Goal: Task Accomplishment & Management: Use online tool/utility

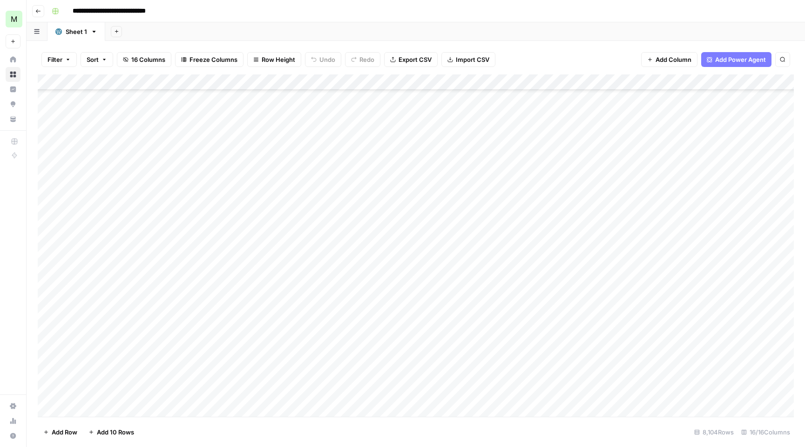
click at [39, 10] on icon "button" at bounding box center [38, 11] width 6 height 6
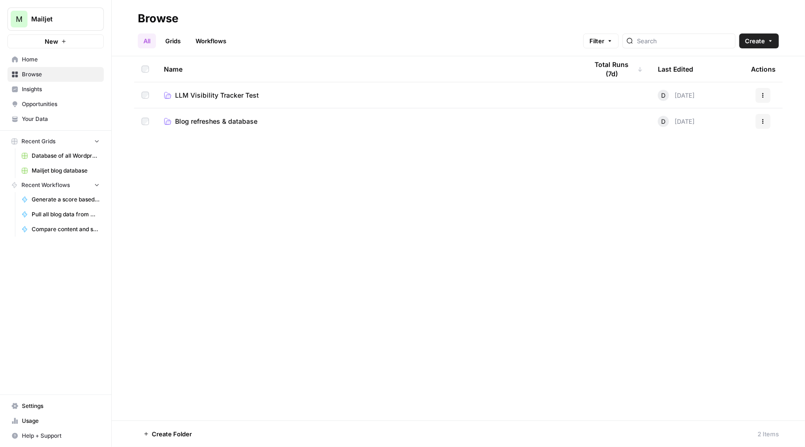
click at [45, 46] on span "New" at bounding box center [51, 41] width 13 height 9
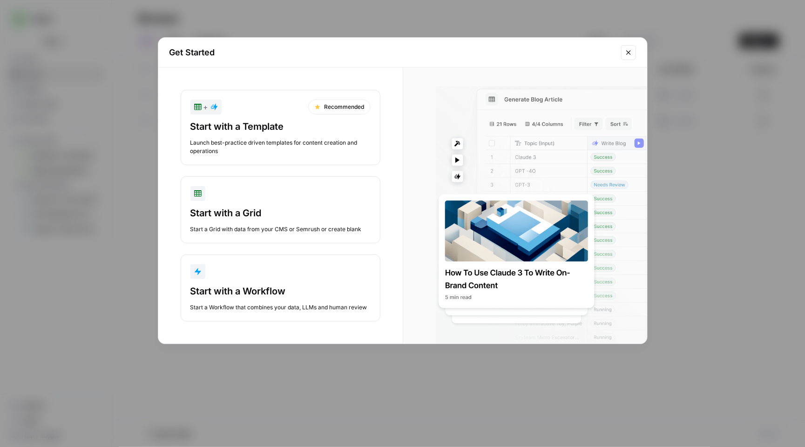
click at [120, 51] on div "Get Started + Recommended Start with a Template Launch best-practice driven tem…" at bounding box center [402, 223] width 805 height 447
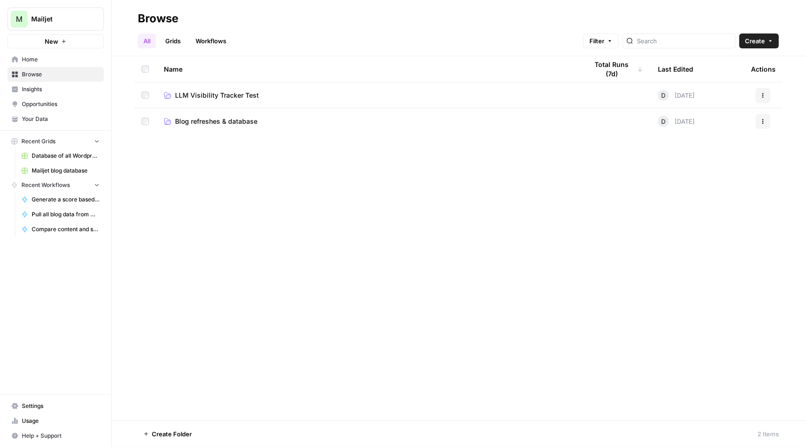
click at [56, 20] on span "Mailjet" at bounding box center [59, 18] width 56 height 9
click at [78, 89] on div "Sinch" at bounding box center [84, 84] width 142 height 11
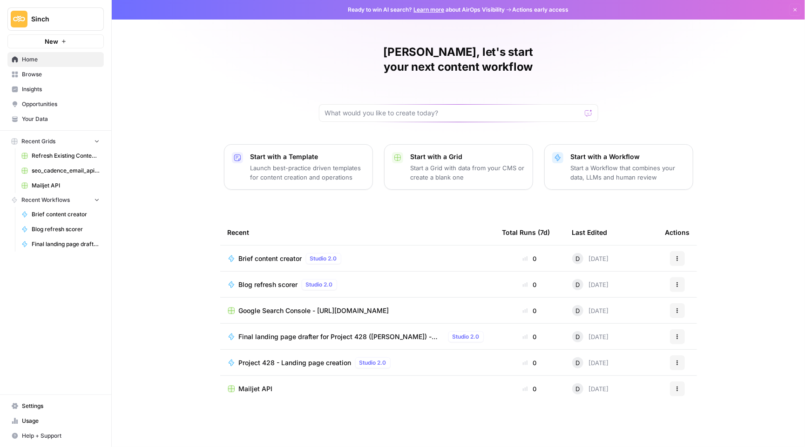
click at [622, 163] on p "Start a Workflow that combines your data, LLMs and human review" at bounding box center [628, 172] width 115 height 19
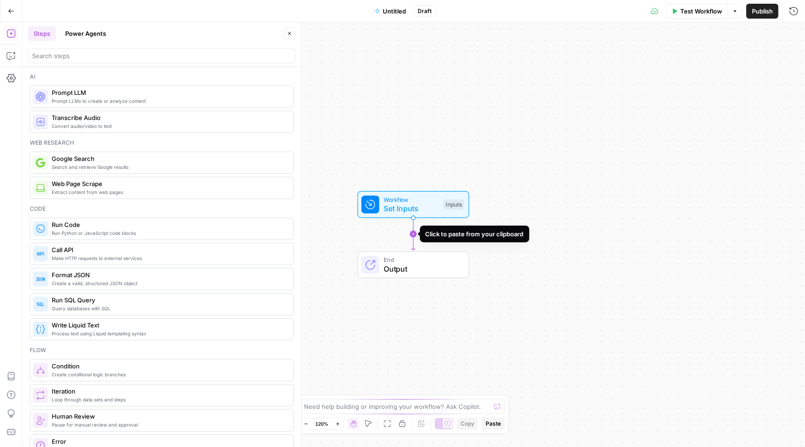
click at [415, 237] on icon "Edge from start to end" at bounding box center [412, 234] width 3 height 33
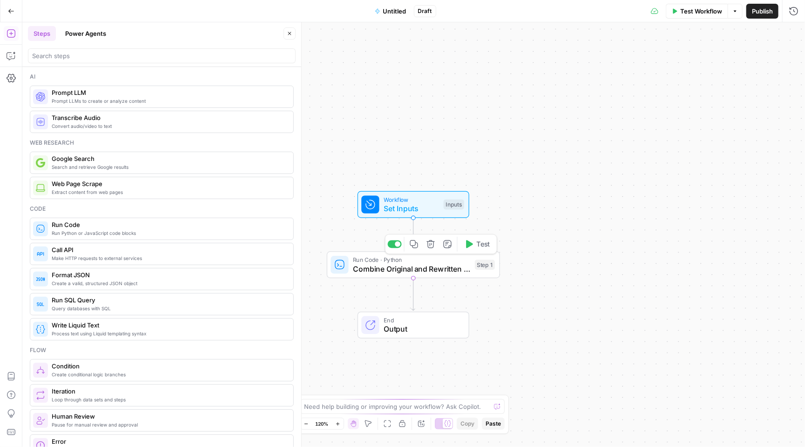
click at [432, 246] on icon "button" at bounding box center [430, 244] width 8 height 8
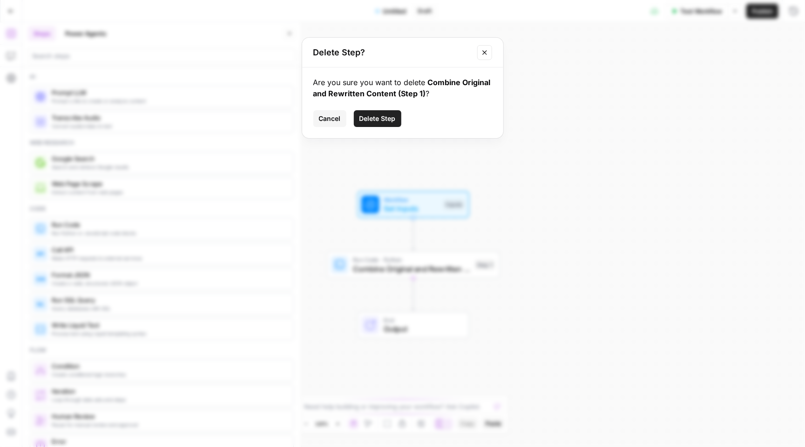
click at [386, 125] on button "Delete Step" at bounding box center [377, 118] width 47 height 17
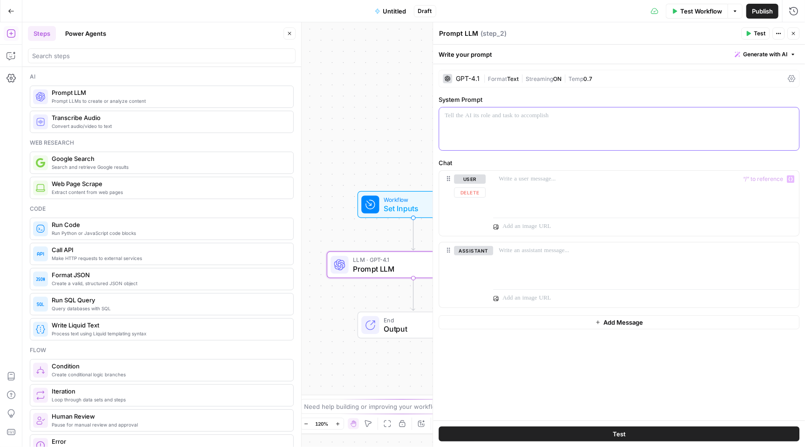
click at [531, 129] on div at bounding box center [619, 129] width 360 height 43
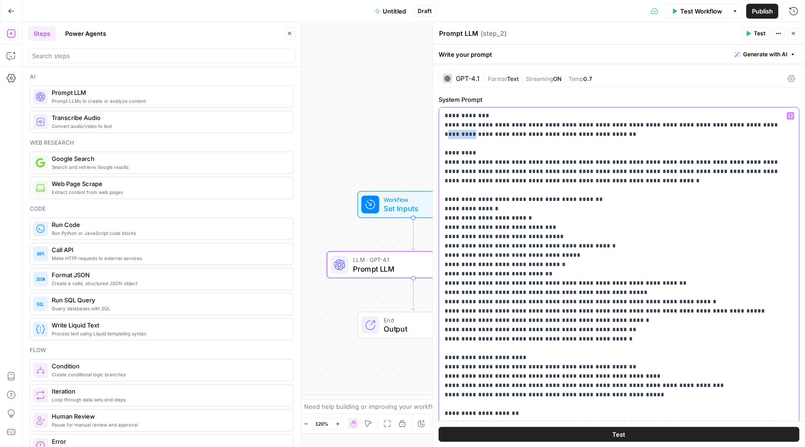
drag, startPoint x: 746, startPoint y: 126, endPoint x: 770, endPoint y: 125, distance: 24.2
drag, startPoint x: 485, startPoint y: 134, endPoint x: 413, endPoint y: 134, distance: 72.2
click at [413, 134] on body "Sinch New Home Browse Insights Opportunities Your Data Recent Grids Refresh Exi…" at bounding box center [402, 223] width 805 height 447
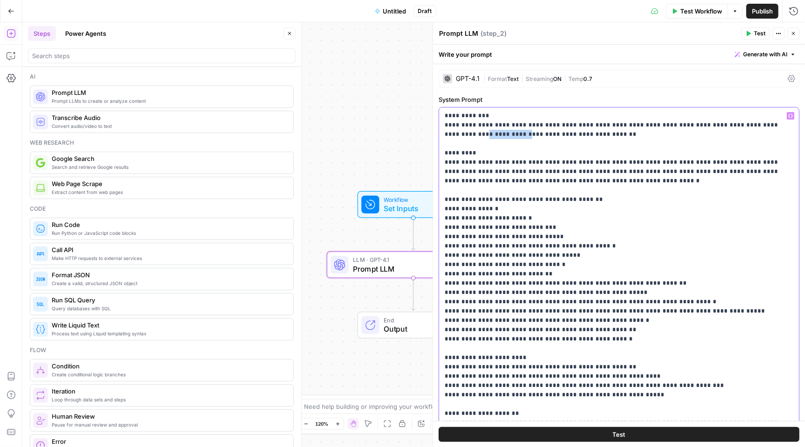
drag, startPoint x: 486, startPoint y: 134, endPoint x: 445, endPoint y: 134, distance: 40.0
click at [403, 201] on span "Workflow" at bounding box center [411, 199] width 55 height 9
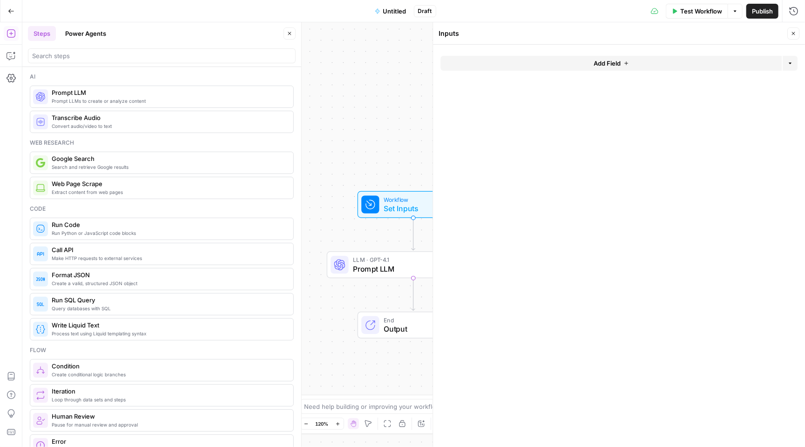
click at [576, 58] on button "Add Field" at bounding box center [610, 63] width 341 height 15
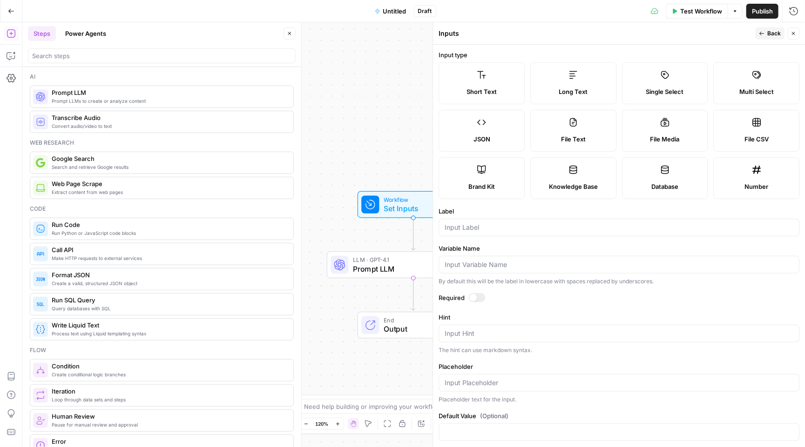
click at [504, 232] on div at bounding box center [618, 228] width 361 height 18
type input "Competitor"
click at [798, 30] on button "Close" at bounding box center [793, 33] width 12 height 12
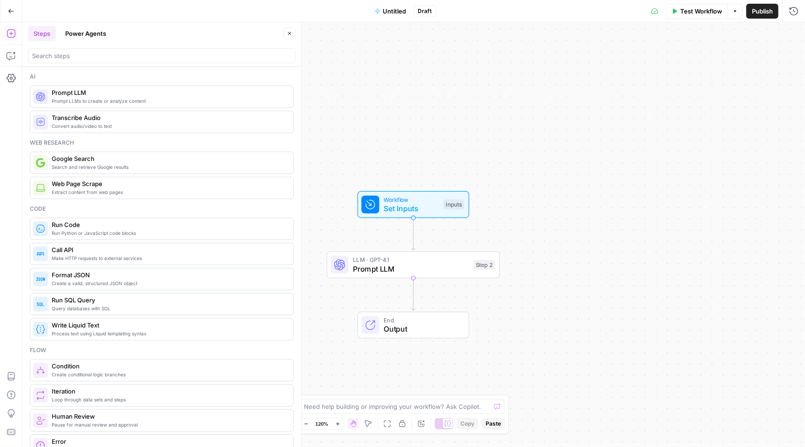
click at [429, 266] on span "Prompt LLM" at bounding box center [411, 268] width 116 height 11
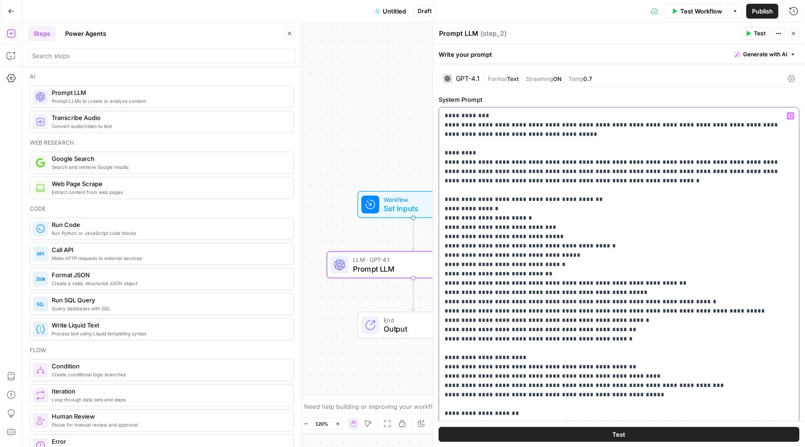
click at [790, 116] on icon "button" at bounding box center [790, 116] width 5 height 5
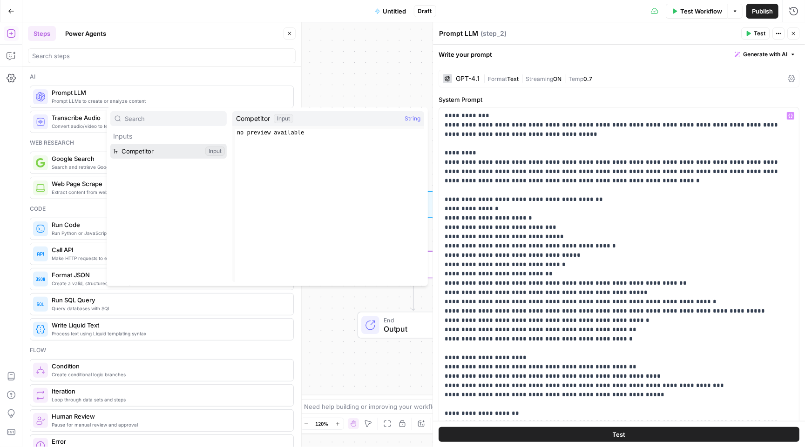
click at [162, 153] on button "Select variable Competitor" at bounding box center [168, 151] width 116 height 15
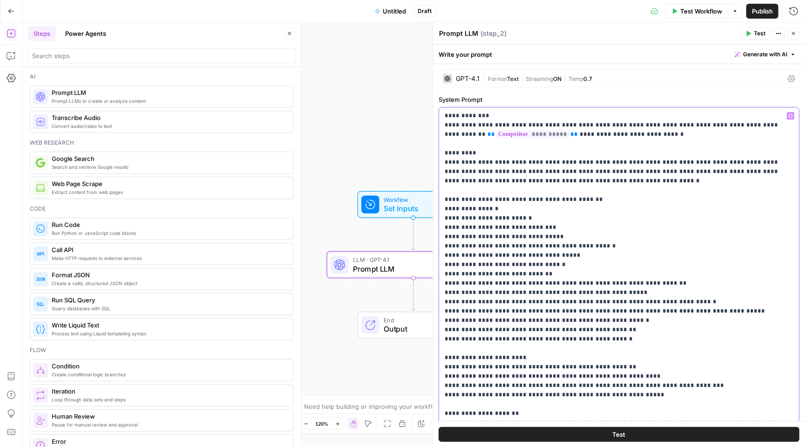
drag, startPoint x: 470, startPoint y: 206, endPoint x: 509, endPoint y: 206, distance: 39.6
click at [792, 116] on span "Variables Menu" at bounding box center [792, 116] width 0 height 0
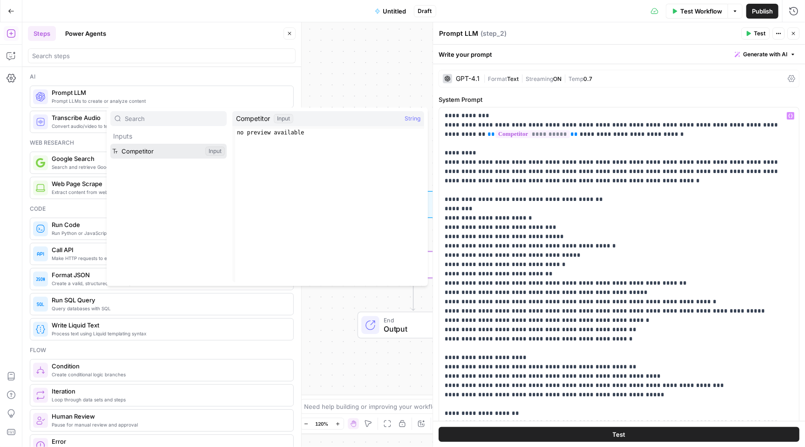
click at [176, 153] on button "Select variable Competitor" at bounding box center [168, 151] width 116 height 15
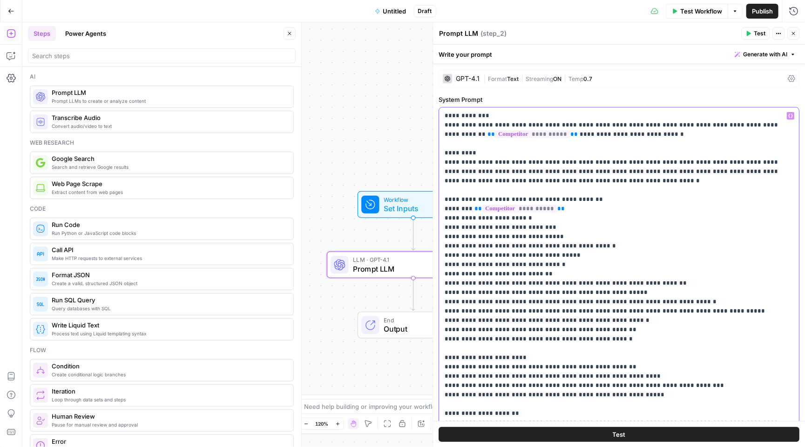
drag, startPoint x: 533, startPoint y: 215, endPoint x: 486, endPoint y: 215, distance: 47.0
drag, startPoint x: 560, startPoint y: 204, endPoint x: 466, endPoint y: 207, distance: 94.1
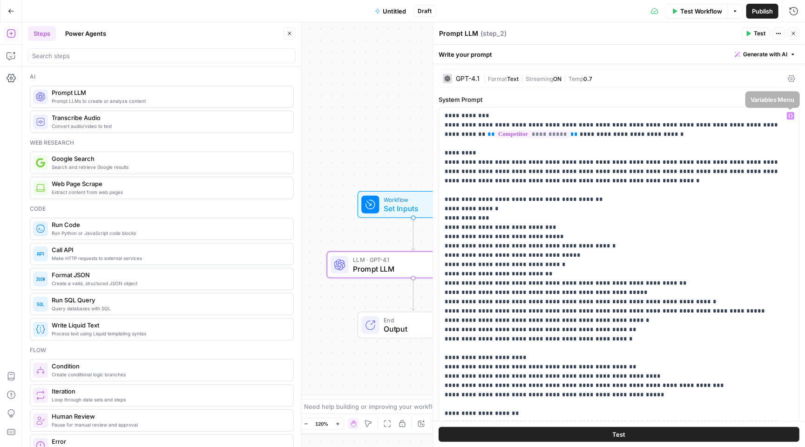
click at [792, 113] on button "Variables Menu" at bounding box center [790, 115] width 7 height 7
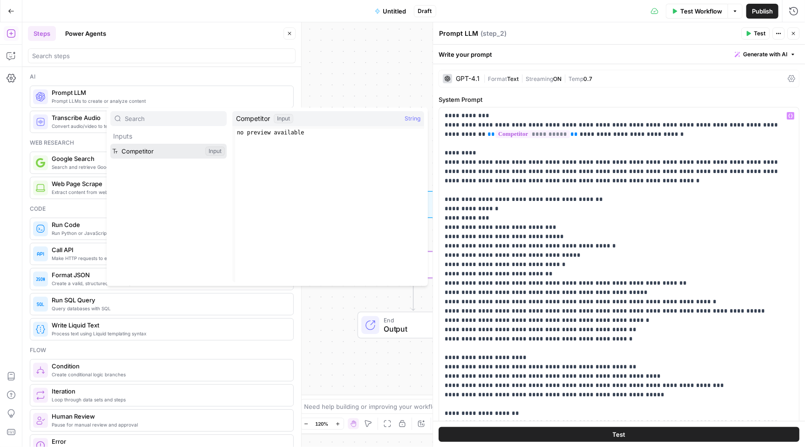
click at [163, 153] on button "Select variable Competitor" at bounding box center [168, 151] width 116 height 15
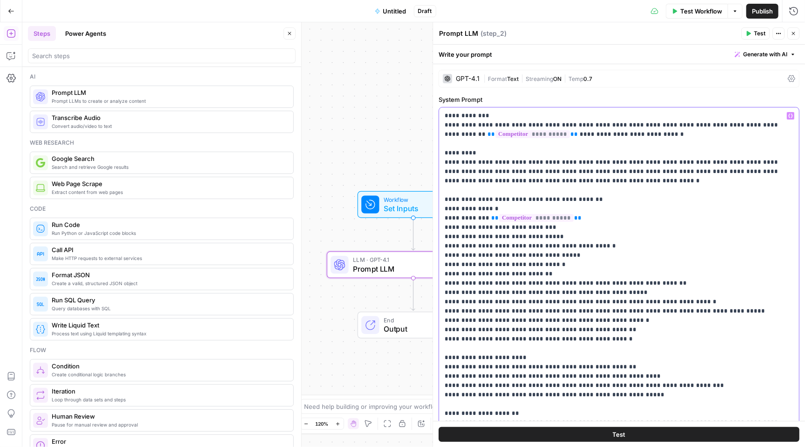
drag, startPoint x: 503, startPoint y: 226, endPoint x: 554, endPoint y: 226, distance: 50.7
drag, startPoint x: 562, startPoint y: 237, endPoint x: 492, endPoint y: 237, distance: 69.8
drag, startPoint x: 612, startPoint y: 243, endPoint x: 513, endPoint y: 246, distance: 98.7
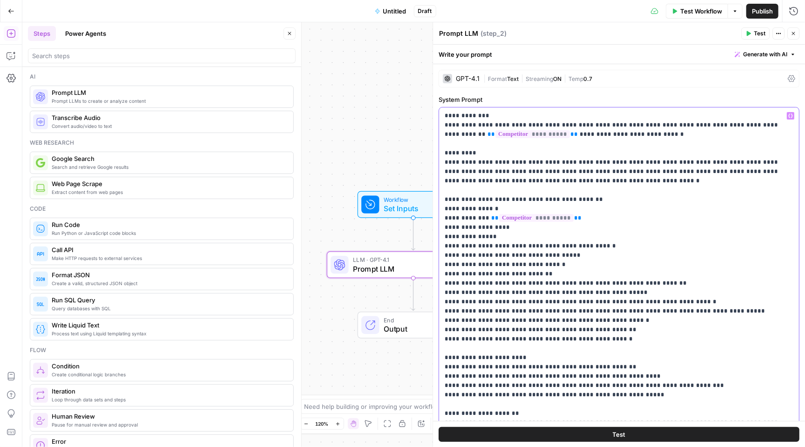
drag, startPoint x: 586, startPoint y: 255, endPoint x: 539, endPoint y: 255, distance: 47.0
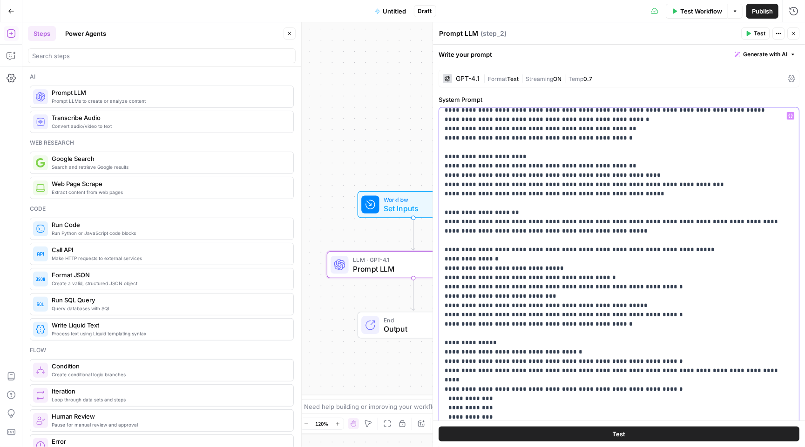
scroll to position [182, 0]
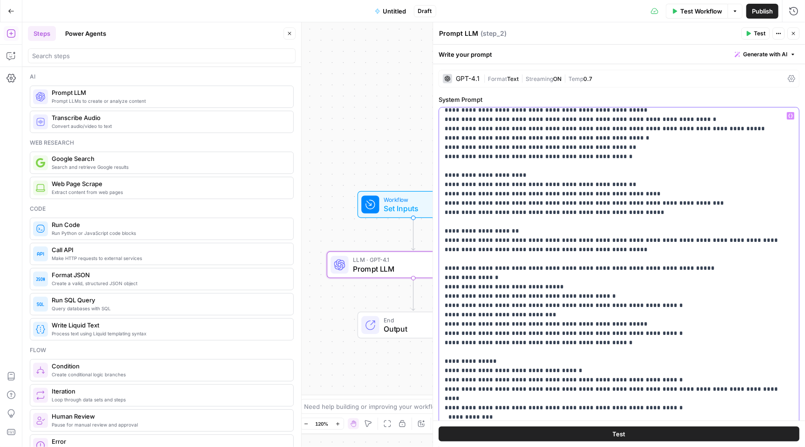
drag, startPoint x: 627, startPoint y: 351, endPoint x: 445, endPoint y: 279, distance: 196.2
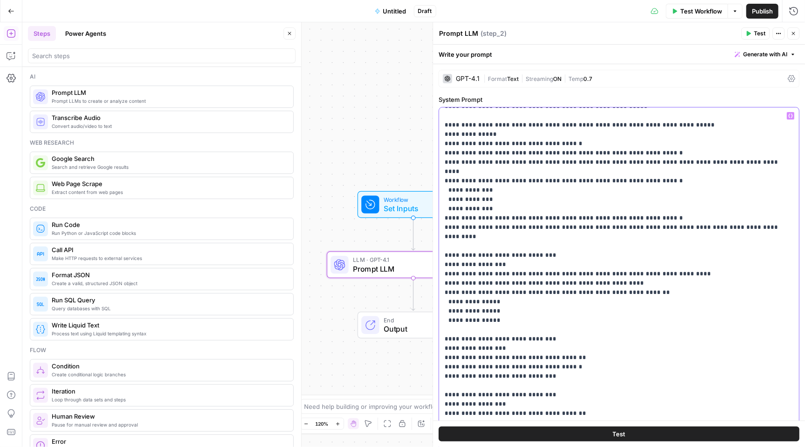
scroll to position [358, 0]
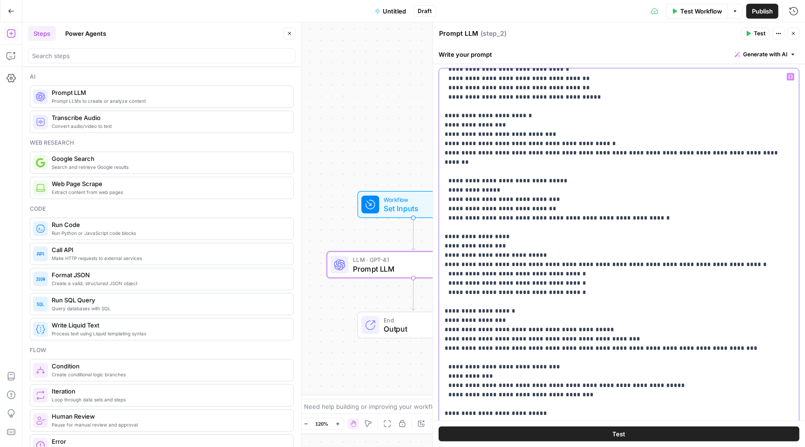
scroll to position [814, 0]
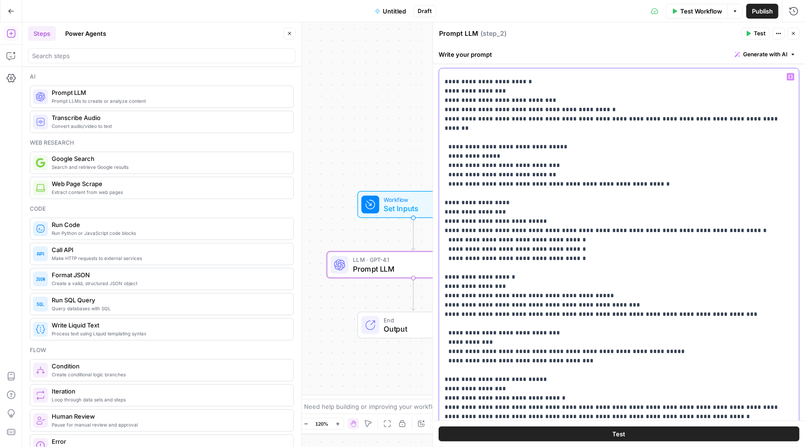
click at [449, 172] on p "**********" at bounding box center [619, 12] width 349 height 1508
click at [446, 248] on p "**********" at bounding box center [619, 12] width 349 height 1508
click at [451, 352] on p "**********" at bounding box center [619, 12] width 349 height 1508
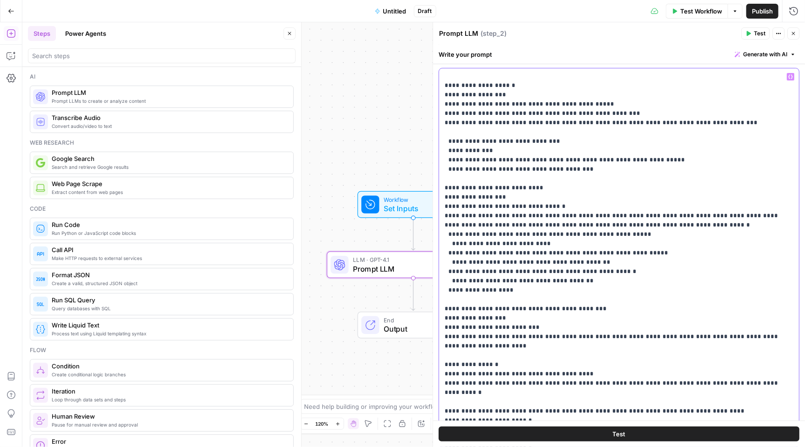
scroll to position [1007, 0]
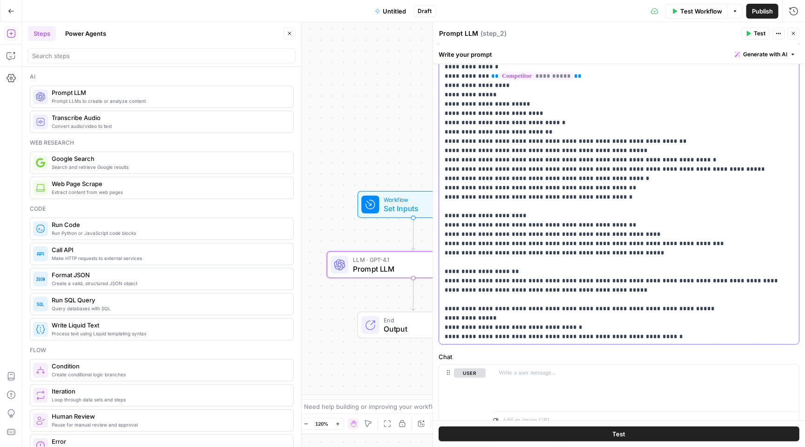
scroll to position [0, 0]
click at [793, 31] on icon "button" at bounding box center [793, 34] width 6 height 6
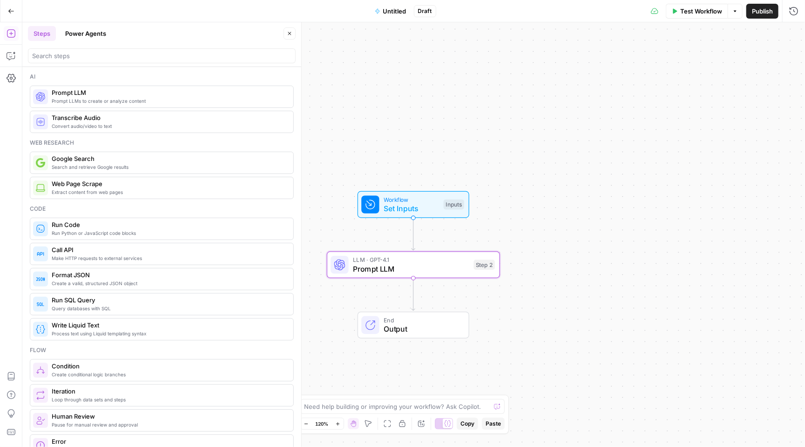
click at [116, 50] on div at bounding box center [162, 55] width 268 height 15
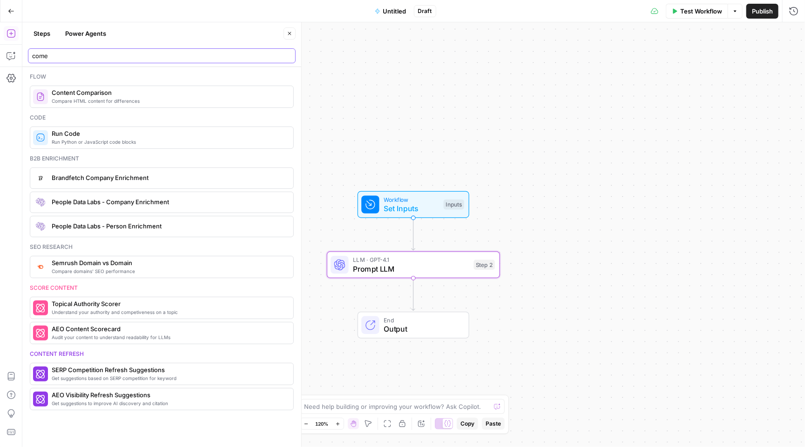
click at [96, 58] on input "come" at bounding box center [161, 55] width 259 height 9
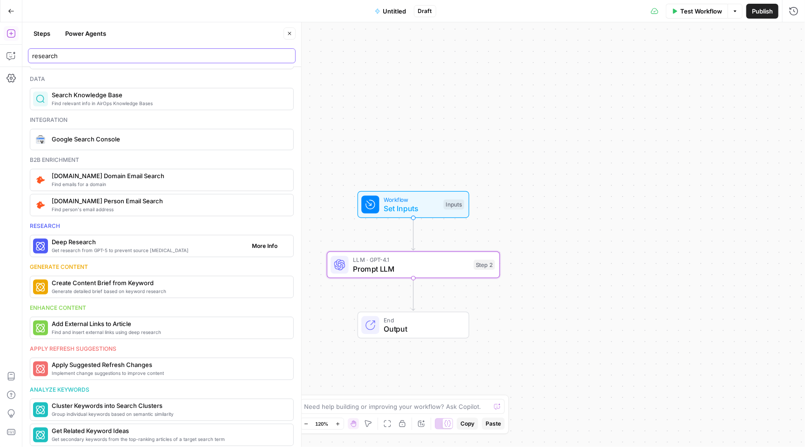
type input "research"
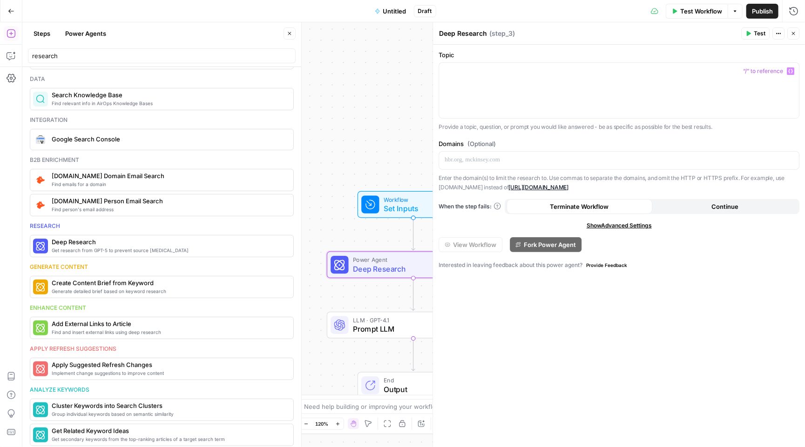
click at [793, 73] on button "Variables Menu" at bounding box center [790, 70] width 7 height 7
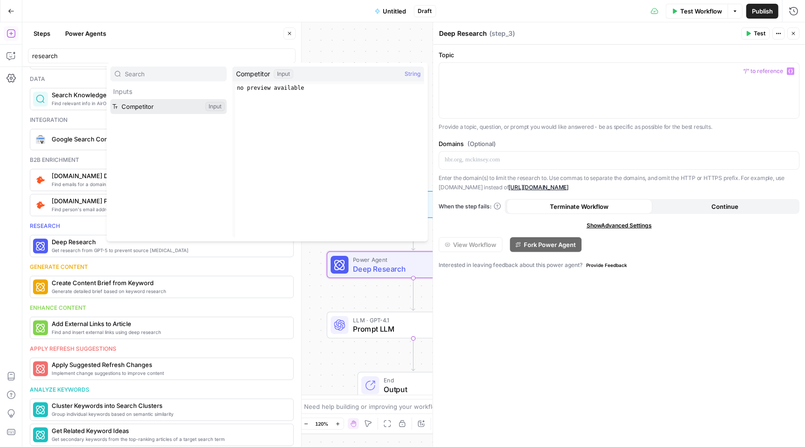
click at [178, 108] on button "Select variable Competitor" at bounding box center [168, 106] width 116 height 15
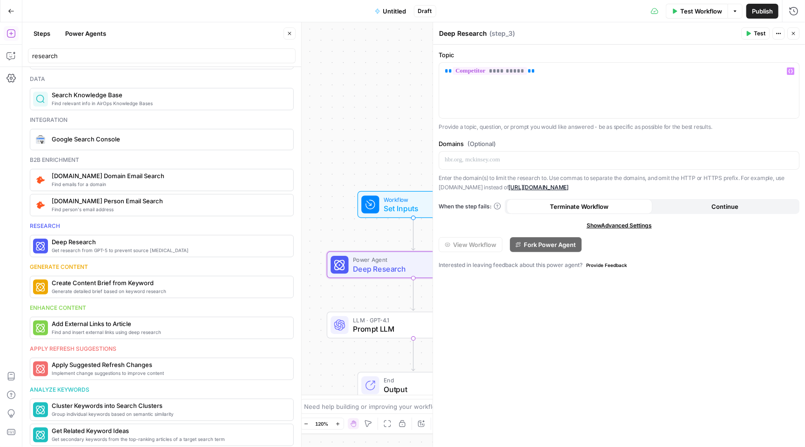
click at [796, 34] on button "Close" at bounding box center [793, 33] width 12 height 12
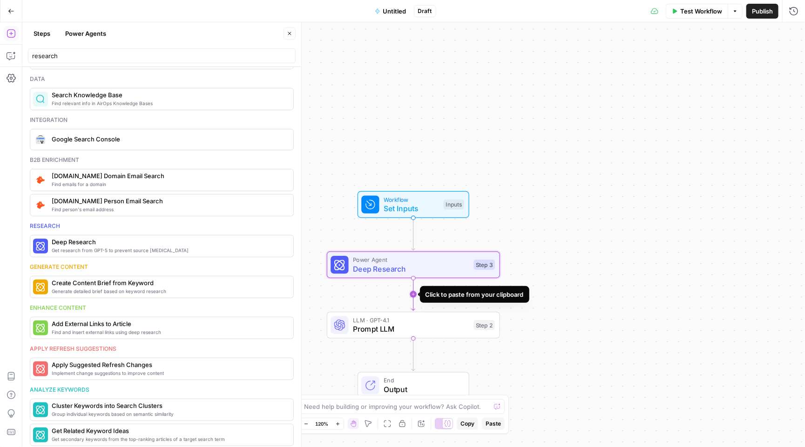
click at [412, 290] on icon "Edge from step_3 to step_2" at bounding box center [412, 294] width 3 height 33
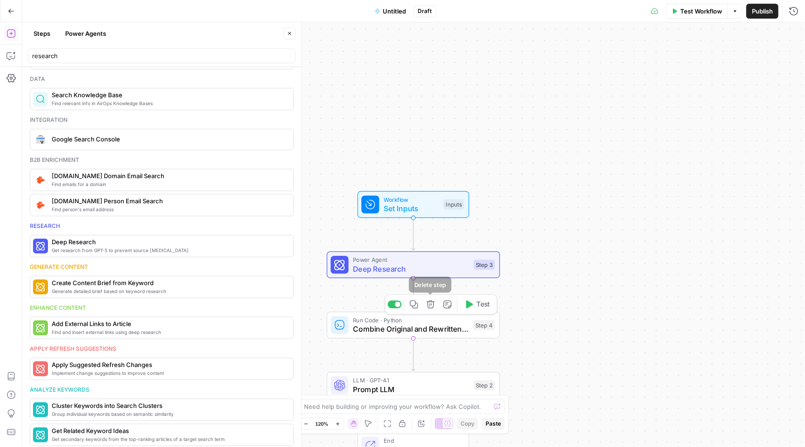
click at [426, 300] on icon "button" at bounding box center [430, 304] width 9 height 9
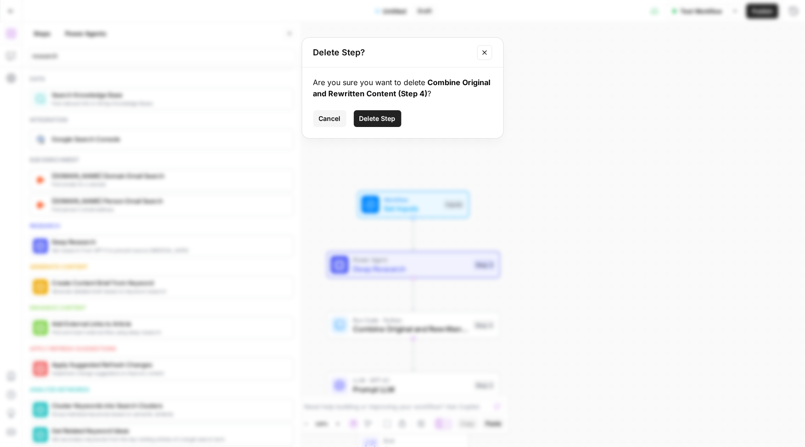
click at [388, 125] on button "Delete Step" at bounding box center [377, 118] width 47 height 17
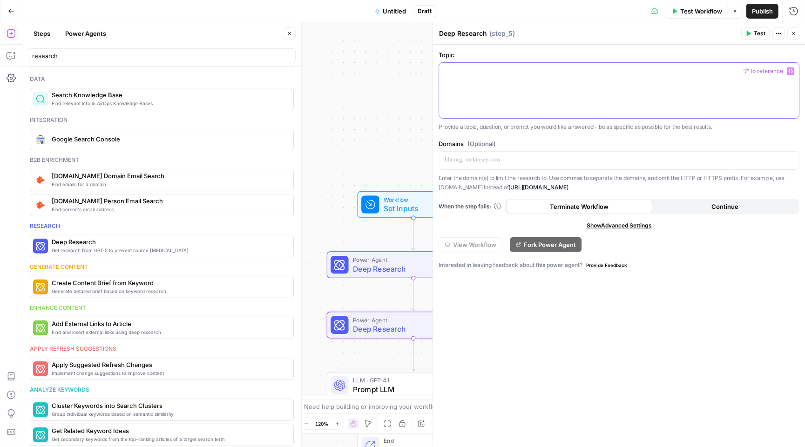
click at [505, 85] on div at bounding box center [619, 90] width 360 height 55
click at [441, 71] on div "*******" at bounding box center [619, 90] width 360 height 55
click at [413, 356] on icon "Edge from step_5 to step_2" at bounding box center [412, 354] width 3 height 33
click at [425, 368] on button "Delete step" at bounding box center [431, 365] width 14 height 14
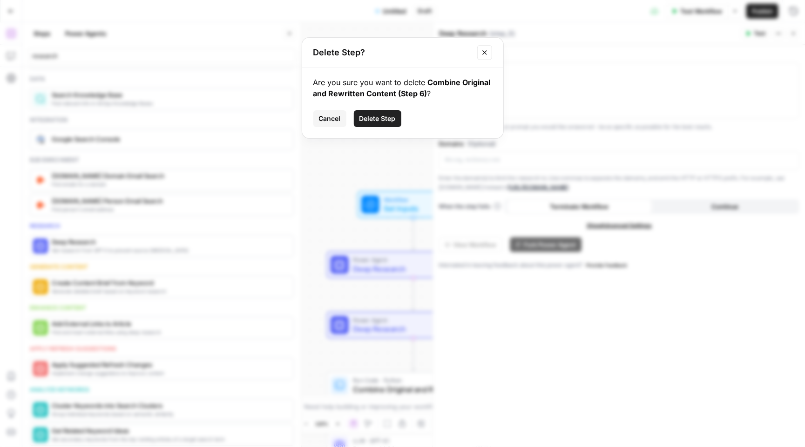
click at [379, 116] on span "Delete Step" at bounding box center [377, 118] width 36 height 9
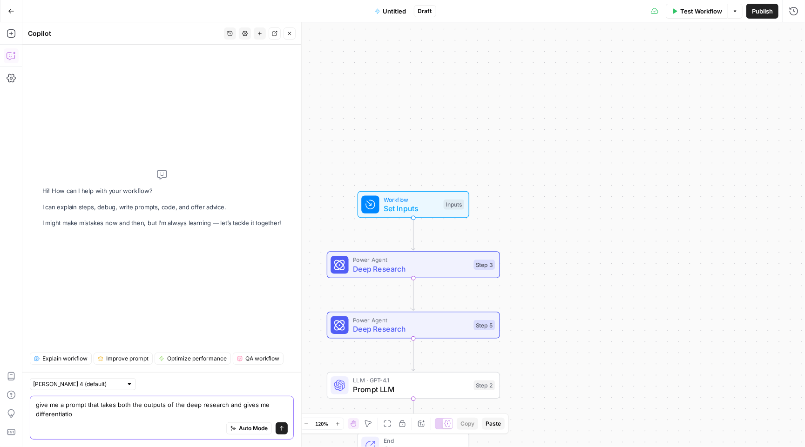
type textarea "give me a prompt that takes both the outputs of the deep research and gives me …"
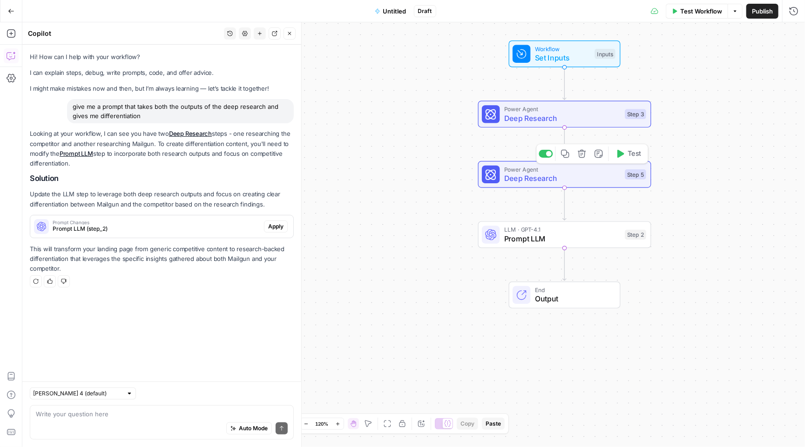
click at [533, 176] on span "Deep Research" at bounding box center [562, 178] width 116 height 11
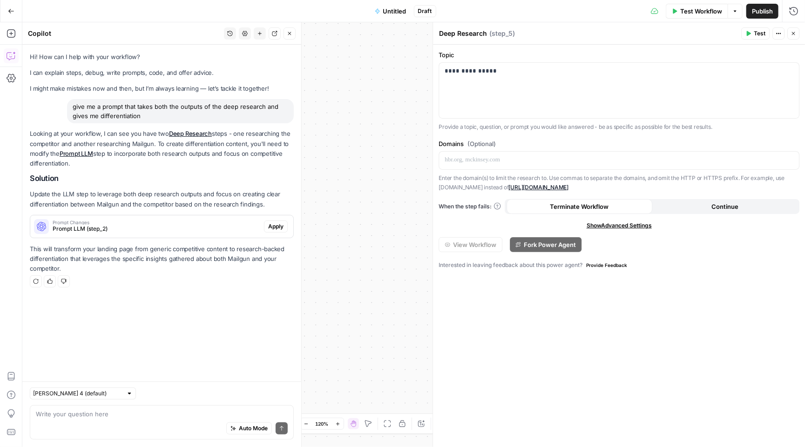
click at [792, 32] on icon "button" at bounding box center [793, 34] width 6 height 6
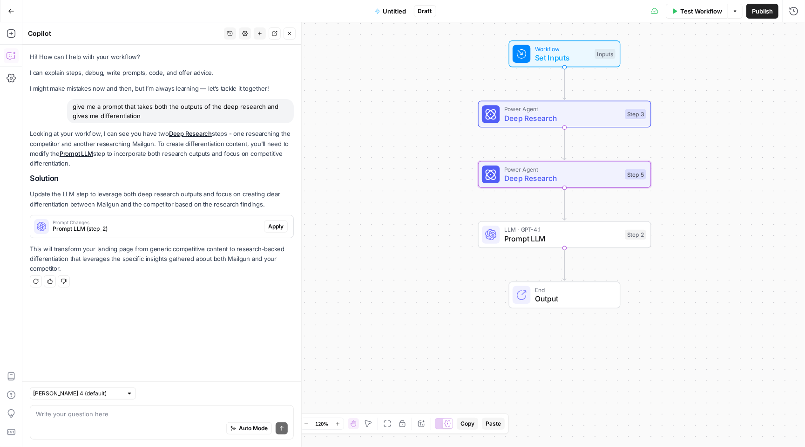
click at [558, 117] on span "Deep Research" at bounding box center [562, 118] width 116 height 11
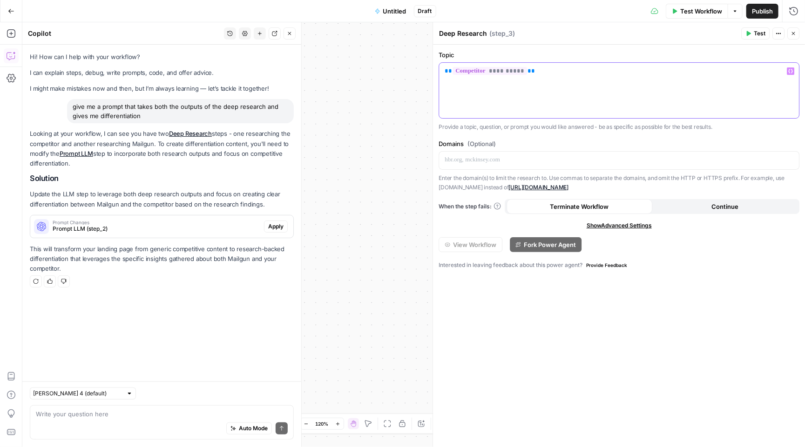
click at [567, 72] on p "**********" at bounding box center [619, 71] width 349 height 9
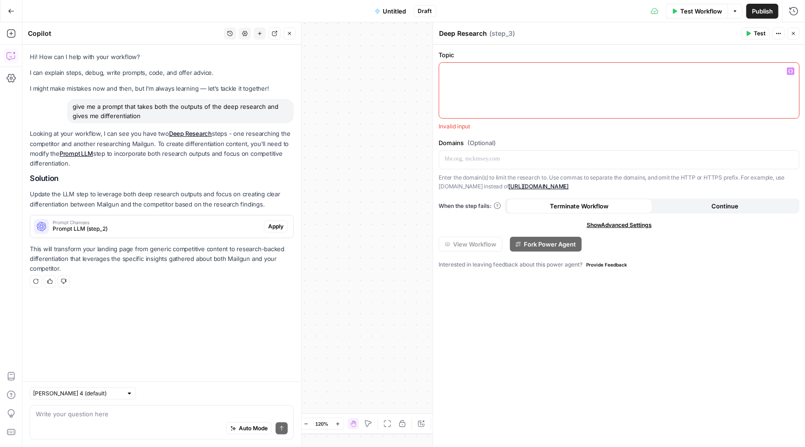
paste div
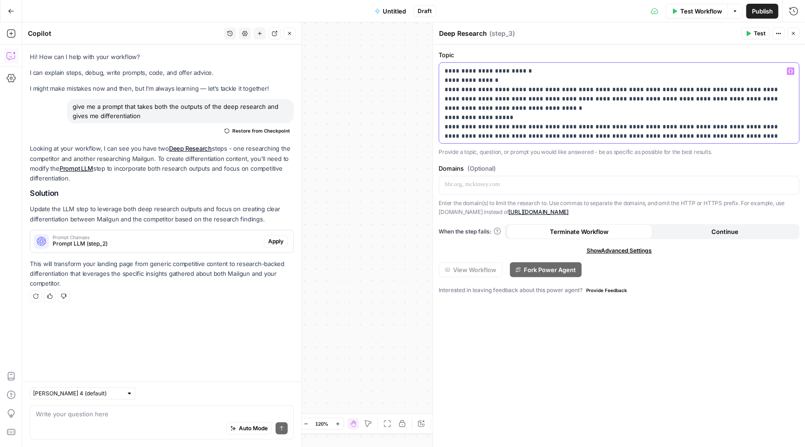
click at [790, 70] on icon "button" at bounding box center [790, 71] width 5 height 5
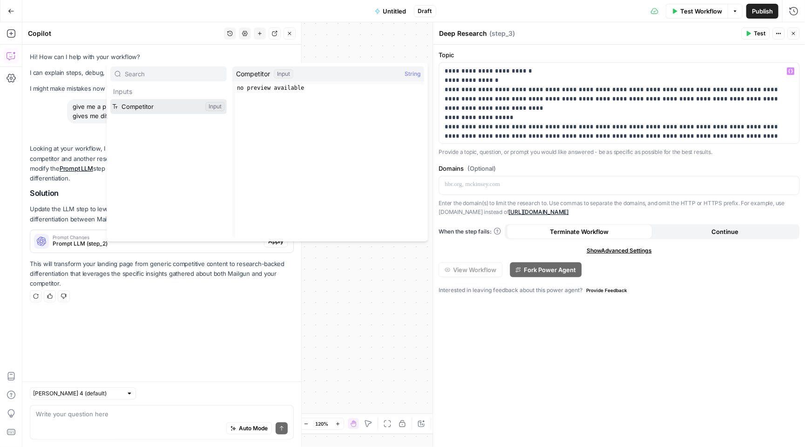
click at [171, 106] on button "Select variable Competitor" at bounding box center [168, 106] width 116 height 15
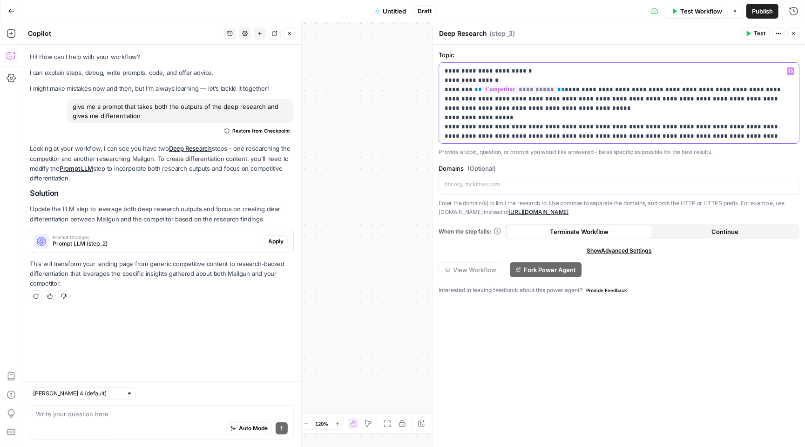
drag, startPoint x: 472, startPoint y: 125, endPoint x: 510, endPoint y: 126, distance: 37.7
click at [792, 72] on icon "button" at bounding box center [790, 71] width 5 height 4
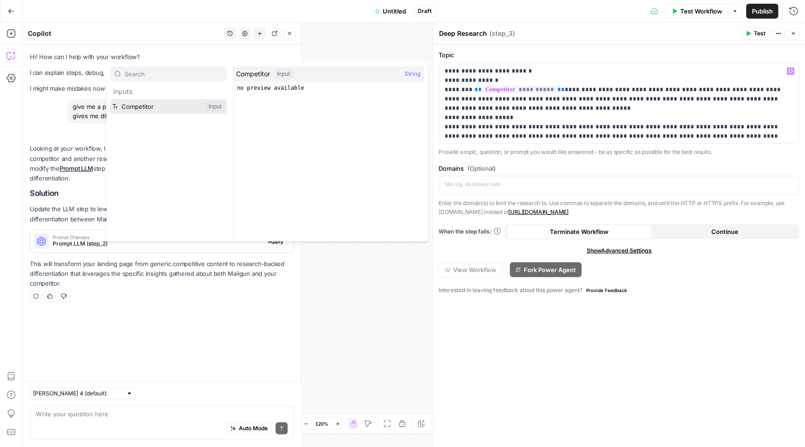
click at [147, 113] on button "Select variable Competitor" at bounding box center [168, 106] width 116 height 15
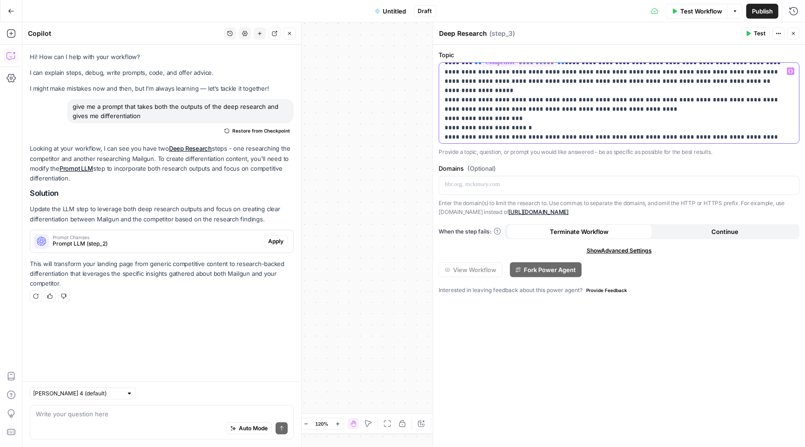
scroll to position [67, 0]
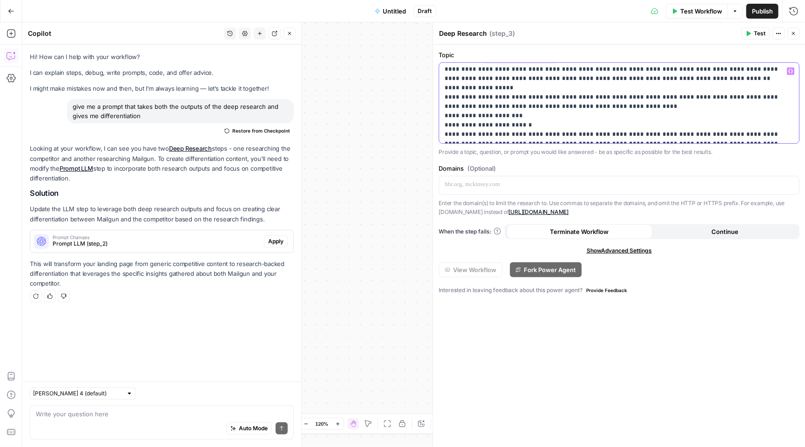
drag, startPoint x: 513, startPoint y: 94, endPoint x: 473, endPoint y: 95, distance: 39.1
click at [473, 95] on p "**********" at bounding box center [619, 437] width 349 height 875
click at [789, 70] on icon "button" at bounding box center [790, 71] width 5 height 5
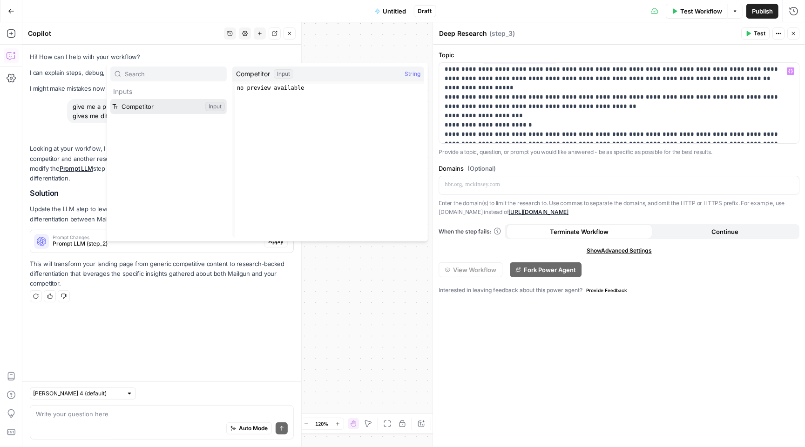
click at [163, 107] on button "Select variable Competitor" at bounding box center [168, 106] width 116 height 15
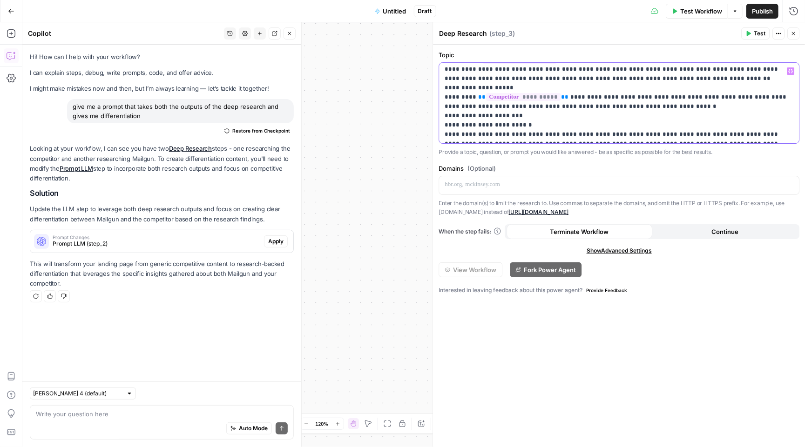
drag, startPoint x: 486, startPoint y: 86, endPoint x: 522, endPoint y: 86, distance: 35.4
click at [522, 86] on p "**********" at bounding box center [619, 437] width 349 height 875
drag, startPoint x: 570, startPoint y: 95, endPoint x: 595, endPoint y: 95, distance: 25.1
click at [595, 95] on p "**********" at bounding box center [619, 437] width 349 height 875
click at [793, 71] on button "Variables Menu" at bounding box center [790, 70] width 7 height 7
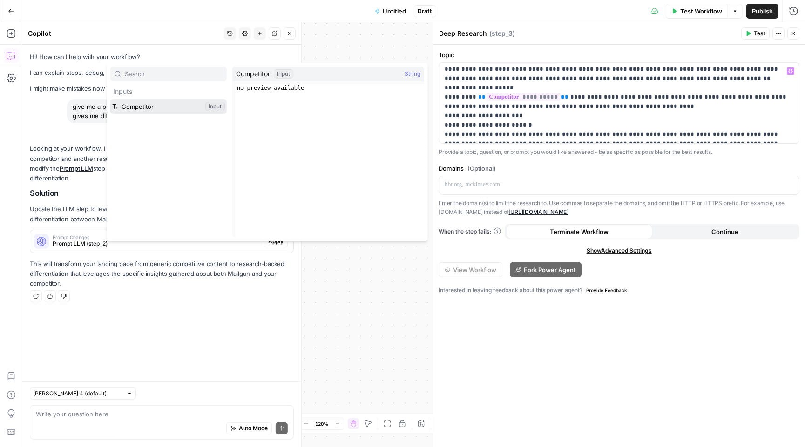
click at [167, 105] on button "Select variable Competitor" at bounding box center [168, 106] width 116 height 15
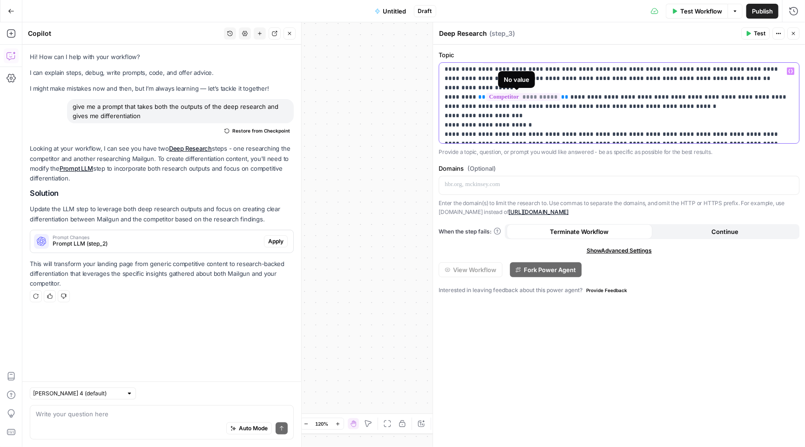
drag, startPoint x: 559, startPoint y: 96, endPoint x: 474, endPoint y: 94, distance: 84.8
click at [474, 94] on p "**********" at bounding box center [619, 437] width 349 height 875
drag, startPoint x: 743, startPoint y: 98, endPoint x: 705, endPoint y: 97, distance: 38.2
click at [705, 97] on p "**********" at bounding box center [619, 437] width 349 height 875
click at [790, 69] on icon "button" at bounding box center [790, 71] width 5 height 5
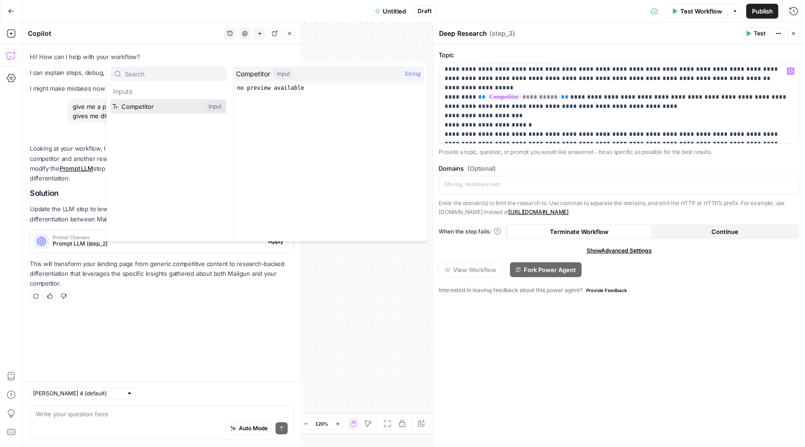
click at [154, 109] on button "Select variable Competitor" at bounding box center [168, 106] width 116 height 15
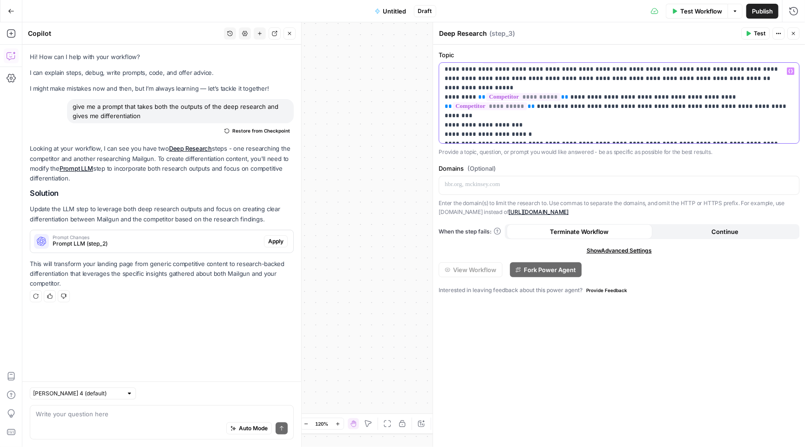
drag, startPoint x: 473, startPoint y: 107, endPoint x: 498, endPoint y: 106, distance: 24.7
click at [498, 106] on p "**********" at bounding box center [619, 437] width 349 height 875
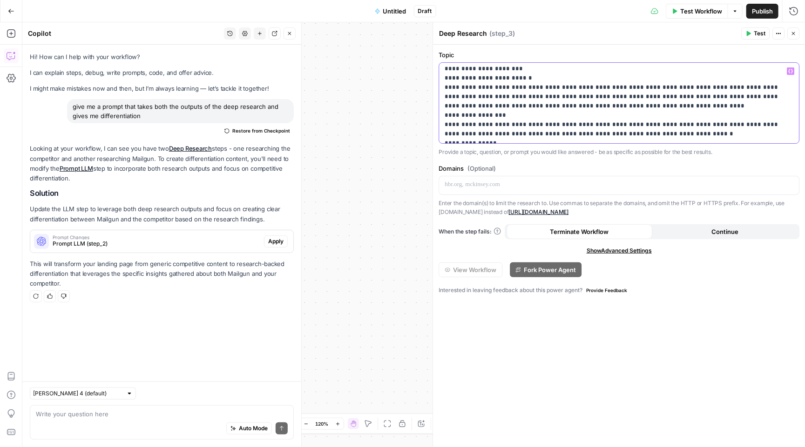
scroll to position [130, 0]
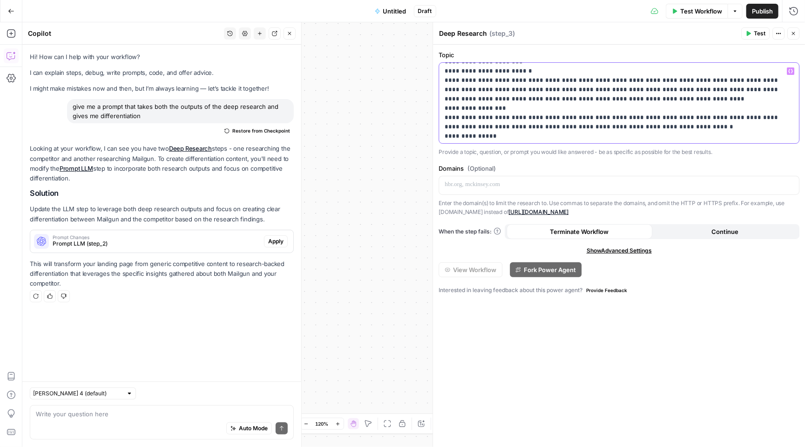
drag, startPoint x: 517, startPoint y: 70, endPoint x: 555, endPoint y: 70, distance: 38.2
click at [555, 70] on p "**********" at bounding box center [619, 373] width 349 height 875
click at [793, 68] on button "Variables Menu" at bounding box center [790, 70] width 7 height 7
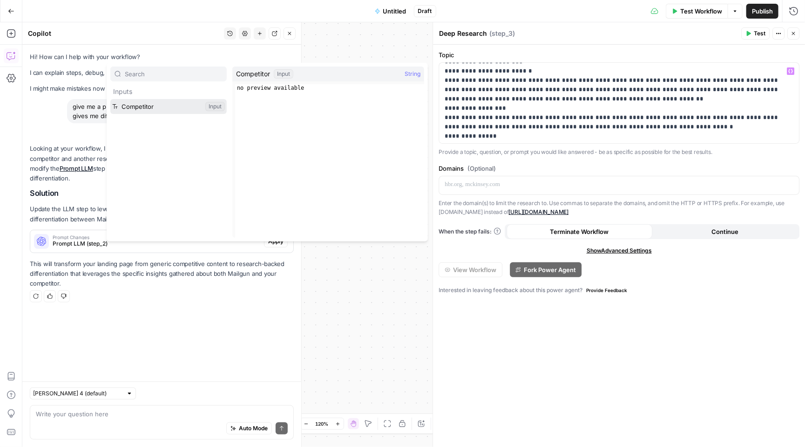
click at [169, 103] on button "Select variable Competitor" at bounding box center [168, 106] width 116 height 15
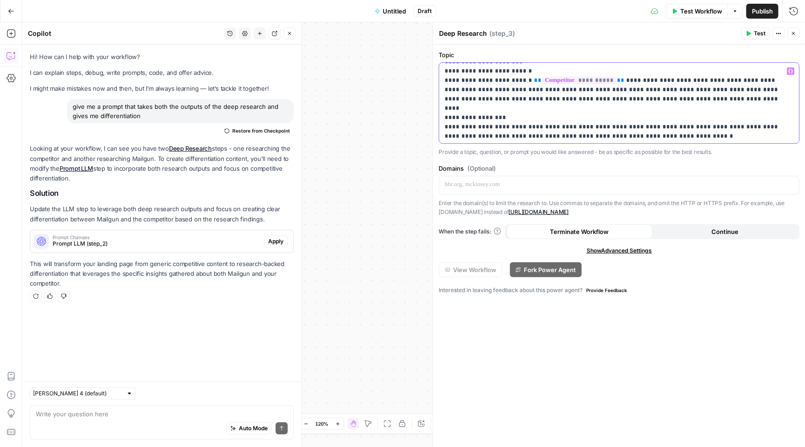
drag, startPoint x: 644, startPoint y: 89, endPoint x: 666, endPoint y: 88, distance: 21.9
click at [666, 88] on p "**********" at bounding box center [619, 373] width 349 height 875
drag, startPoint x: 532, startPoint y: 107, endPoint x: 546, endPoint y: 107, distance: 14.9
click at [546, 107] on p "**********" at bounding box center [619, 373] width 349 height 875
drag, startPoint x: 587, startPoint y: 107, endPoint x: 623, endPoint y: 107, distance: 35.8
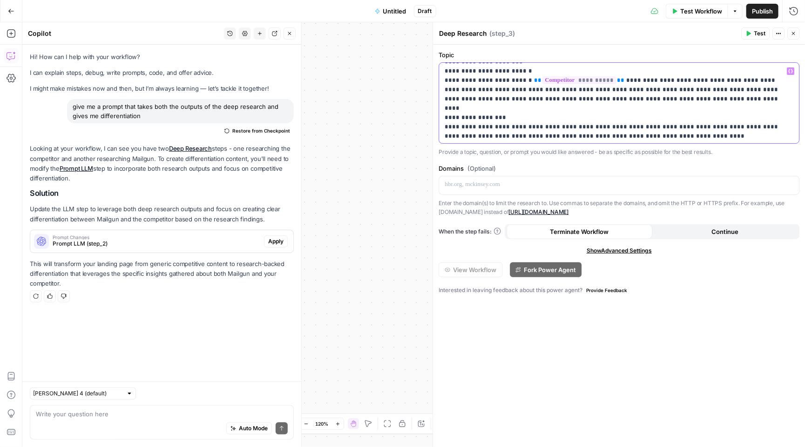
click at [623, 107] on p "**********" at bounding box center [619, 373] width 349 height 875
click at [792, 71] on span "Variables Menu" at bounding box center [792, 71] width 0 height 0
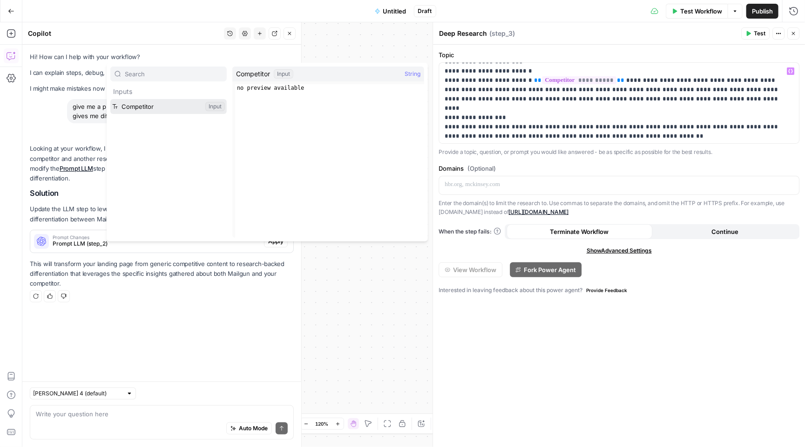
click at [126, 104] on button "Select variable Competitor" at bounding box center [168, 106] width 116 height 15
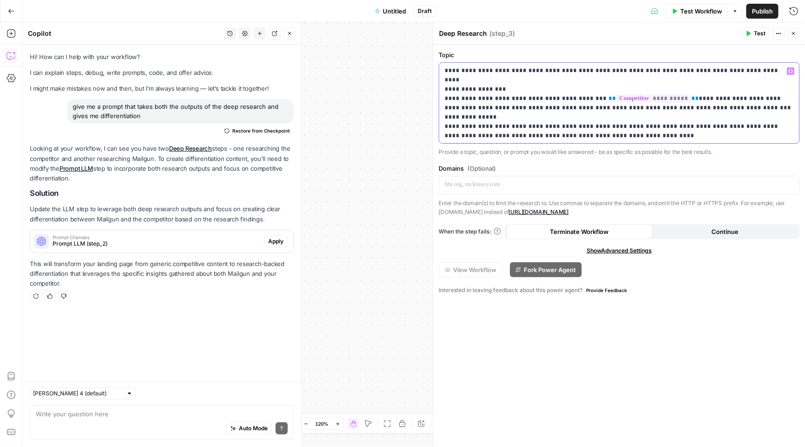
scroll to position [162, 0]
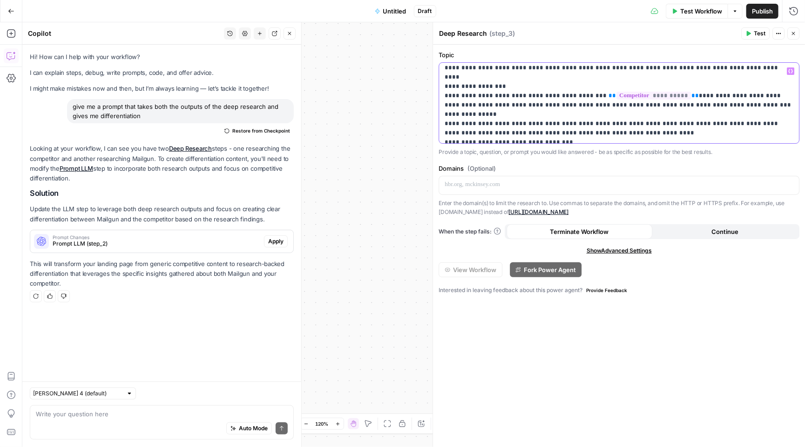
drag, startPoint x: 688, startPoint y: 106, endPoint x: 727, endPoint y: 105, distance: 38.6
click at [727, 105] on p "**********" at bounding box center [619, 342] width 349 height 875
click at [792, 69] on icon "button" at bounding box center [790, 71] width 5 height 5
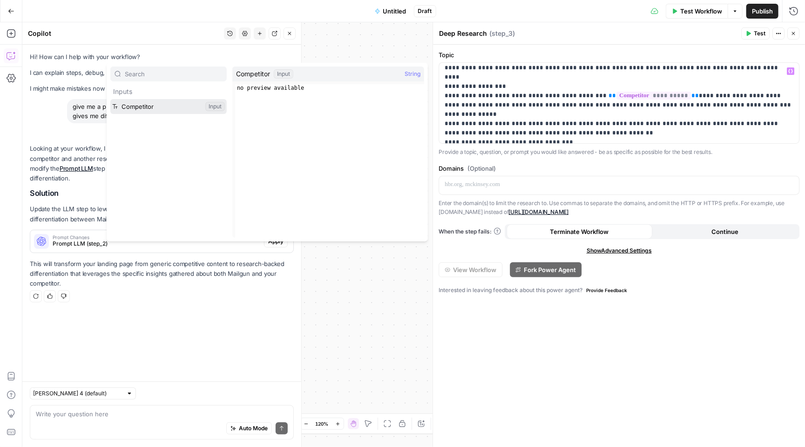
click at [137, 107] on button "Select variable Competitor" at bounding box center [168, 106] width 116 height 15
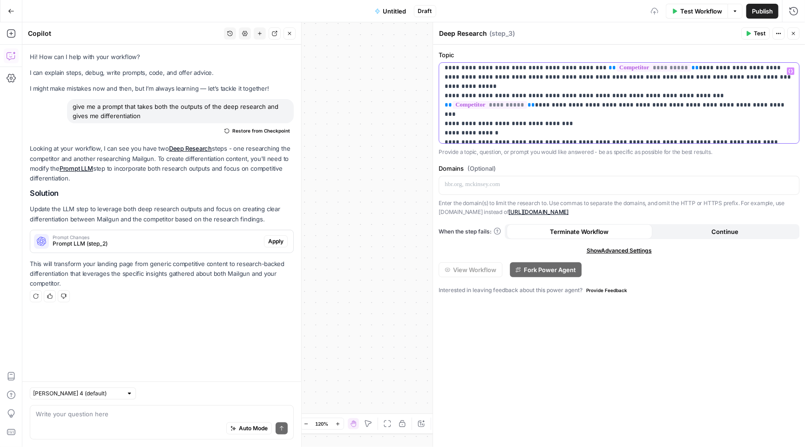
scroll to position [194, 0]
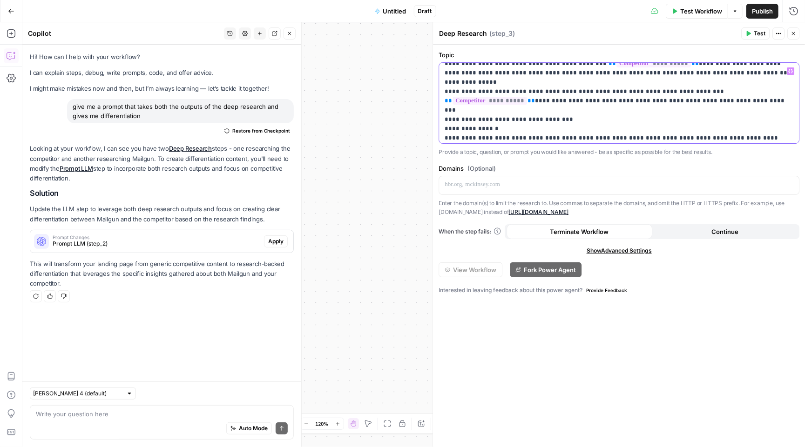
drag, startPoint x: 508, startPoint y: 111, endPoint x: 473, endPoint y: 109, distance: 35.4
click at [473, 109] on p "**********" at bounding box center [619, 310] width 349 height 875
click at [792, 68] on button "Variables Menu" at bounding box center [790, 70] width 7 height 7
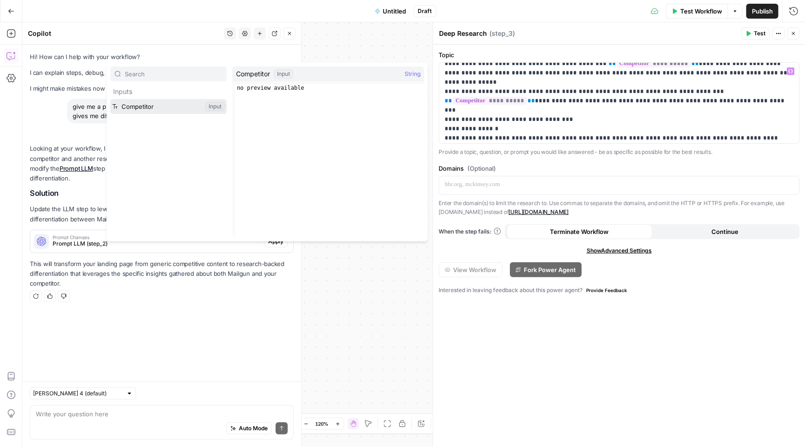
click at [165, 108] on button "Select variable Competitor" at bounding box center [168, 106] width 116 height 15
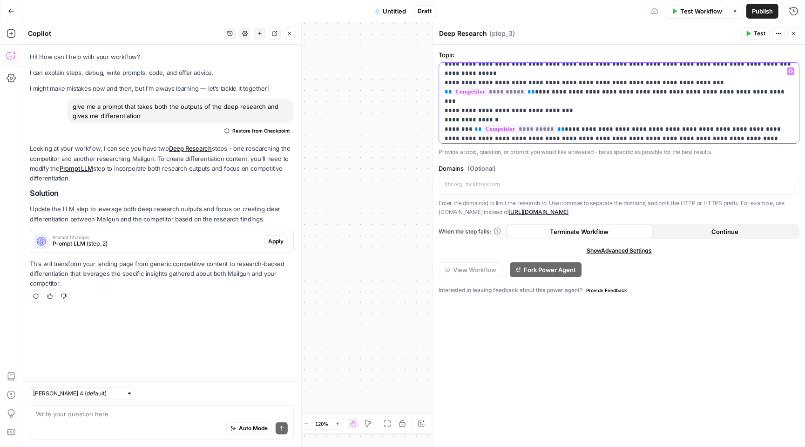
scroll to position [217, 0]
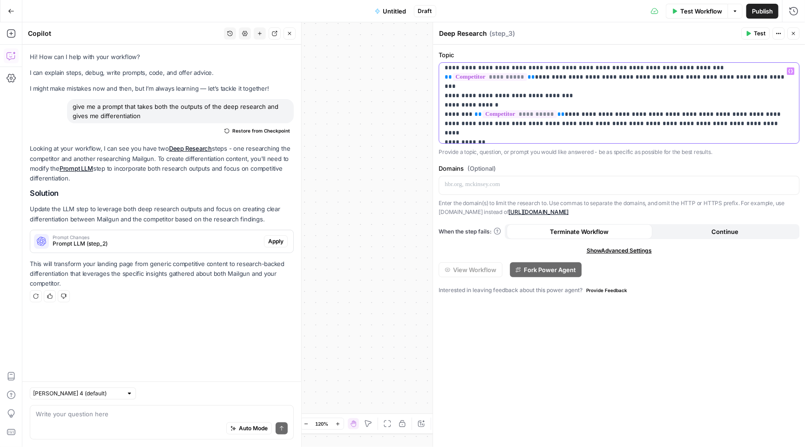
drag, startPoint x: 667, startPoint y: 111, endPoint x: 706, endPoint y: 111, distance: 39.6
click at [706, 111] on p "**********" at bounding box center [619, 286] width 349 height 875
click at [793, 69] on button "Variables Menu" at bounding box center [790, 70] width 7 height 7
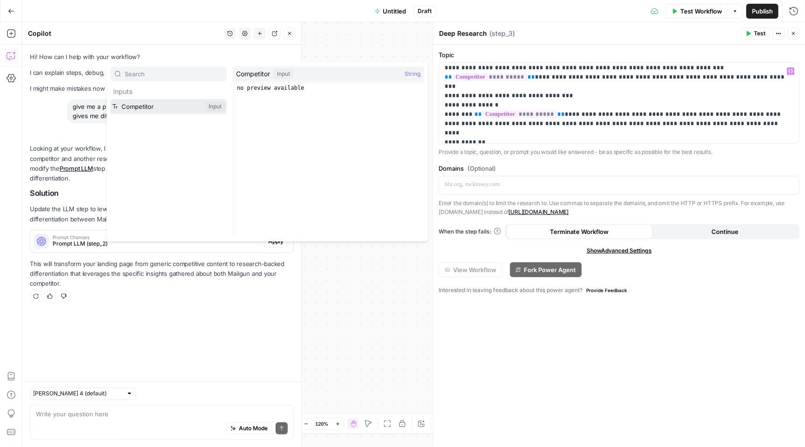
click at [177, 106] on button "Select variable Competitor" at bounding box center [168, 106] width 116 height 15
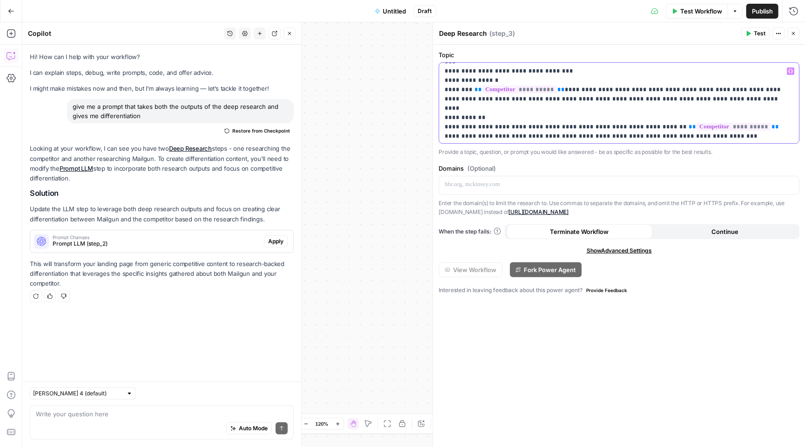
scroll to position [243, 0]
drag, startPoint x: 470, startPoint y: 116, endPoint x: 508, endPoint y: 116, distance: 38.2
click at [508, 116] on p "**********" at bounding box center [619, 261] width 349 height 875
click at [790, 69] on icon "button" at bounding box center [790, 71] width 5 height 5
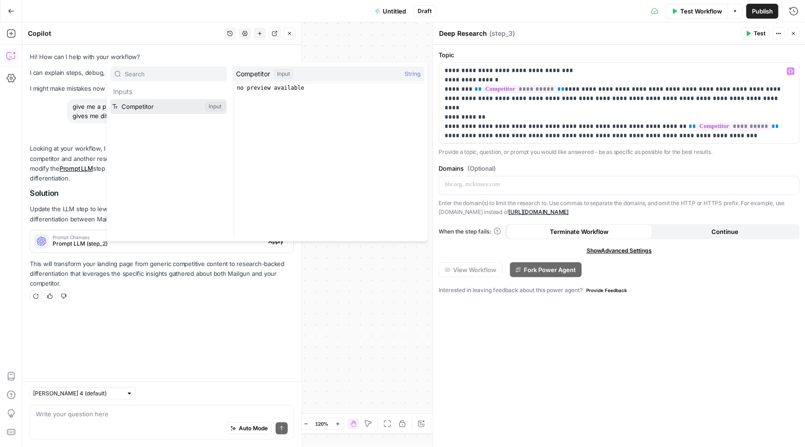
click at [160, 107] on button "Select variable Competitor" at bounding box center [168, 106] width 116 height 15
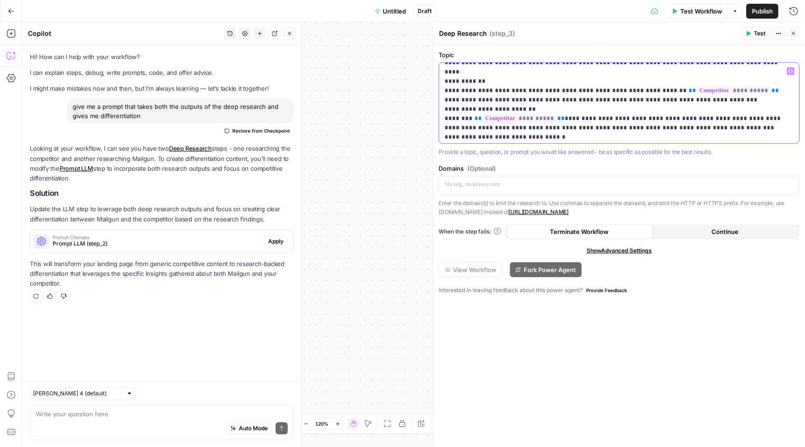
scroll to position [282, 0]
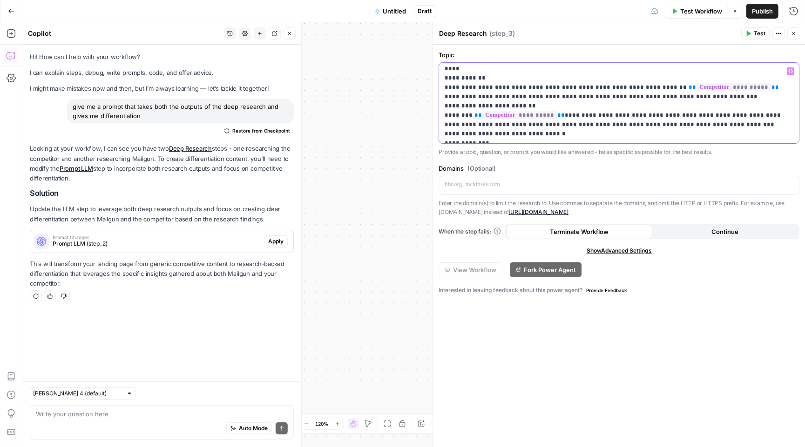
drag, startPoint x: 587, startPoint y: 114, endPoint x: 627, endPoint y: 114, distance: 40.0
click at [627, 114] on p "**********" at bounding box center [619, 222] width 349 height 875
click at [790, 70] on icon "button" at bounding box center [790, 71] width 5 height 5
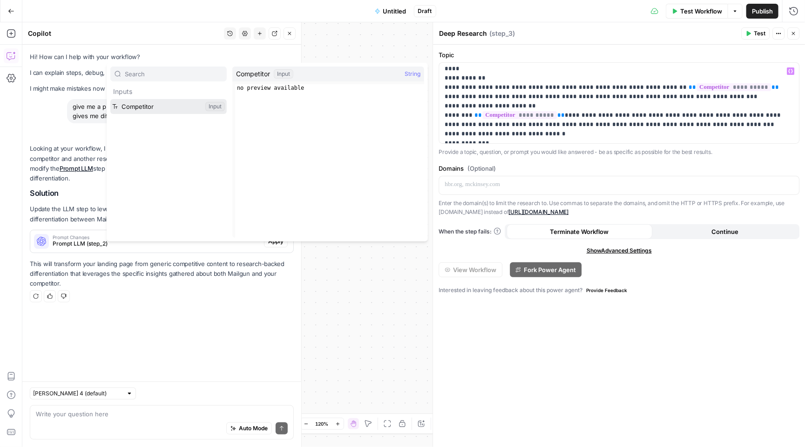
click at [169, 108] on button "Select variable Competitor" at bounding box center [168, 106] width 116 height 15
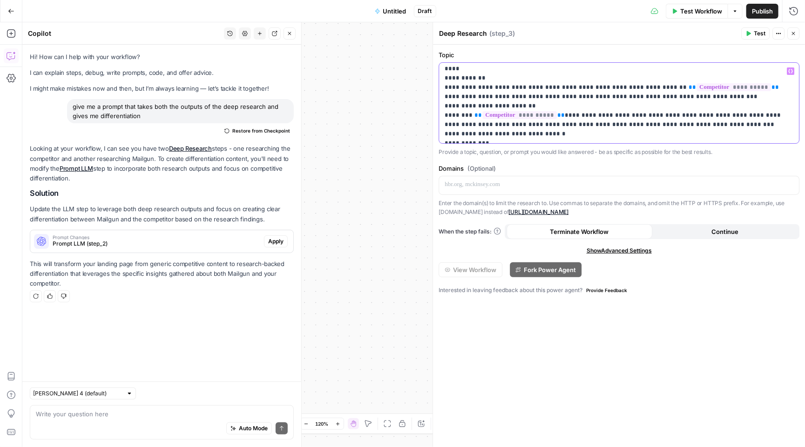
drag, startPoint x: 739, startPoint y: 123, endPoint x: 764, endPoint y: 122, distance: 25.1
click at [764, 122] on p "**********" at bounding box center [619, 222] width 349 height 875
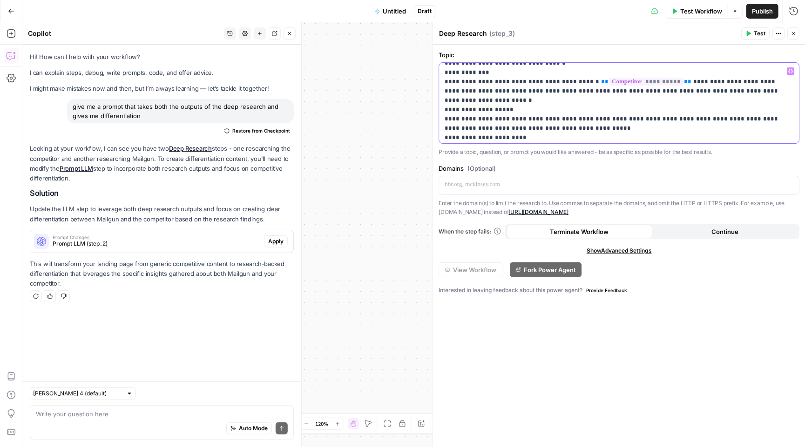
scroll to position [344, 0]
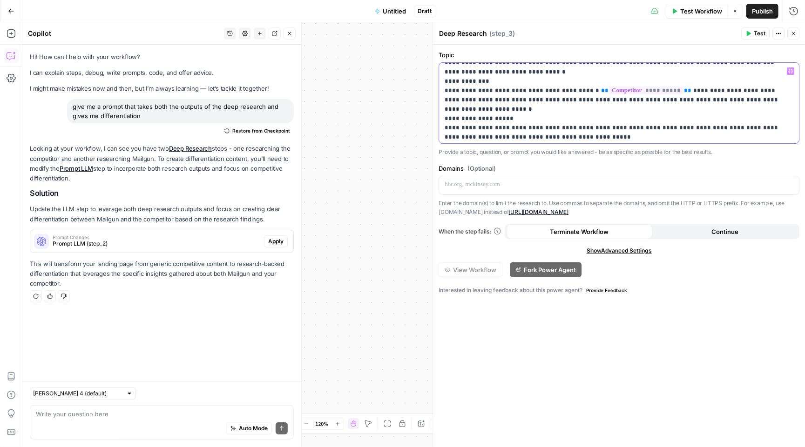
drag, startPoint x: 587, startPoint y: 79, endPoint x: 627, endPoint y: 78, distance: 40.0
click at [627, 78] on p "**********" at bounding box center [619, 160] width 349 height 875
drag, startPoint x: 511, startPoint y: 117, endPoint x: 473, endPoint y: 117, distance: 37.2
click at [473, 117] on p "**********" at bounding box center [619, 160] width 349 height 875
click at [582, 118] on p "**********" at bounding box center [619, 160] width 349 height 875
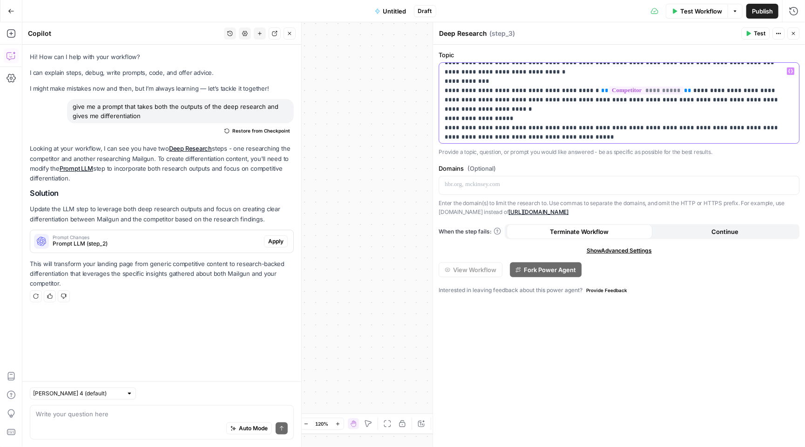
click at [582, 118] on p "**********" at bounding box center [619, 160] width 349 height 875
click at [579, 125] on p "**********" at bounding box center [619, 160] width 349 height 875
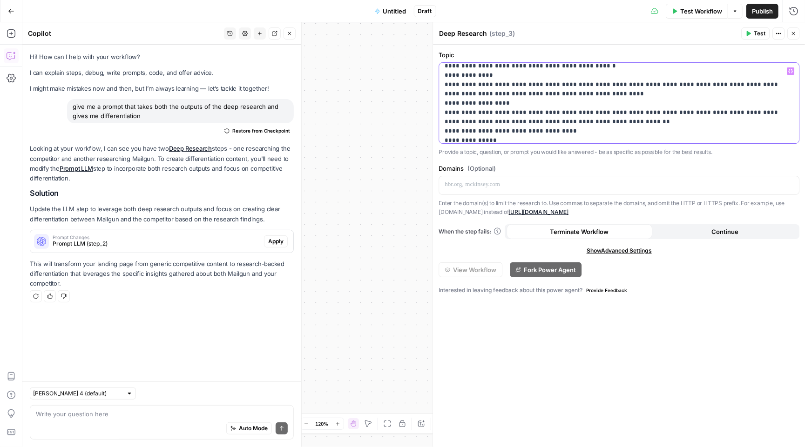
scroll to position [470, 0]
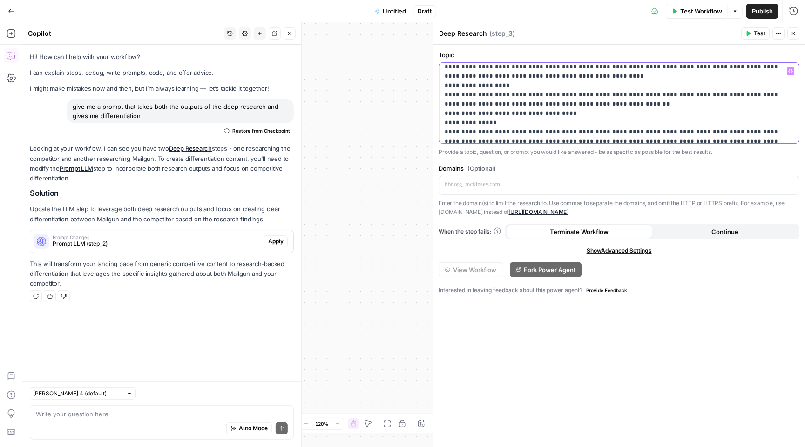
drag, startPoint x: 445, startPoint y: 70, endPoint x: 570, endPoint y: 67, distance: 125.3
click at [570, 67] on p "**********" at bounding box center [619, 34] width 349 height 875
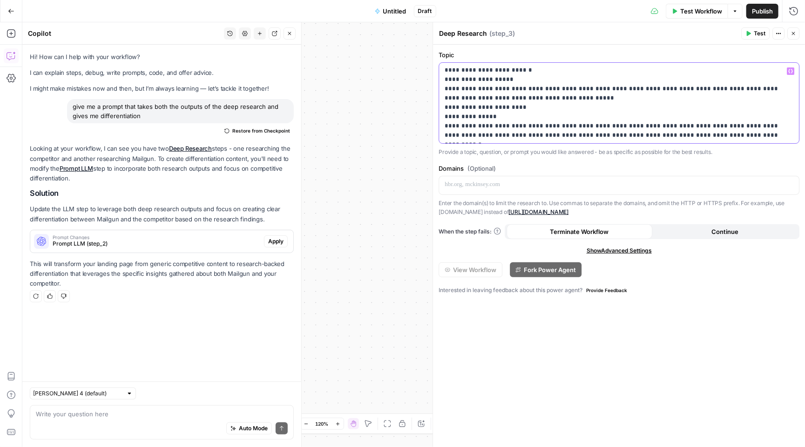
drag, startPoint x: 499, startPoint y: 81, endPoint x: 461, endPoint y: 80, distance: 37.8
click at [461, 80] on p "**********" at bounding box center [619, 75] width 349 height 782
click at [792, 71] on span "Variables Menu" at bounding box center [792, 71] width 0 height 0
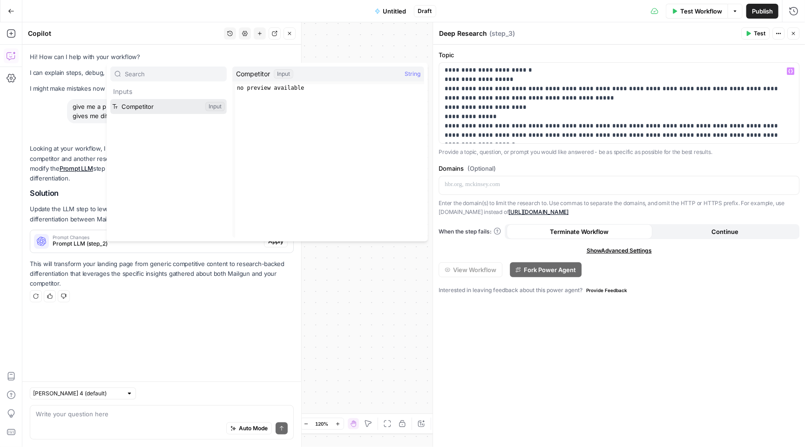
click at [176, 110] on button "Select variable Competitor" at bounding box center [168, 106] width 116 height 15
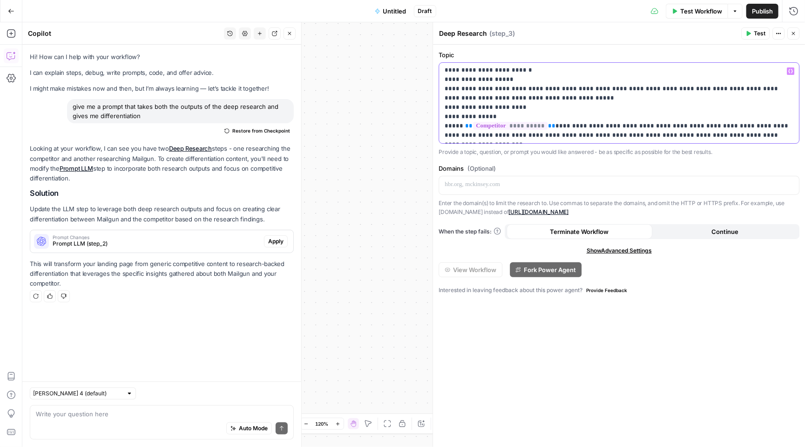
scroll to position [387, 0]
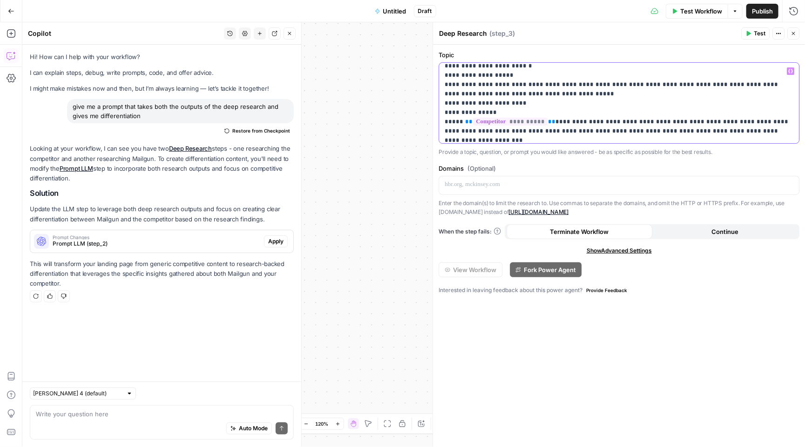
drag, startPoint x: 482, startPoint y: 102, endPoint x: 519, endPoint y: 103, distance: 37.3
click at [519, 103] on p "**********" at bounding box center [619, 71] width 349 height 782
click at [791, 69] on icon "button" at bounding box center [790, 71] width 5 height 5
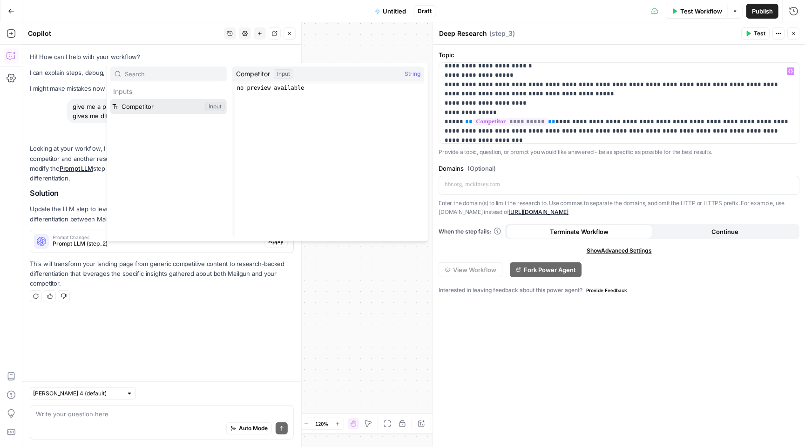
click at [163, 104] on button "Select variable Competitor" at bounding box center [168, 106] width 116 height 15
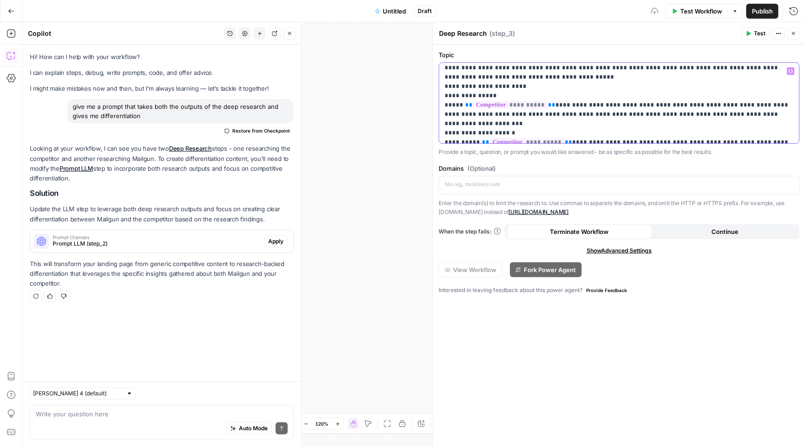
scroll to position [408, 0]
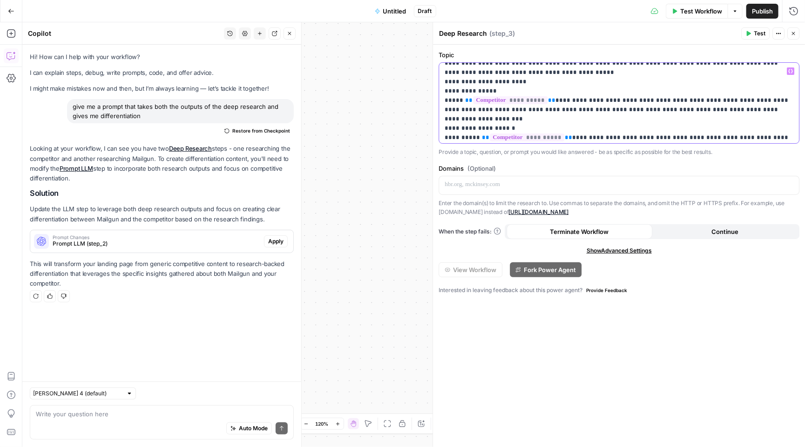
drag, startPoint x: 553, startPoint y: 107, endPoint x: 592, endPoint y: 107, distance: 39.6
click at [592, 107] on p "**********" at bounding box center [619, 49] width 349 height 782
click at [790, 68] on button "Variables Menu" at bounding box center [790, 70] width 7 height 7
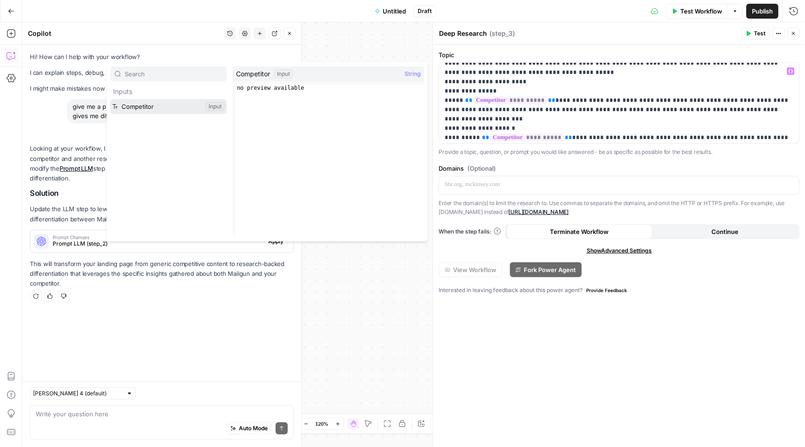
click at [144, 107] on button "Select variable Competitor" at bounding box center [168, 106] width 116 height 15
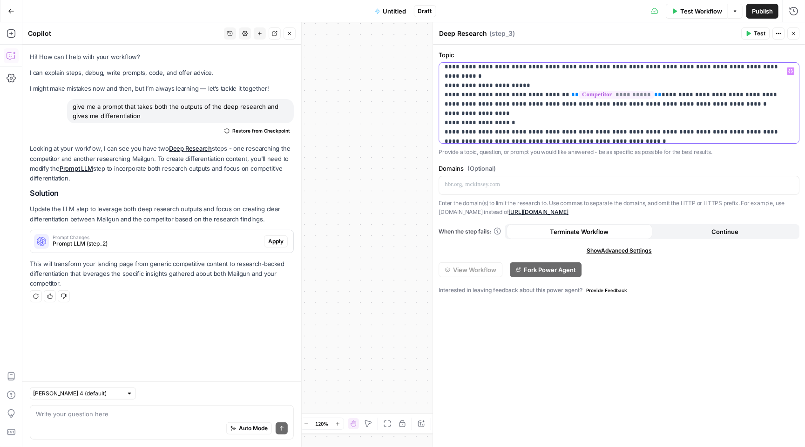
scroll to position [479, 0]
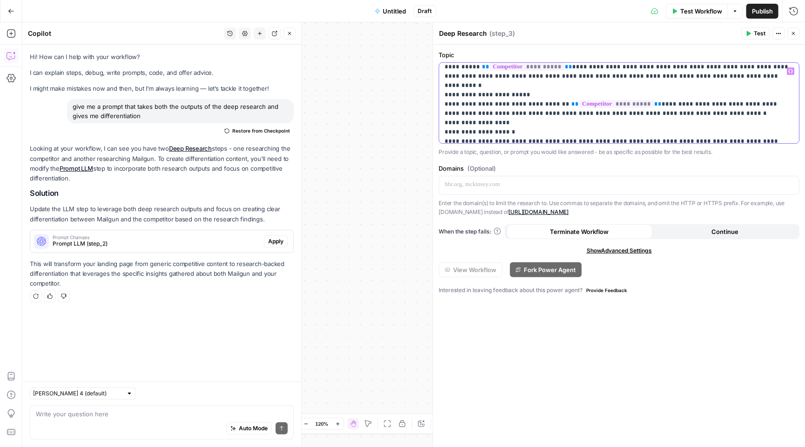
drag, startPoint x: 506, startPoint y: 75, endPoint x: 469, endPoint y: 75, distance: 37.7
click at [790, 69] on icon "button" at bounding box center [790, 71] width 5 height 5
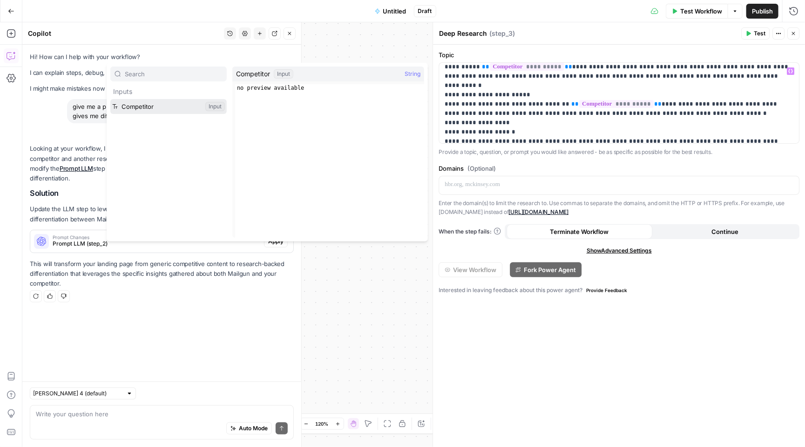
click at [169, 107] on button "Select variable Competitor" at bounding box center [168, 106] width 116 height 15
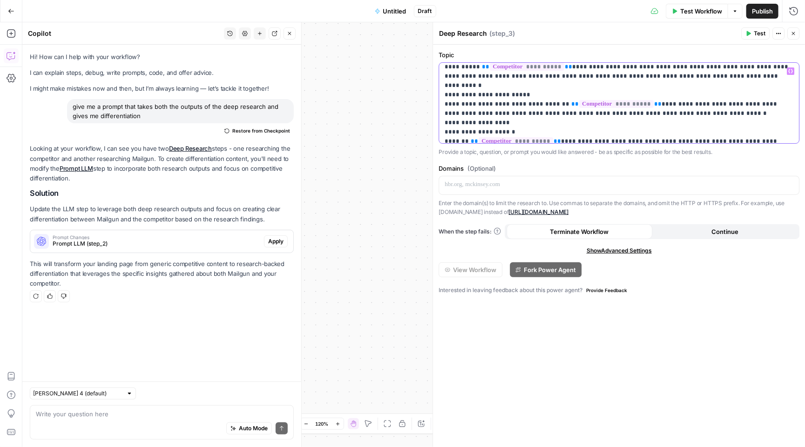
drag, startPoint x: 650, startPoint y: 103, endPoint x: 689, endPoint y: 103, distance: 39.6
click at [790, 68] on button "Variables Menu" at bounding box center [790, 70] width 7 height 7
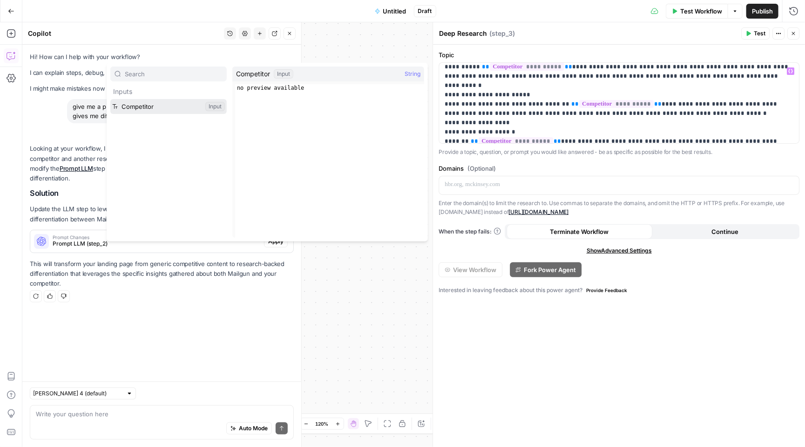
click at [171, 110] on button "Select variable Competitor" at bounding box center [168, 106] width 116 height 15
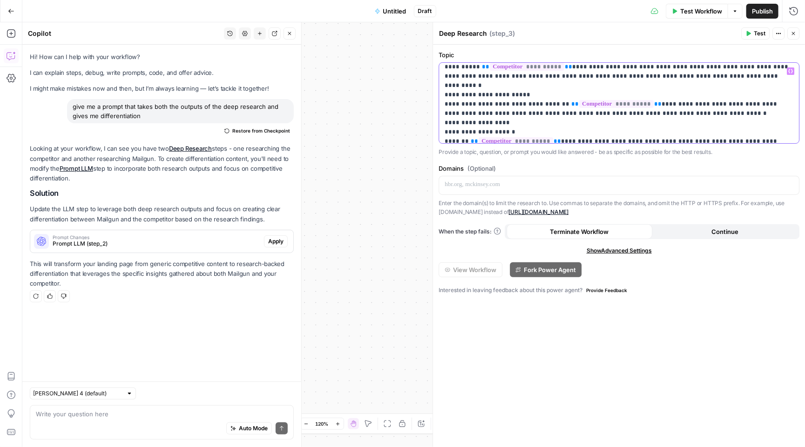
drag, startPoint x: 586, startPoint y: 114, endPoint x: 608, endPoint y: 114, distance: 22.8
drag, startPoint x: 570, startPoint y: 132, endPoint x: 526, endPoint y: 132, distance: 43.3
click at [789, 73] on icon "button" at bounding box center [790, 71] width 5 height 5
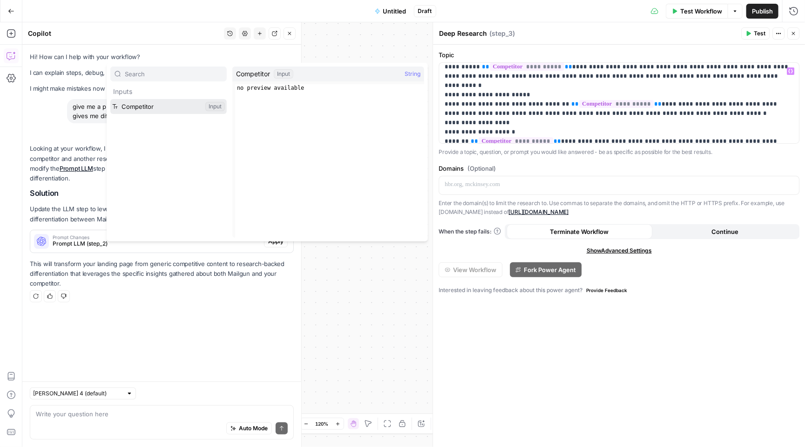
click at [183, 108] on button "Select variable Competitor" at bounding box center [168, 106] width 116 height 15
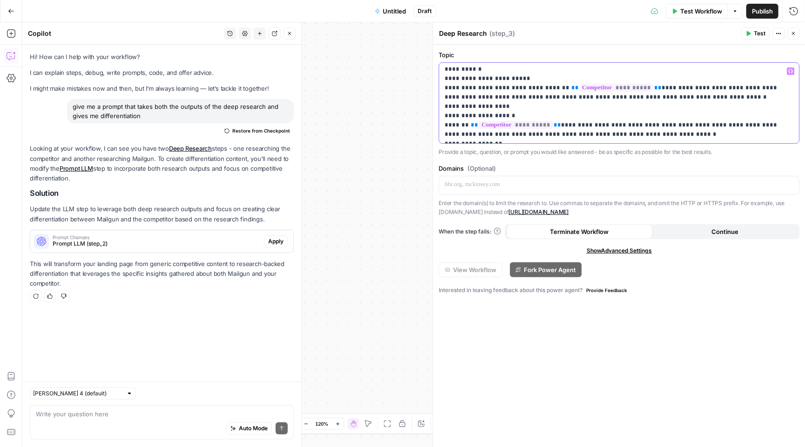
scroll to position [498, 0]
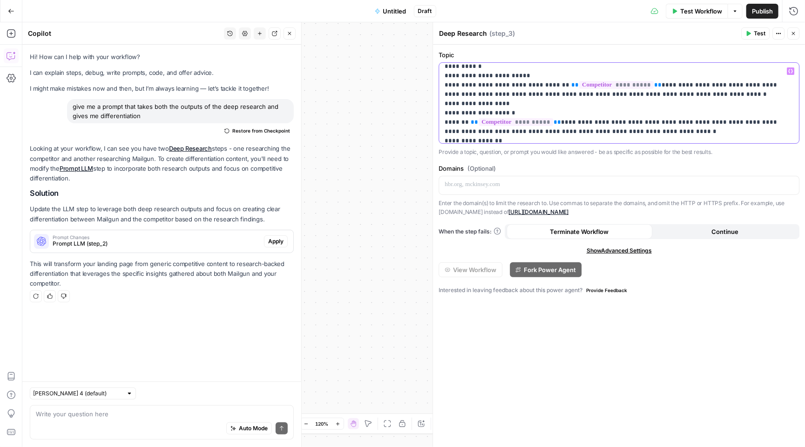
drag, startPoint x: 718, startPoint y: 113, endPoint x: 742, endPoint y: 113, distance: 24.2
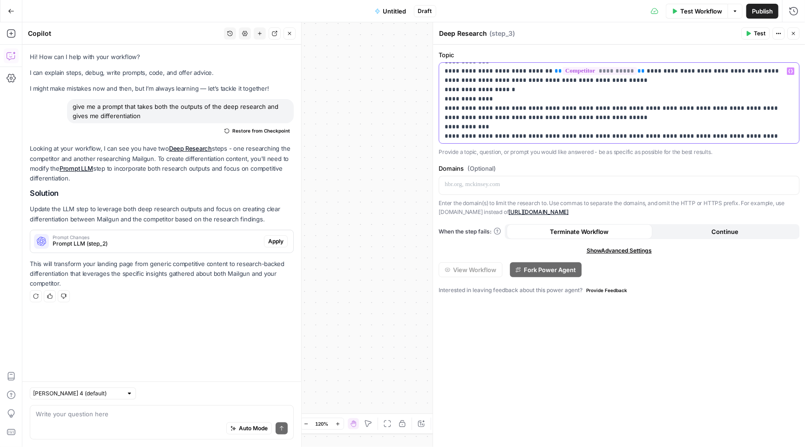
scroll to position [607, 0]
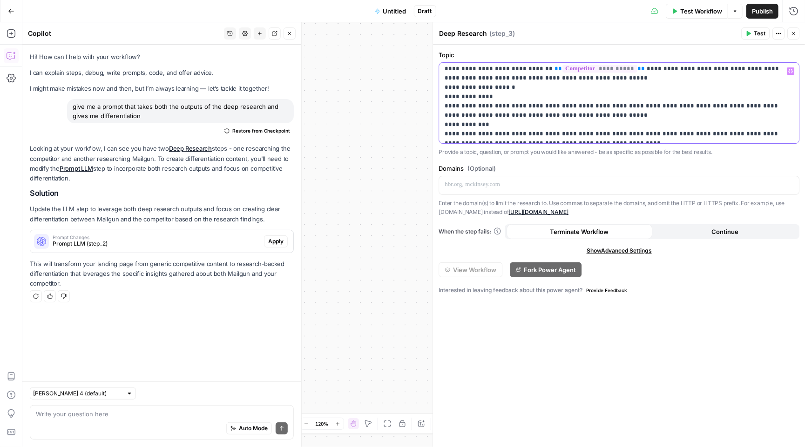
drag, startPoint x: 506, startPoint y: 106, endPoint x: 544, endPoint y: 104, distance: 37.8
click at [791, 73] on icon "button" at bounding box center [790, 71] width 5 height 5
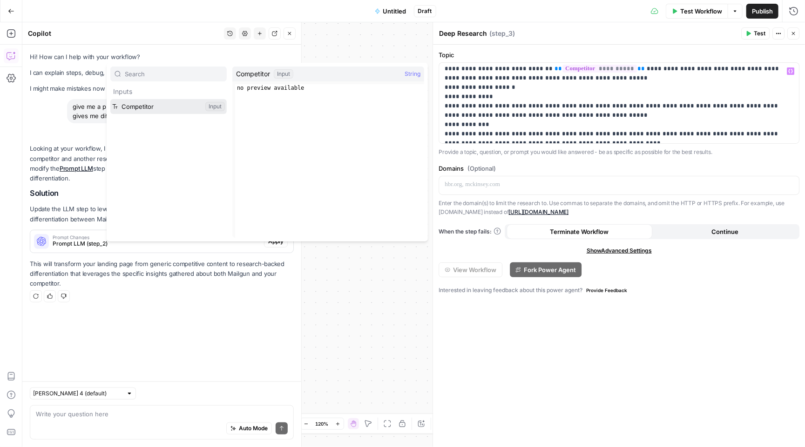
click at [172, 103] on button "Select variable Competitor" at bounding box center [168, 106] width 116 height 15
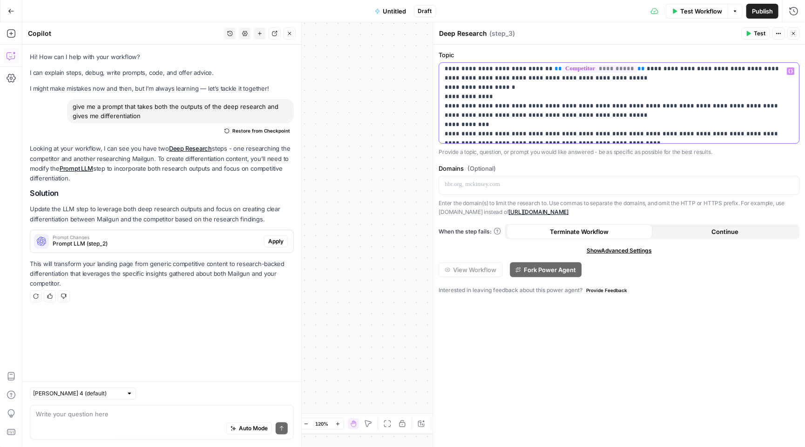
drag, startPoint x: 514, startPoint y: 75, endPoint x: 553, endPoint y: 76, distance: 38.6
click at [792, 69] on icon "button" at bounding box center [790, 71] width 5 height 4
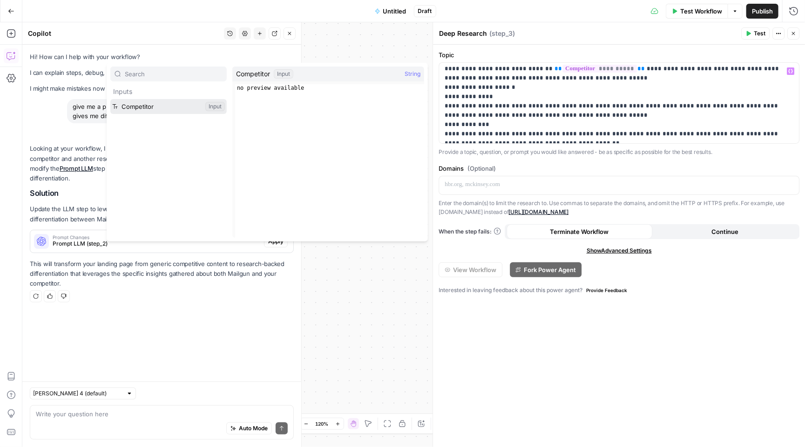
click at [195, 107] on button "Select variable Competitor" at bounding box center [168, 106] width 116 height 15
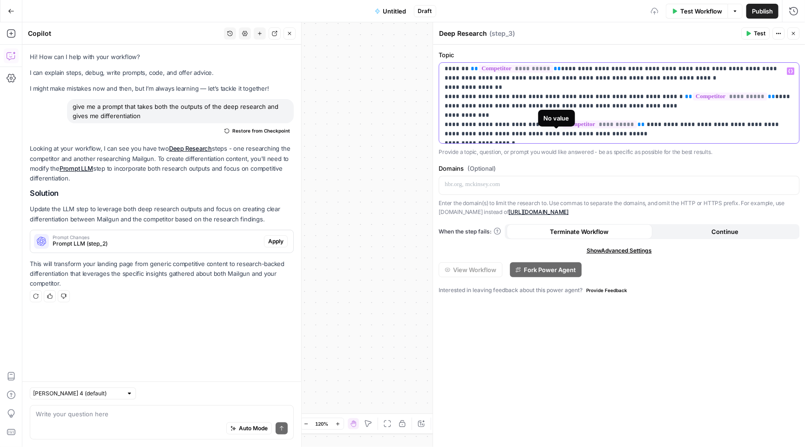
scroll to position [550, 0]
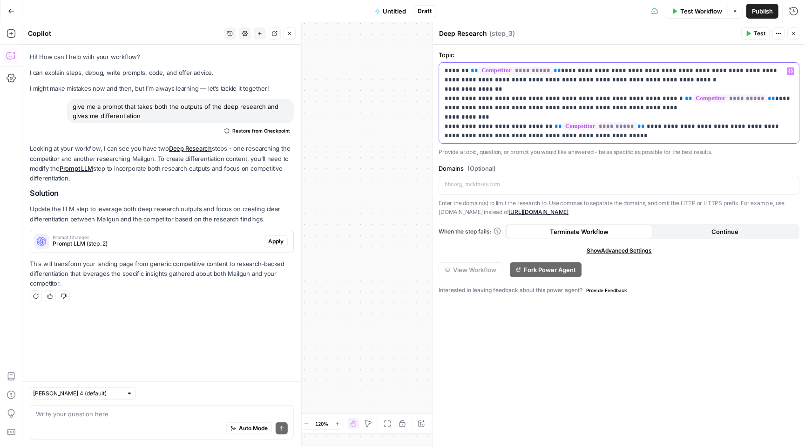
drag, startPoint x: 527, startPoint y: 97, endPoint x: 566, endPoint y: 98, distance: 39.1
click at [789, 72] on icon "button" at bounding box center [790, 71] width 5 height 5
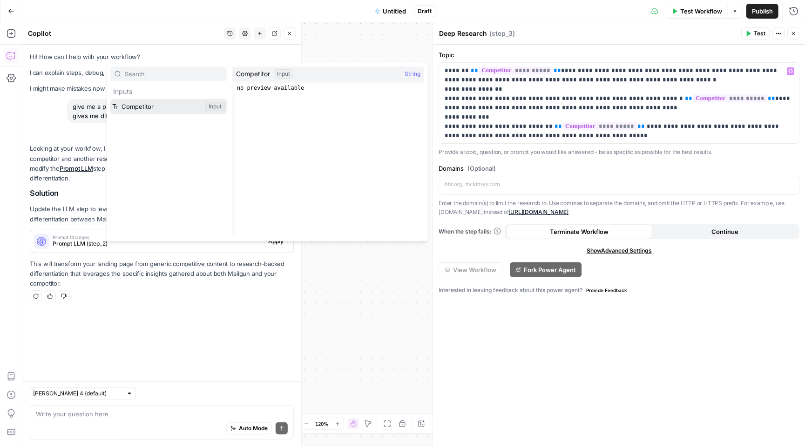
click at [195, 109] on button "Select variable Competitor" at bounding box center [168, 106] width 116 height 15
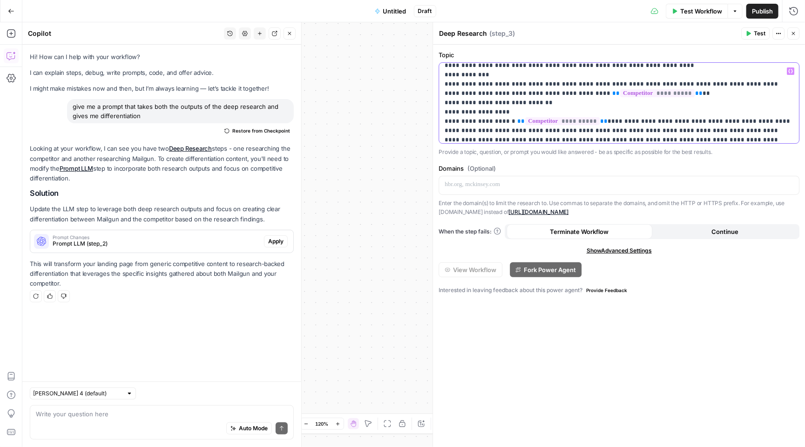
scroll to position [663, 0]
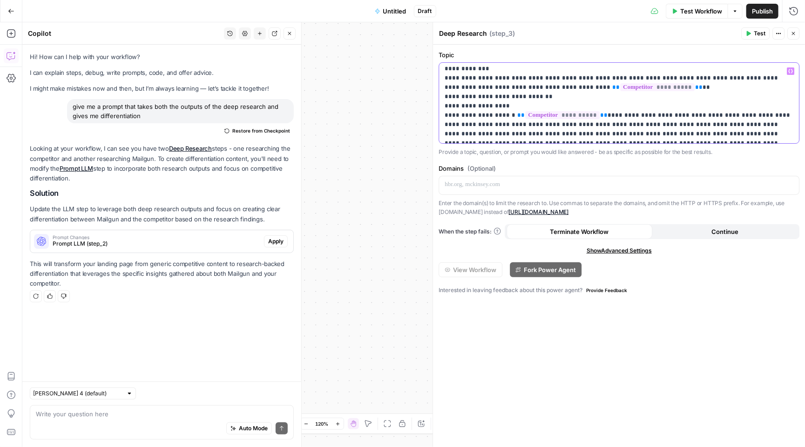
drag, startPoint x: 521, startPoint y: 115, endPoint x: 560, endPoint y: 114, distance: 38.7
click at [790, 68] on button "Variables Menu" at bounding box center [790, 70] width 7 height 7
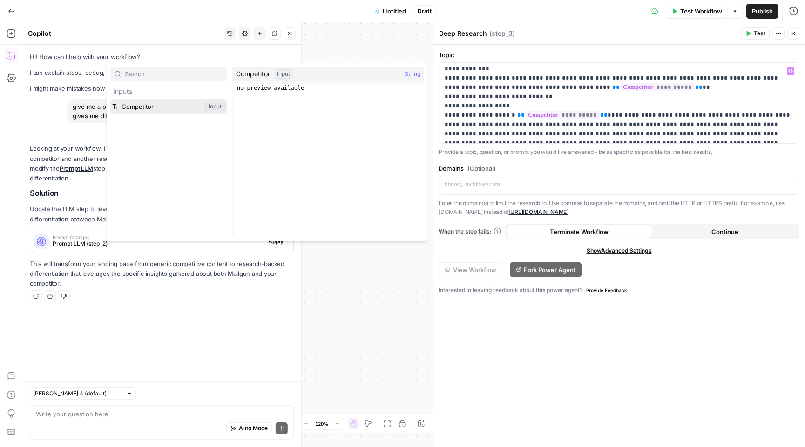
click at [173, 100] on button "Select variable Competitor" at bounding box center [168, 106] width 116 height 15
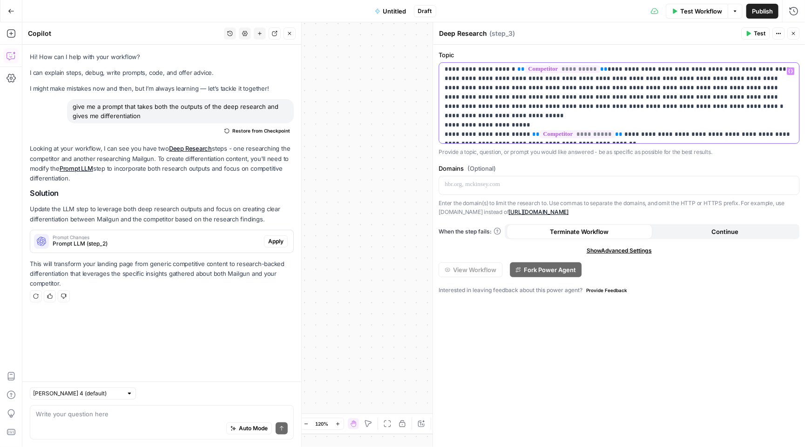
scroll to position [709, 0]
drag, startPoint x: 611, startPoint y: 95, endPoint x: 649, endPoint y: 96, distance: 38.6
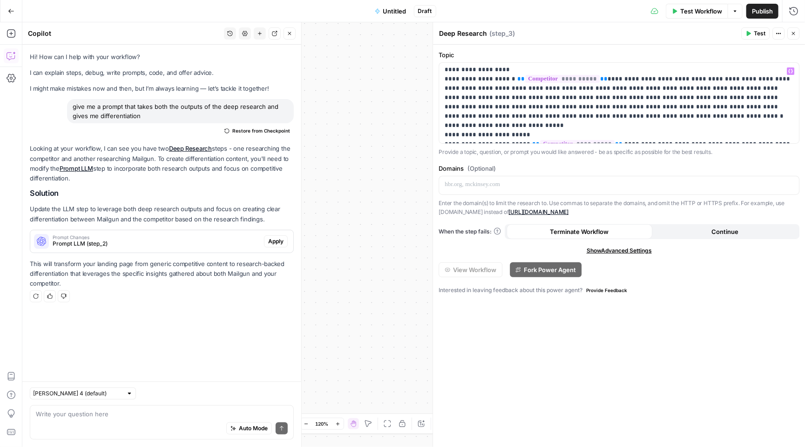
click at [792, 71] on span "Variables Menu" at bounding box center [792, 71] width 0 height 0
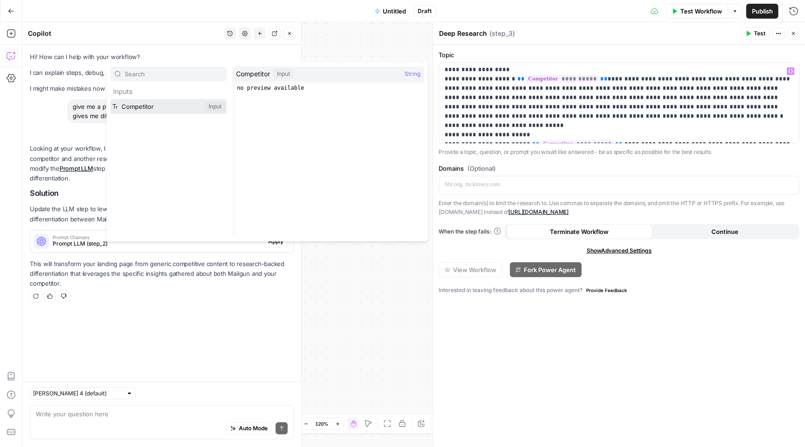
click at [188, 106] on button "Select variable Competitor" at bounding box center [168, 106] width 116 height 15
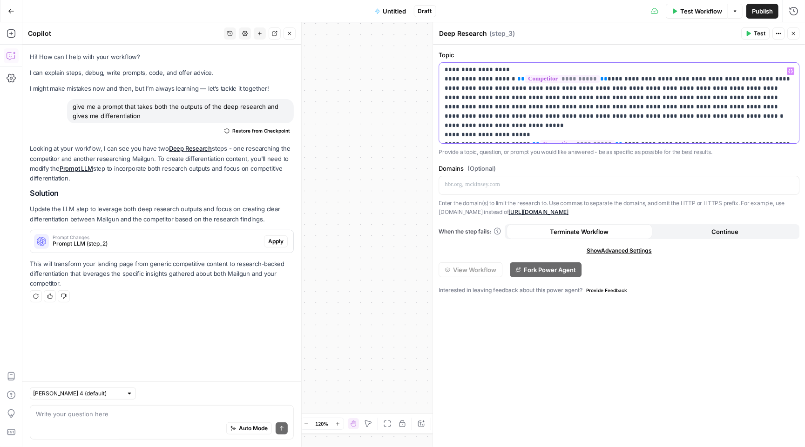
drag, startPoint x: 618, startPoint y: 135, endPoint x: 658, endPoint y: 135, distance: 40.0
click at [790, 71] on icon "button" at bounding box center [790, 71] width 5 height 5
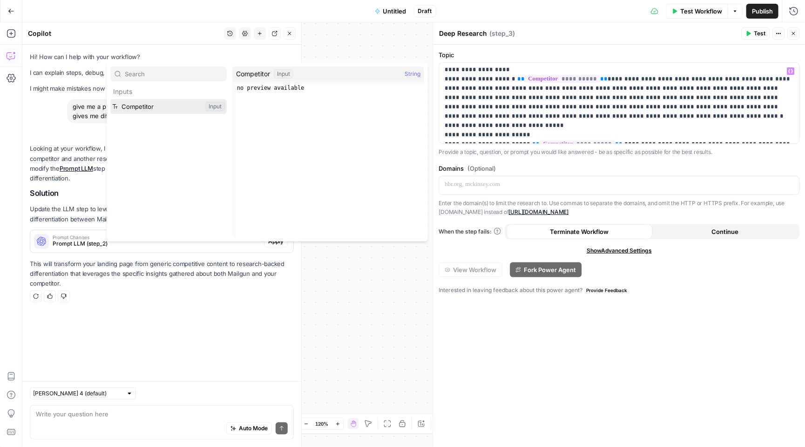
click at [179, 103] on button "Select variable Competitor" at bounding box center [168, 106] width 116 height 15
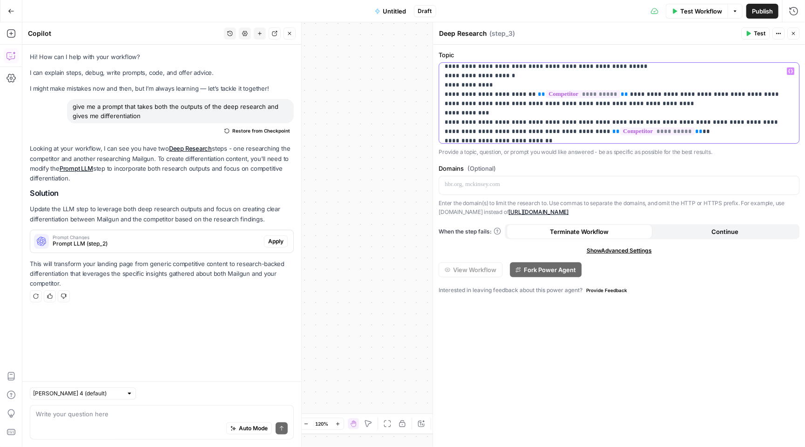
scroll to position [617, 0]
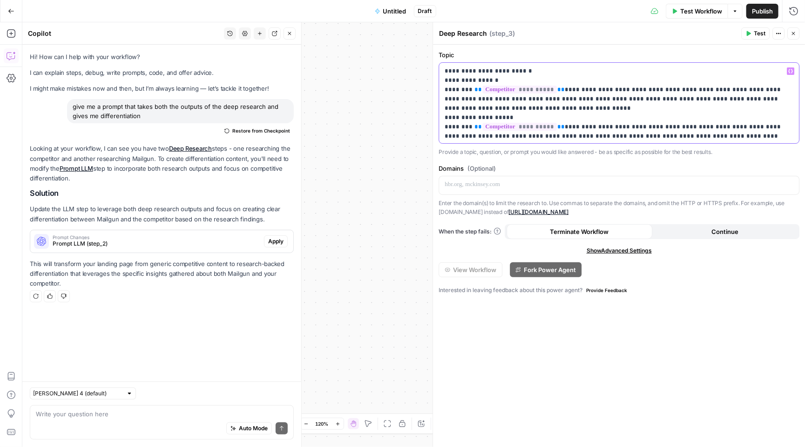
scroll to position [0, 0]
type input "COMPETITOR"
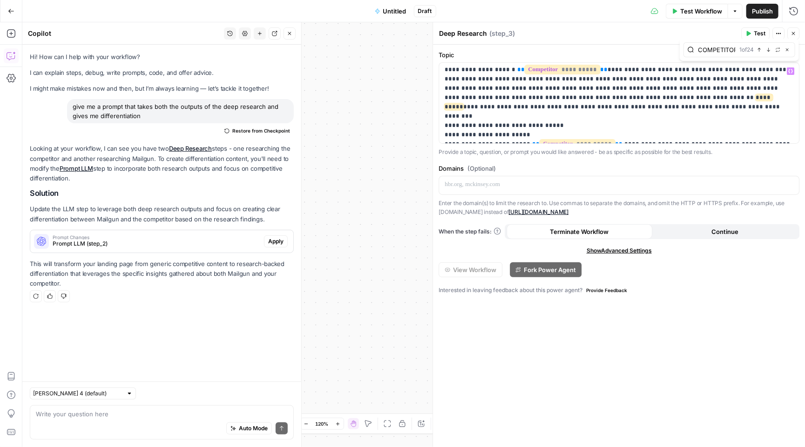
scroll to position [13, 0]
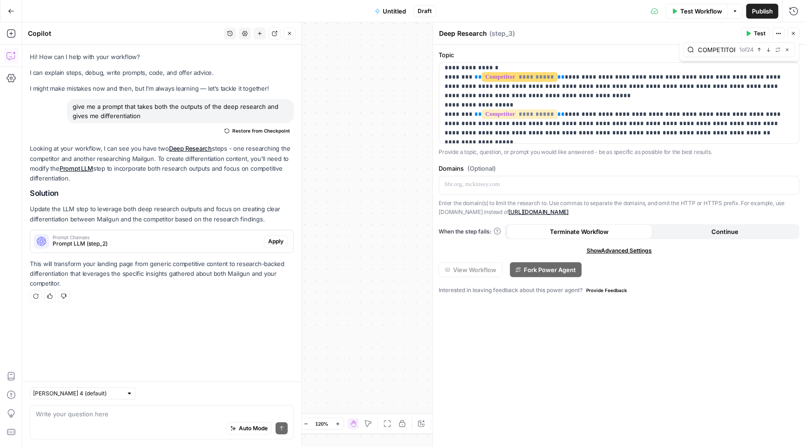
click at [745, 33] on icon "button" at bounding box center [748, 34] width 6 height 6
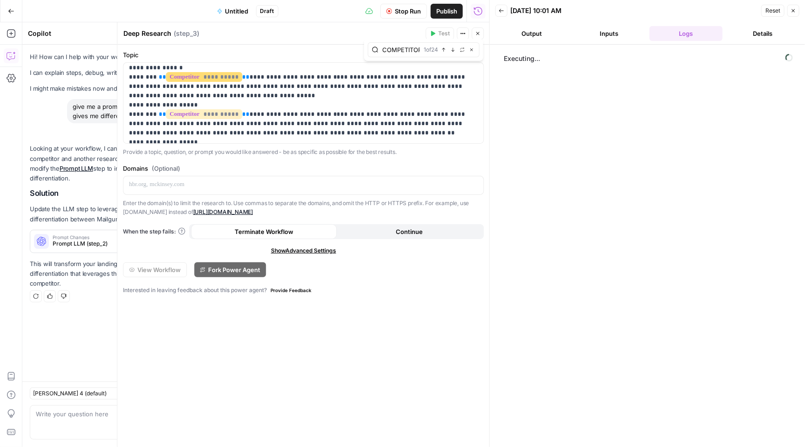
click at [791, 9] on icon "button" at bounding box center [793, 11] width 6 height 6
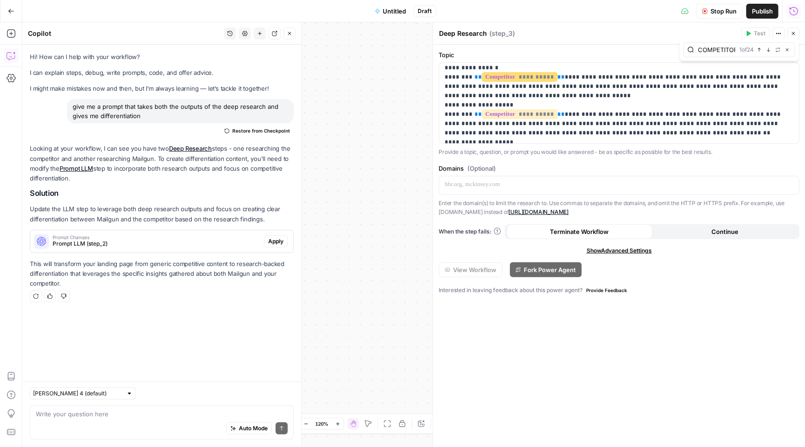
click at [717, 14] on span "Stop Run" at bounding box center [723, 11] width 26 height 9
click at [677, 12] on button "Test Workflow" at bounding box center [697, 11] width 62 height 15
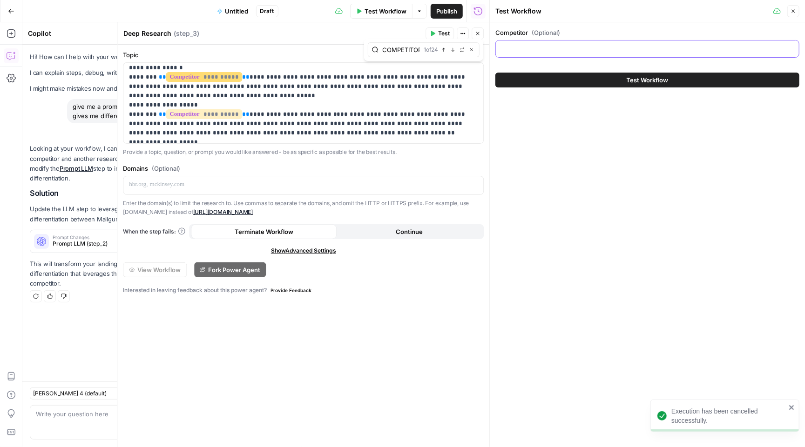
click at [557, 48] on input "Competitor (Optional)" at bounding box center [647, 48] width 292 height 9
type input "s"
type input "Sendgrid"
click at [557, 83] on button "Test Workflow" at bounding box center [647, 80] width 304 height 15
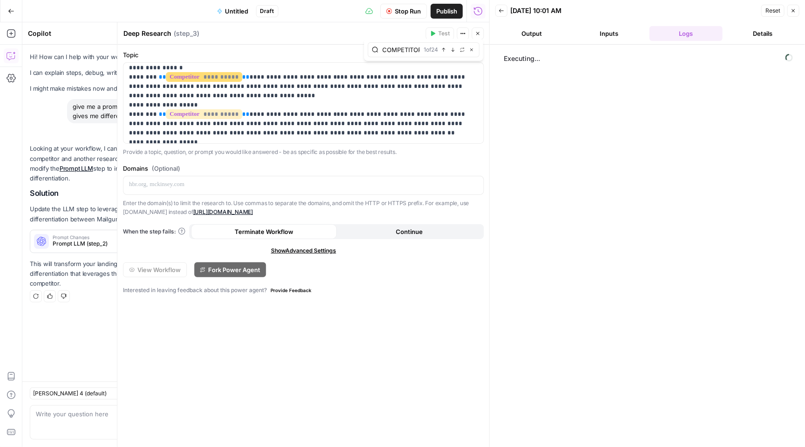
click at [536, 34] on button "Output" at bounding box center [531, 33] width 73 height 15
click at [600, 36] on button "Inputs" at bounding box center [608, 33] width 73 height 15
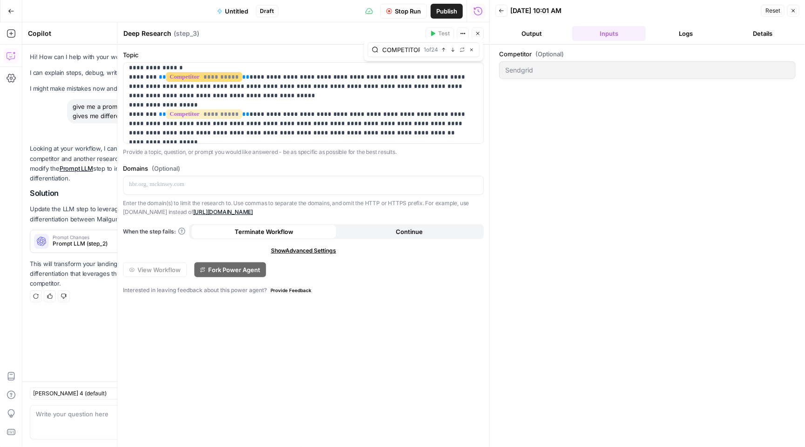
click at [505, 8] on button "Back" at bounding box center [501, 11] width 12 height 12
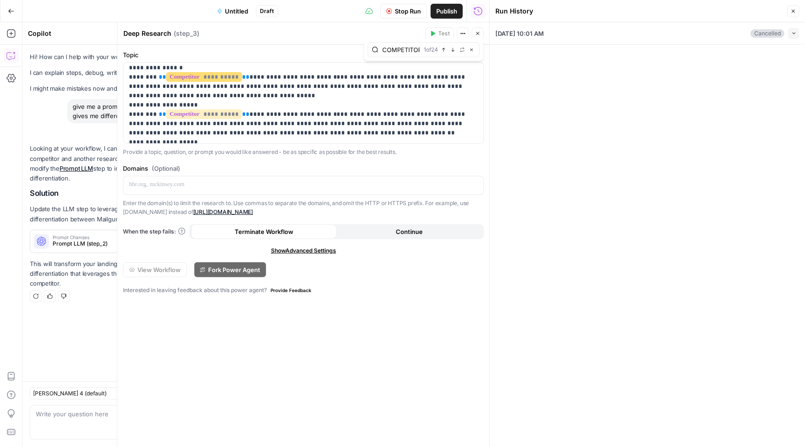
click at [794, 35] on icon "button" at bounding box center [793, 33] width 5 height 5
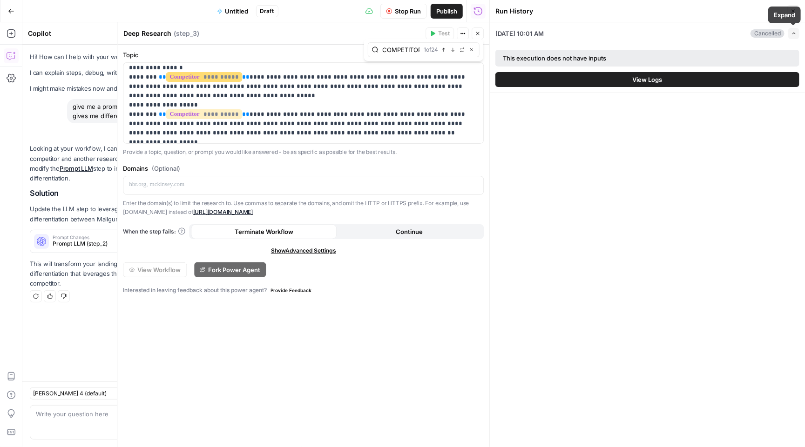
click at [749, 77] on button "View Logs" at bounding box center [647, 79] width 304 height 15
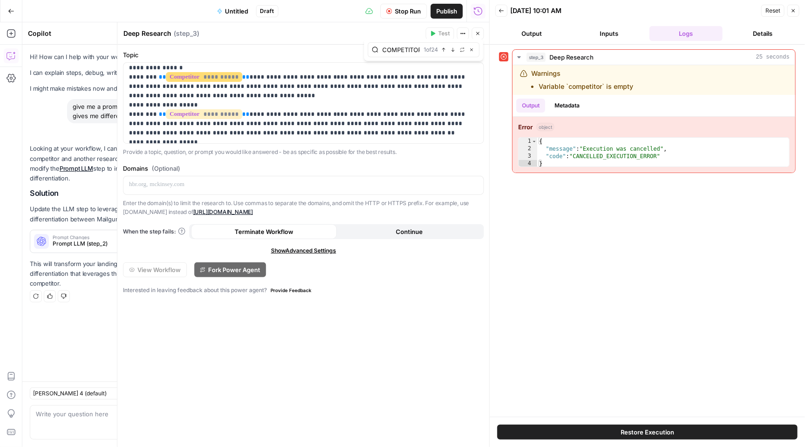
click at [629, 35] on button "Inputs" at bounding box center [608, 33] width 73 height 15
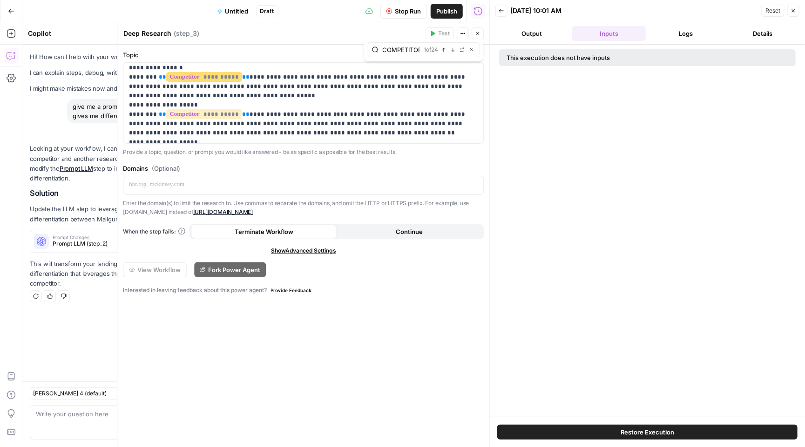
click at [675, 34] on button "Logs" at bounding box center [685, 33] width 73 height 15
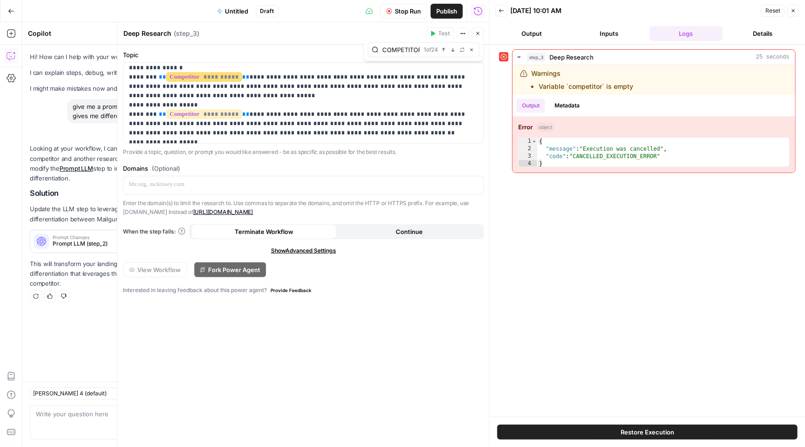
click at [539, 34] on button "Output" at bounding box center [531, 33] width 73 height 15
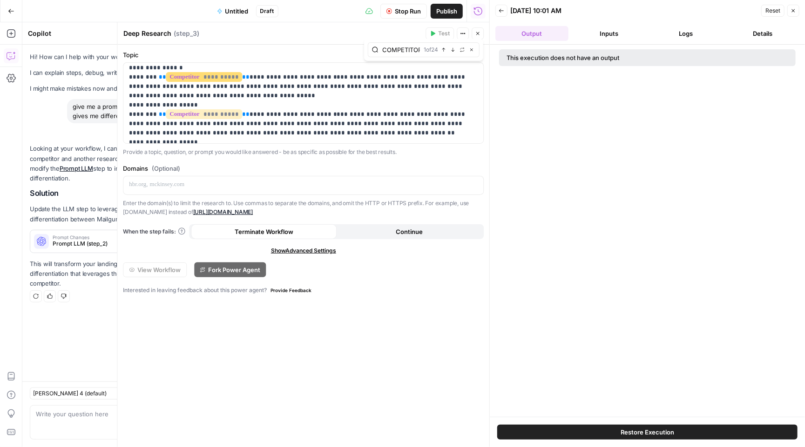
click at [507, 13] on button "Back" at bounding box center [501, 11] width 12 height 12
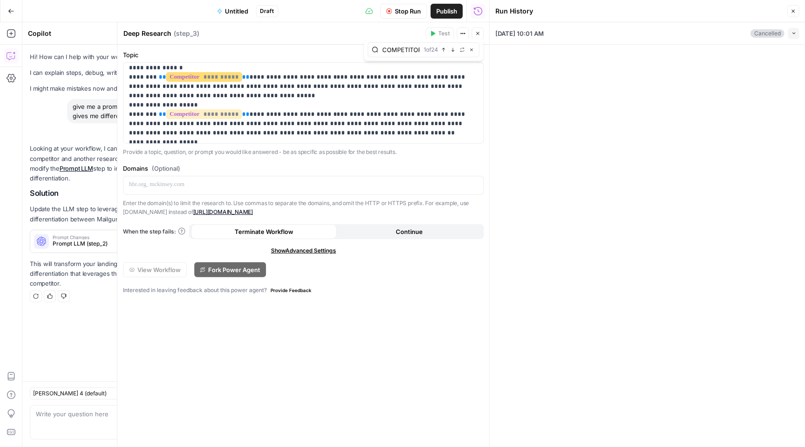
click at [793, 8] on icon "button" at bounding box center [793, 11] width 6 height 6
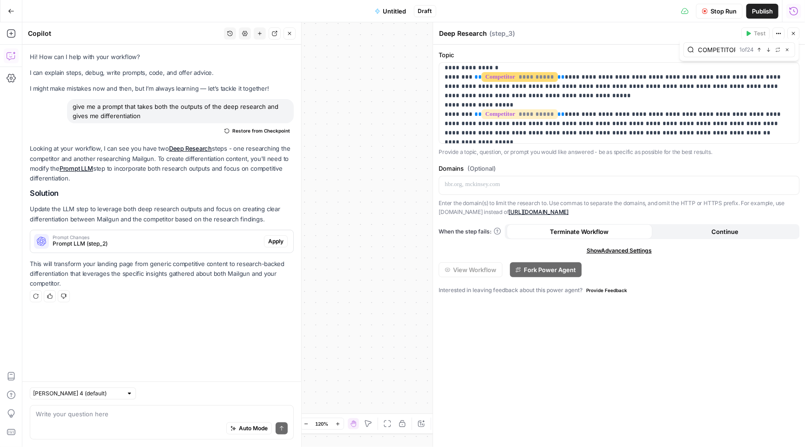
click at [796, 7] on icon "button" at bounding box center [793, 11] width 8 height 8
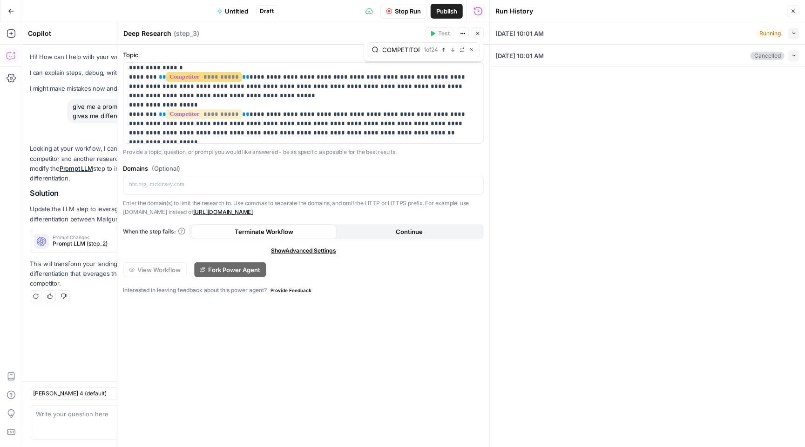
click at [664, 40] on div "09/23/25 at 10:01 AM Running Collapse" at bounding box center [647, 33] width 304 height 22
click at [787, 29] on div "Running Collapse" at bounding box center [777, 33] width 44 height 11
click at [795, 29] on button "Collapse" at bounding box center [793, 33] width 11 height 11
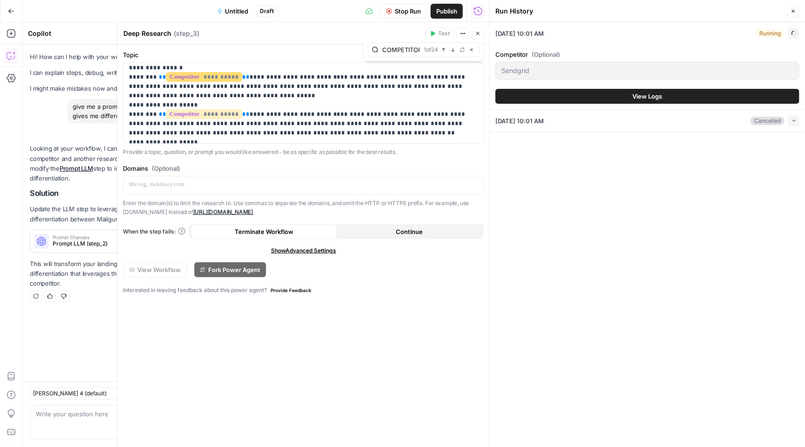
click at [590, 101] on button "View Logs" at bounding box center [647, 96] width 304 height 15
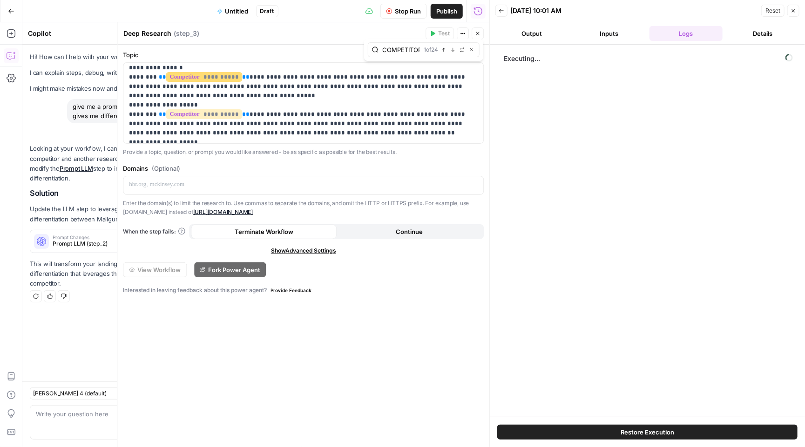
click at [796, 11] on button "Close" at bounding box center [793, 11] width 12 height 12
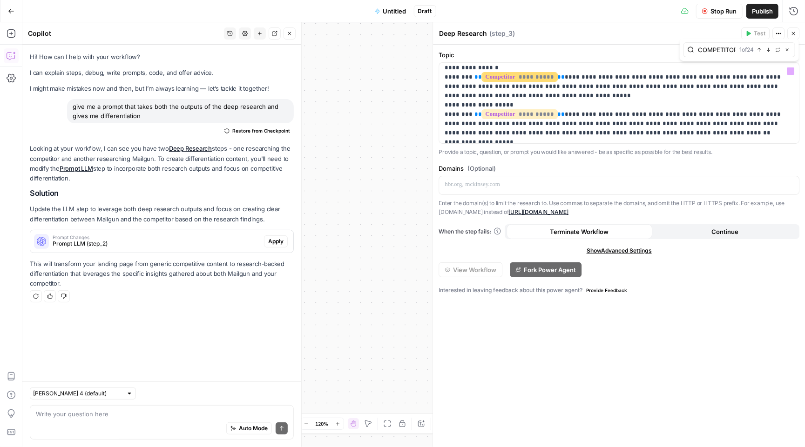
click at [791, 35] on icon "button" at bounding box center [793, 34] width 6 height 6
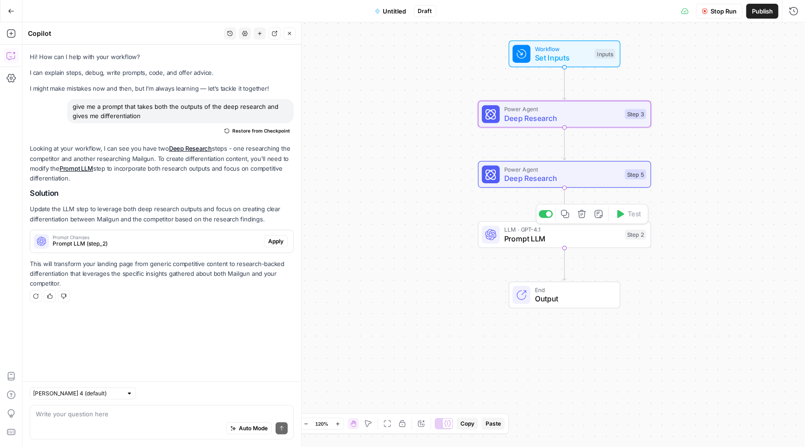
click at [526, 226] on span "LLM · GPT-4.1" at bounding box center [562, 229] width 116 height 9
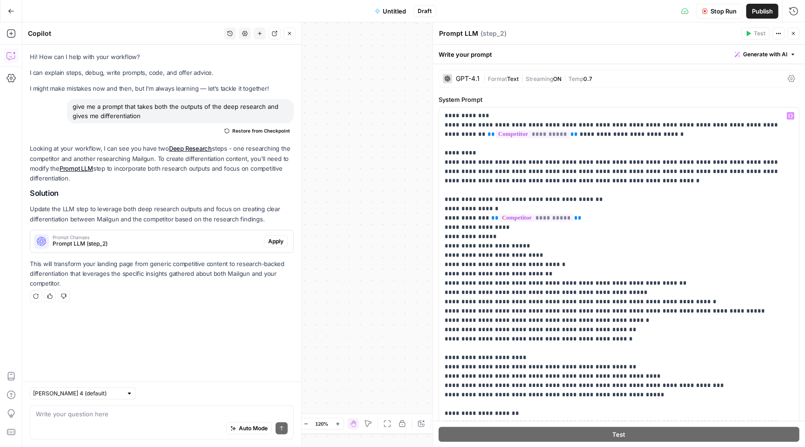
click at [389, 176] on div "Workflow Set Inputs Inputs Power Agent Deep Research Step 3 Power Agent Deep Re…" at bounding box center [413, 234] width 782 height 425
click at [791, 31] on icon "button" at bounding box center [793, 34] width 6 height 6
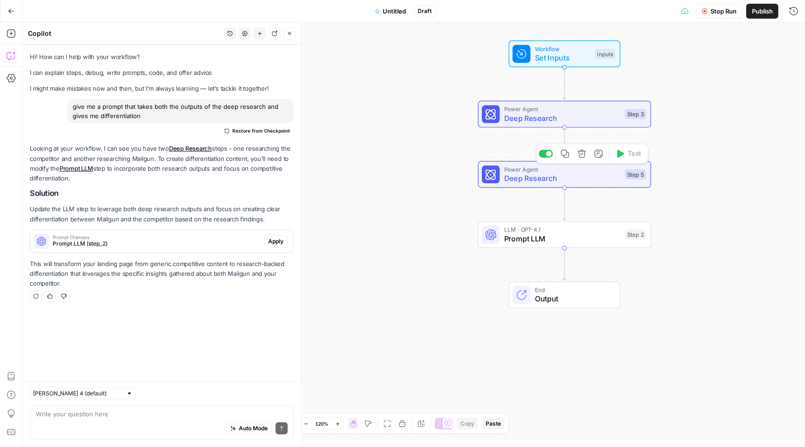
click at [581, 156] on icon "button" at bounding box center [581, 153] width 9 height 9
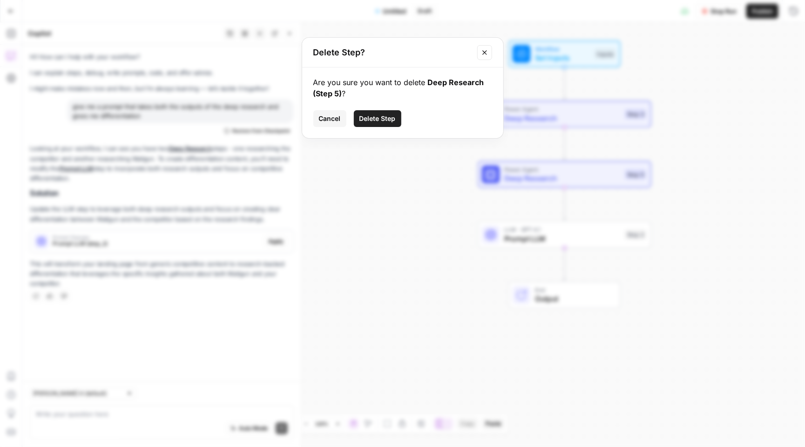
click at [380, 119] on span "Delete Step" at bounding box center [377, 118] width 36 height 9
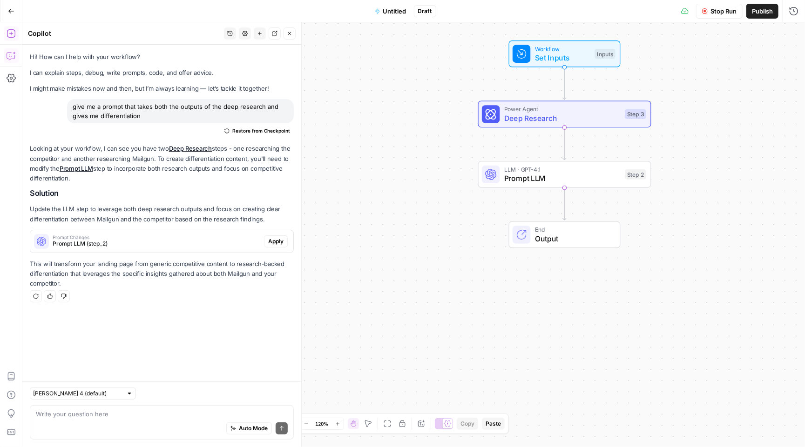
click at [13, 34] on icon "button" at bounding box center [11, 33] width 9 height 9
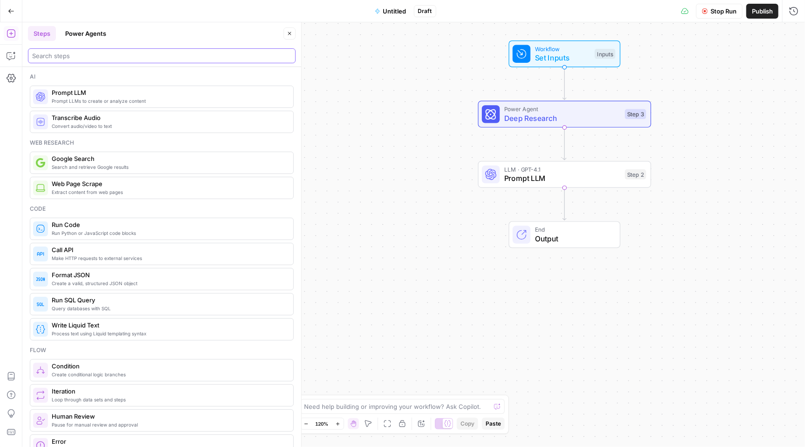
click at [107, 55] on input "search" at bounding box center [161, 55] width 259 height 9
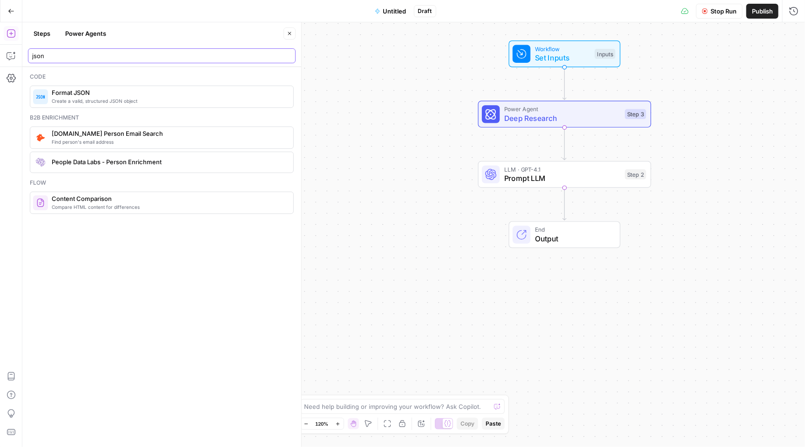
type input "json"
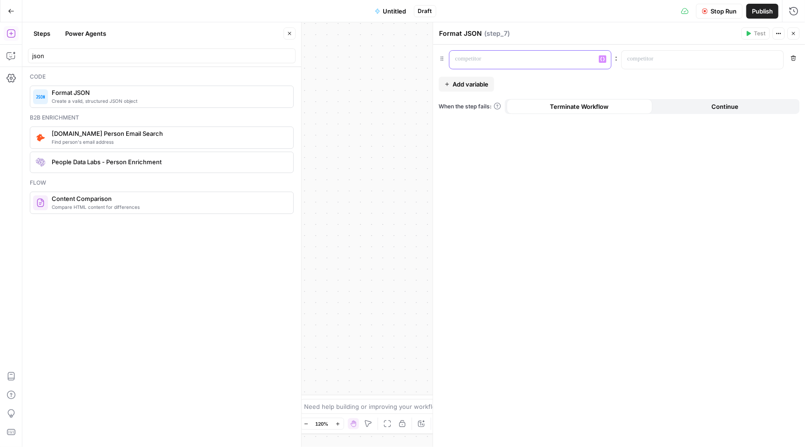
click at [489, 60] on p at bounding box center [522, 58] width 135 height 9
click at [600, 59] on button "Variables Menu" at bounding box center [602, 58] width 7 height 7
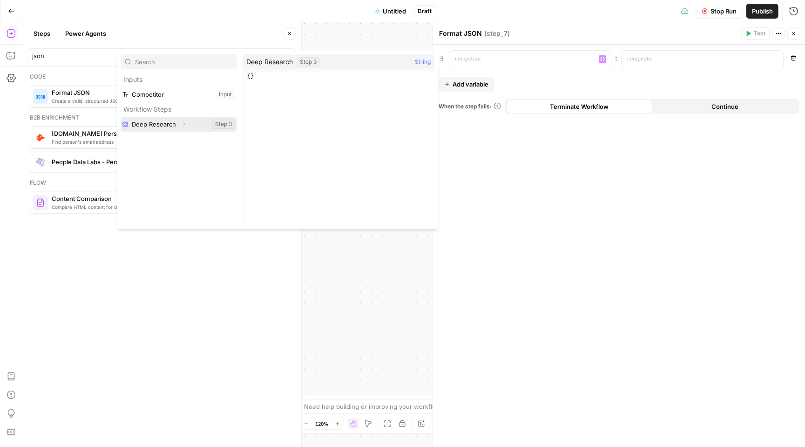
click at [175, 124] on button "Select variable Deep Research" at bounding box center [179, 124] width 116 height 15
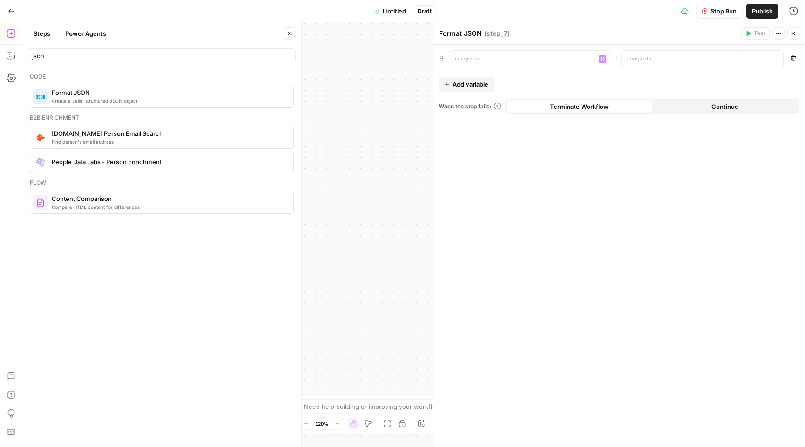
click at [800, 35] on header "Format JSON Format JSON ( step_7 ) Test Actions Close" at bounding box center [619, 33] width 372 height 22
click at [799, 35] on header "Format JSON Format JSON ( step_7 ) Test Actions Close" at bounding box center [619, 33] width 372 height 22
click at [799, 35] on button "Close" at bounding box center [793, 33] width 12 height 12
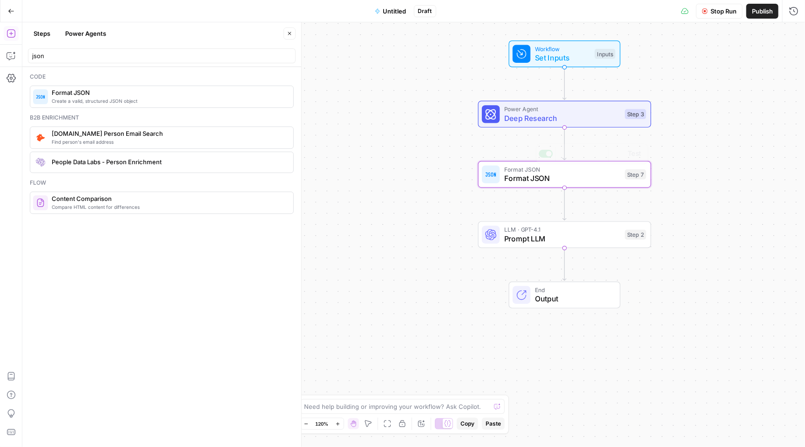
click at [546, 124] on div "Power Agent Deep Research Step 3 Copy step Delete step Add Note Test" at bounding box center [564, 114] width 173 height 27
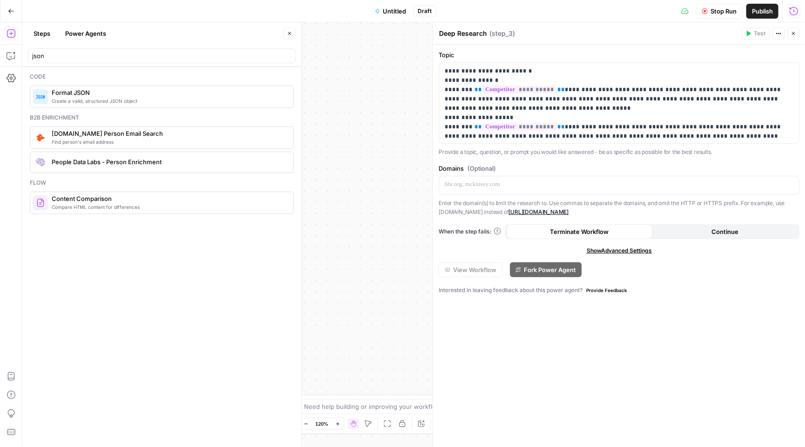
click at [789, 10] on button "Run History" at bounding box center [793, 11] width 15 height 15
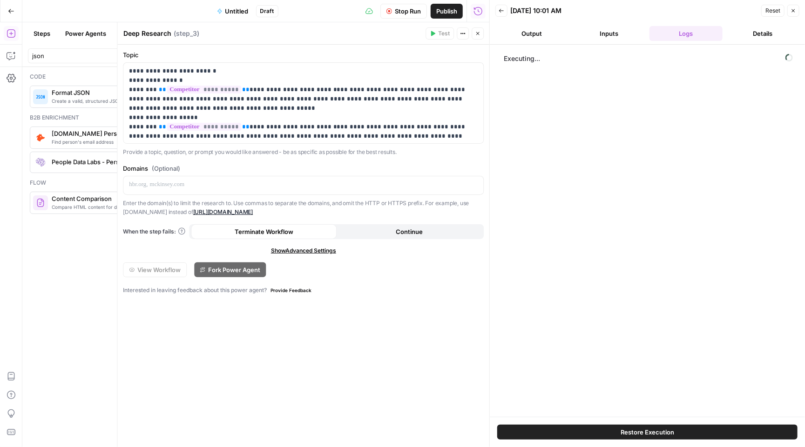
click at [620, 41] on header "Back 09/23/25 at 10:01 AM Reset Close Output Inputs Logs Details" at bounding box center [647, 22] width 315 height 45
click at [612, 36] on button "Inputs" at bounding box center [608, 33] width 73 height 15
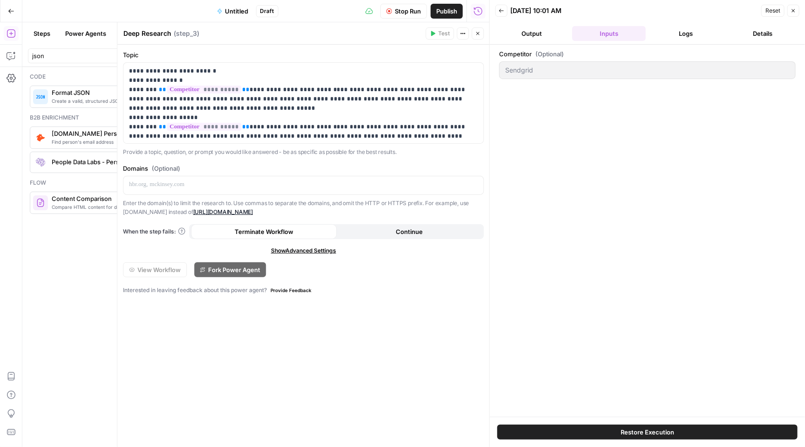
click at [527, 45] on div "Competitor (Optional) Sendgrid" at bounding box center [647, 231] width 315 height 372
click at [528, 35] on button "Output" at bounding box center [531, 33] width 73 height 15
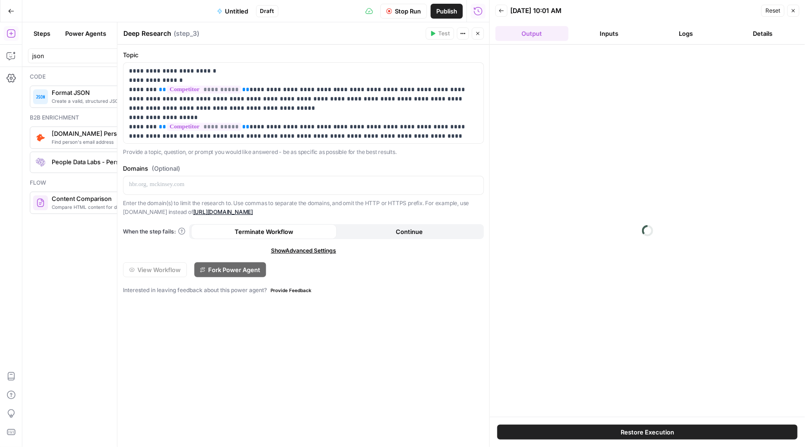
click at [618, 32] on button "Inputs" at bounding box center [608, 33] width 73 height 15
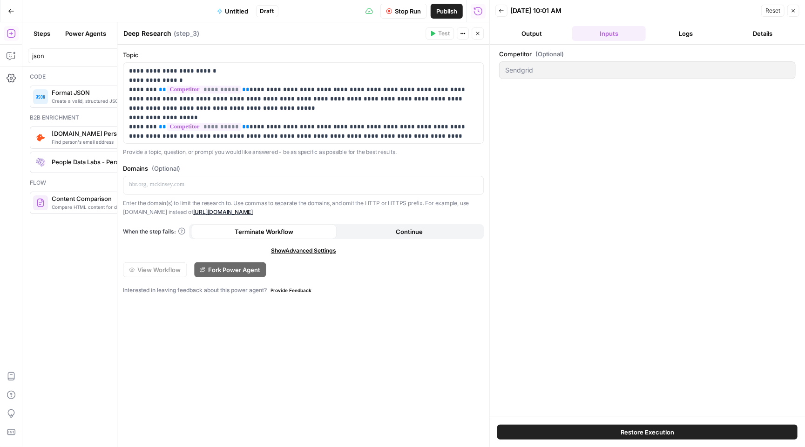
click at [674, 30] on button "Logs" at bounding box center [685, 33] width 73 height 15
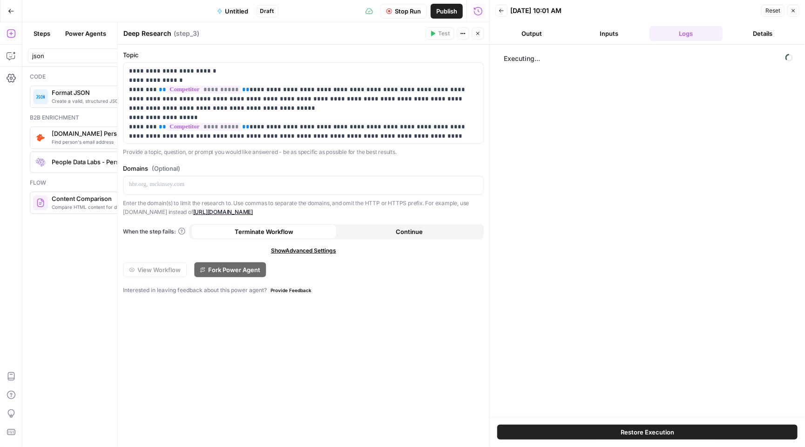
click at [751, 31] on button "Details" at bounding box center [762, 33] width 73 height 15
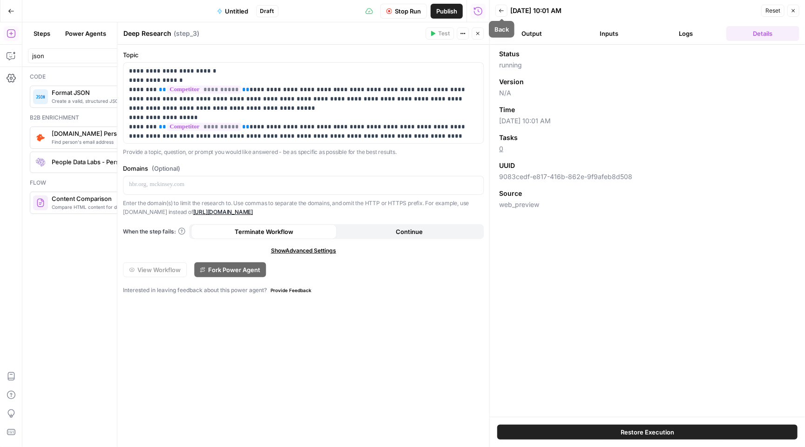
click at [504, 9] on icon "button" at bounding box center [502, 11] width 6 height 6
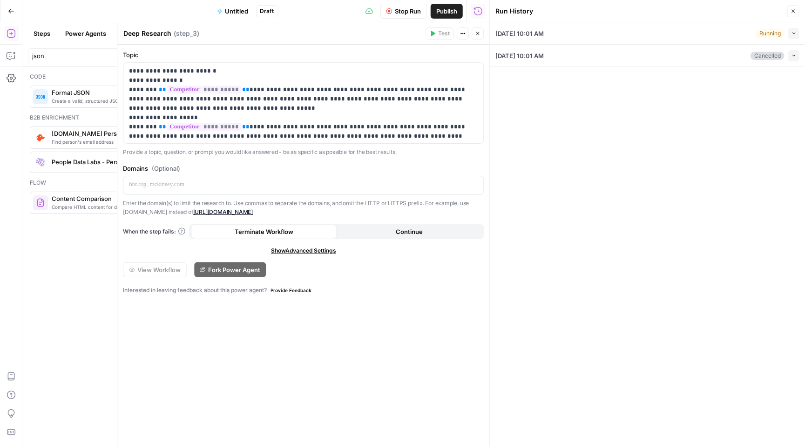
click at [795, 32] on icon "button" at bounding box center [793, 33] width 5 height 5
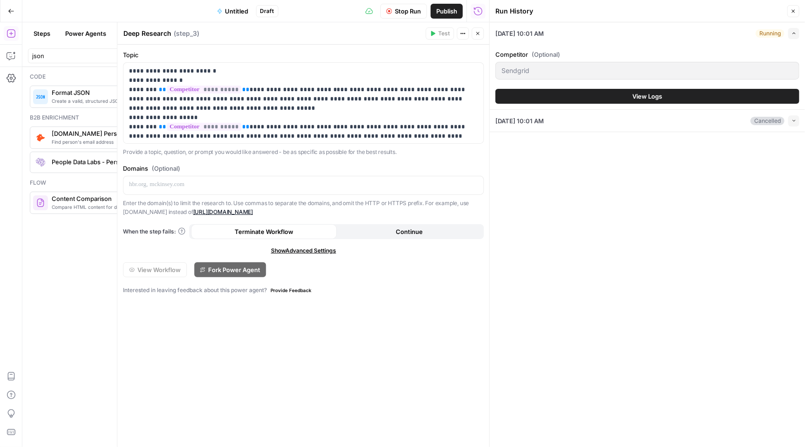
click at [612, 103] on button "View Logs" at bounding box center [647, 96] width 304 height 15
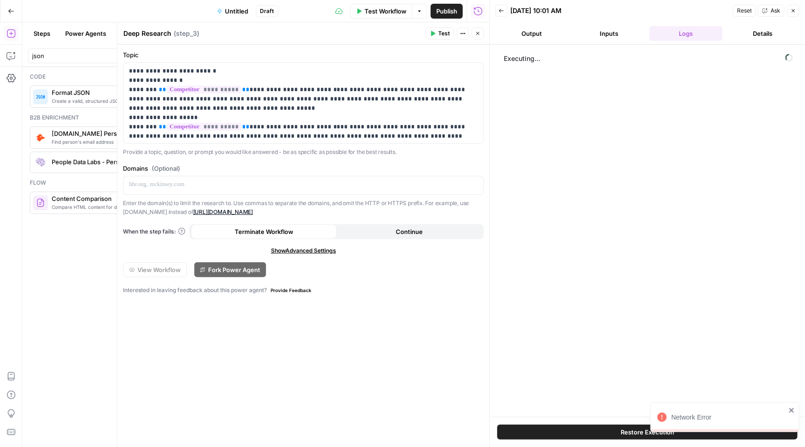
click at [616, 32] on button "Inputs" at bounding box center [608, 33] width 73 height 15
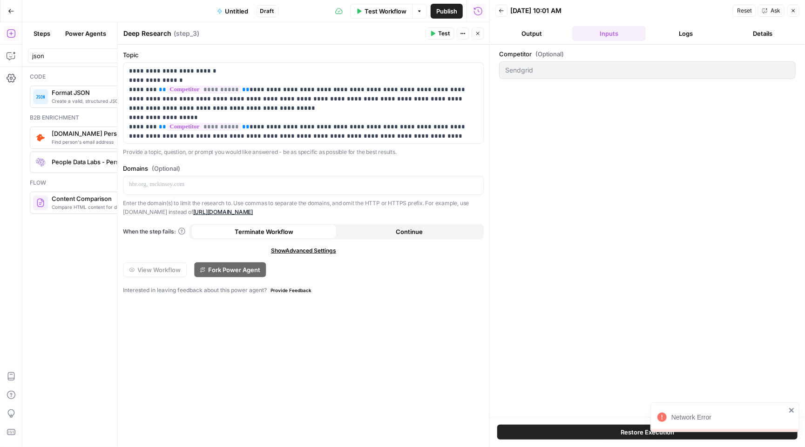
click at [542, 32] on button "Output" at bounding box center [531, 33] width 73 height 15
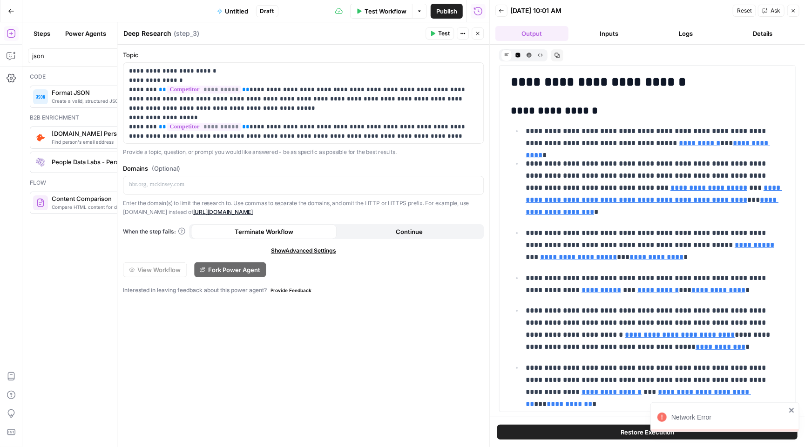
scroll to position [1423, 0]
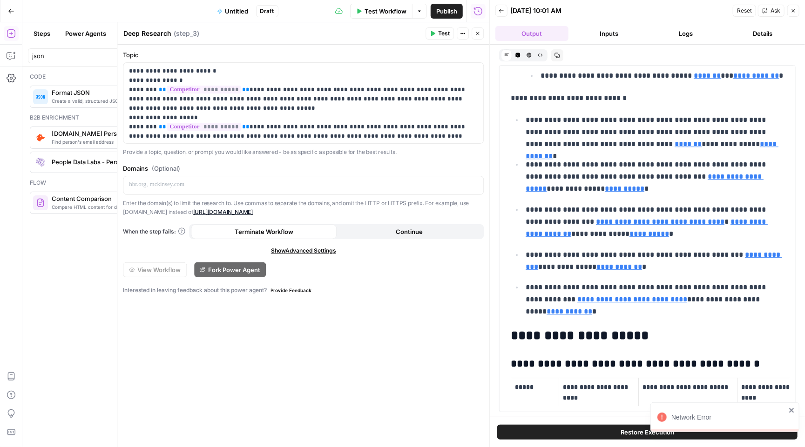
click at [687, 30] on button "Logs" at bounding box center [685, 33] width 73 height 15
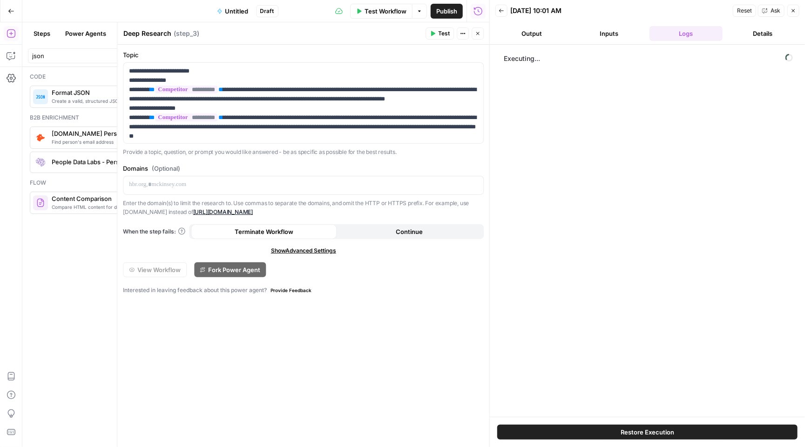
click at [634, 27] on button "Inputs" at bounding box center [608, 33] width 73 height 15
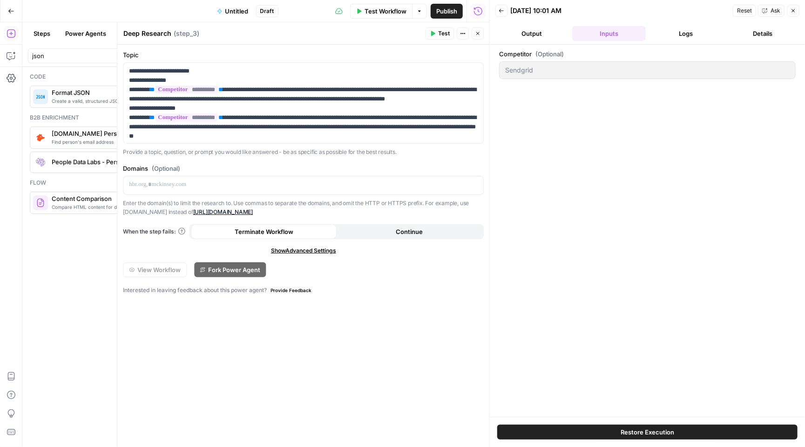
click at [538, 33] on button "Output" at bounding box center [531, 33] width 73 height 15
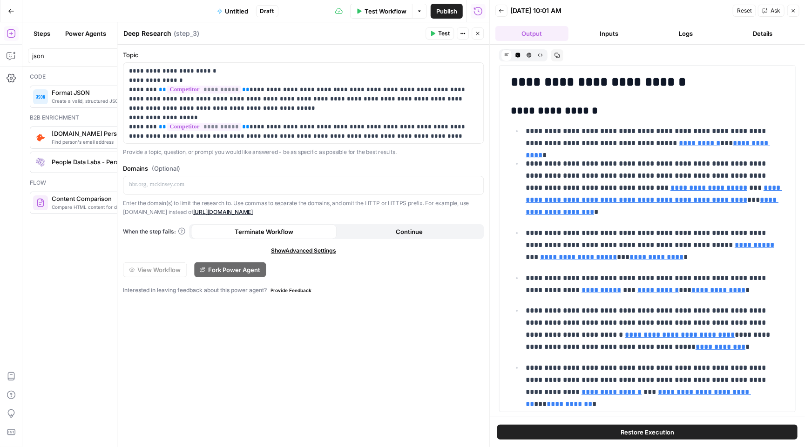
scroll to position [0, 0]
click at [614, 32] on button "Inputs" at bounding box center [608, 33] width 73 height 15
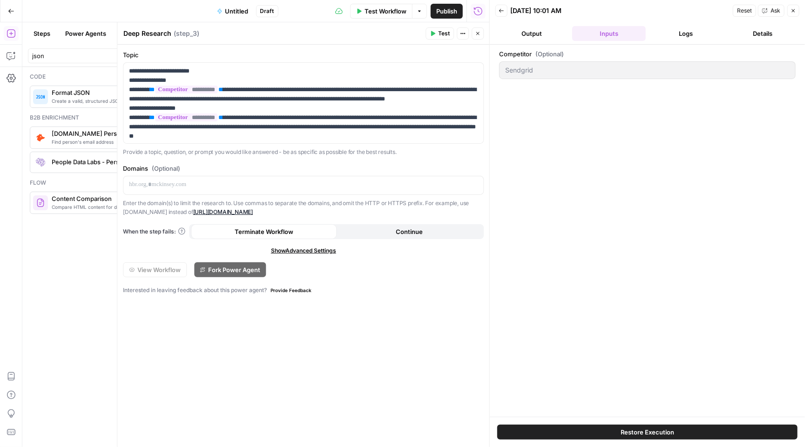
click at [503, 6] on button "Back" at bounding box center [501, 11] width 12 height 12
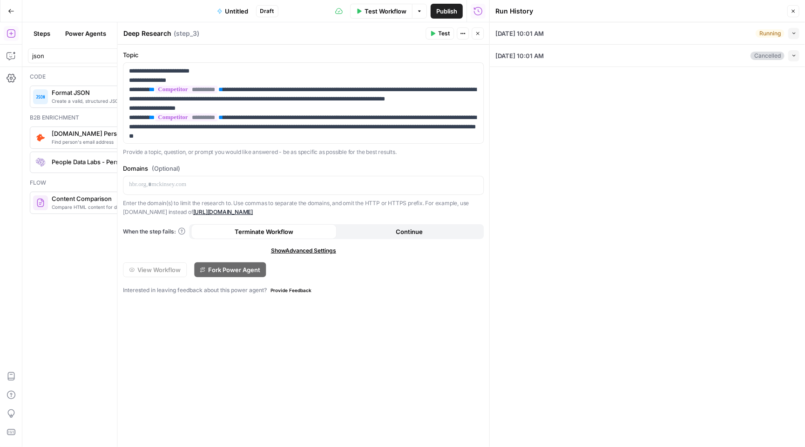
click at [795, 30] on button "Collapse" at bounding box center [793, 33] width 11 height 11
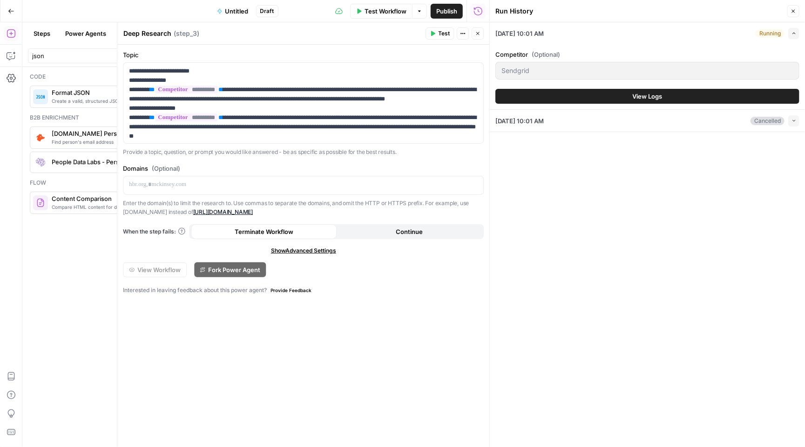
click at [597, 90] on button "View Logs" at bounding box center [647, 96] width 304 height 15
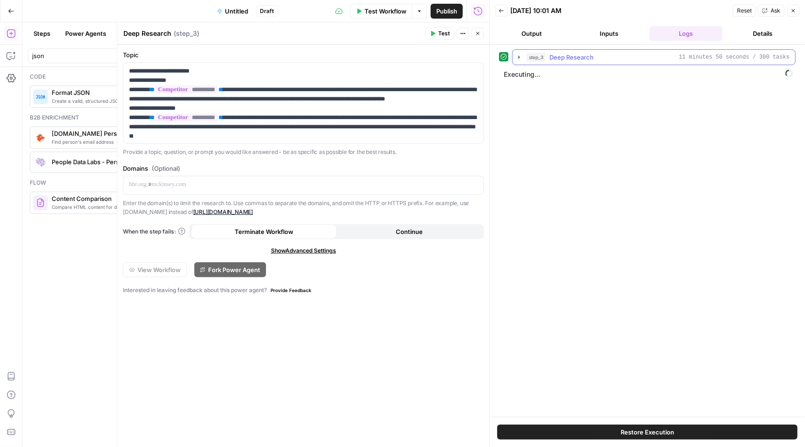
click at [519, 60] on icon "button" at bounding box center [518, 57] width 7 height 7
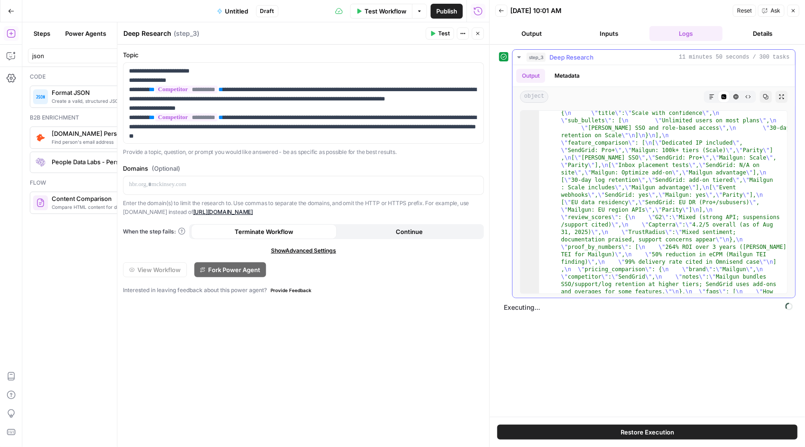
scroll to position [4177, 0]
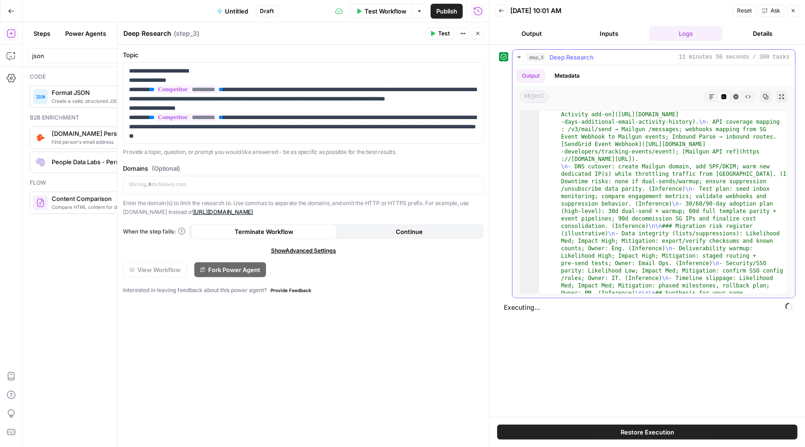
click at [767, 95] on icon "button" at bounding box center [765, 96] width 5 height 5
click at [796, 11] on icon "button" at bounding box center [793, 11] width 6 height 6
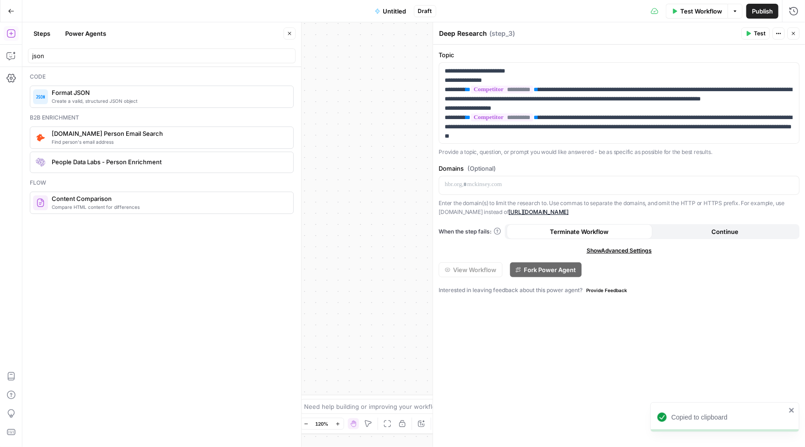
click at [288, 28] on button "Close" at bounding box center [289, 33] width 12 height 12
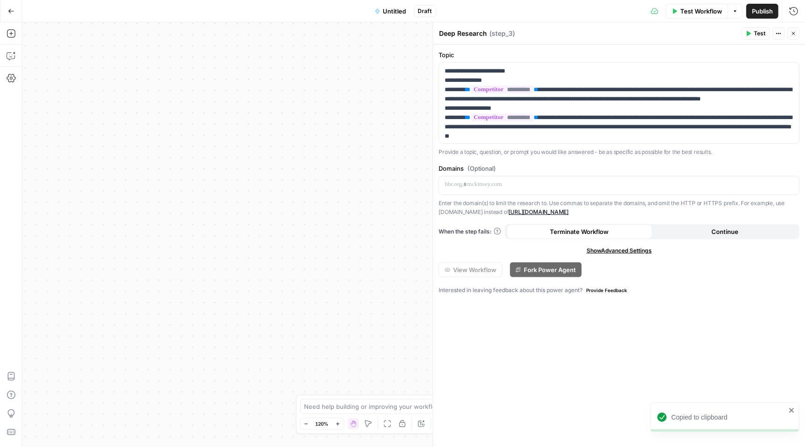
click at [793, 35] on icon "button" at bounding box center [793, 34] width 6 height 6
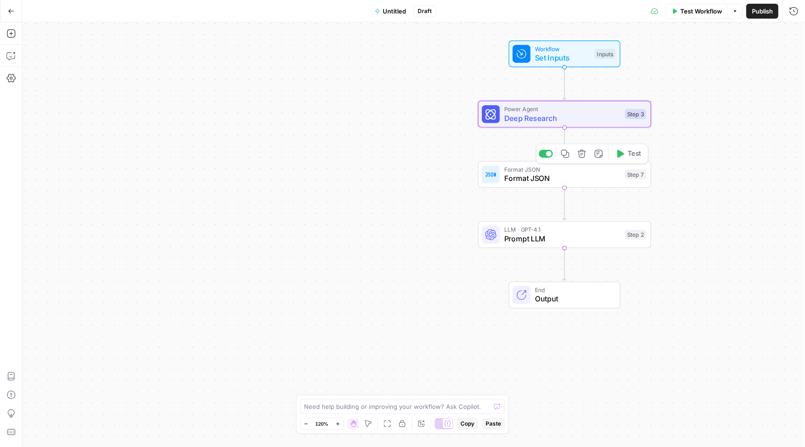
click at [580, 156] on icon "button" at bounding box center [581, 153] width 9 height 9
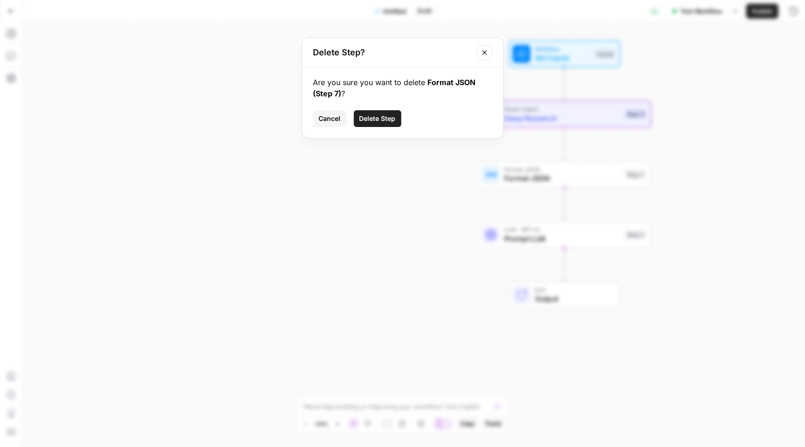
click at [386, 115] on span "Delete Step" at bounding box center [377, 118] width 36 height 9
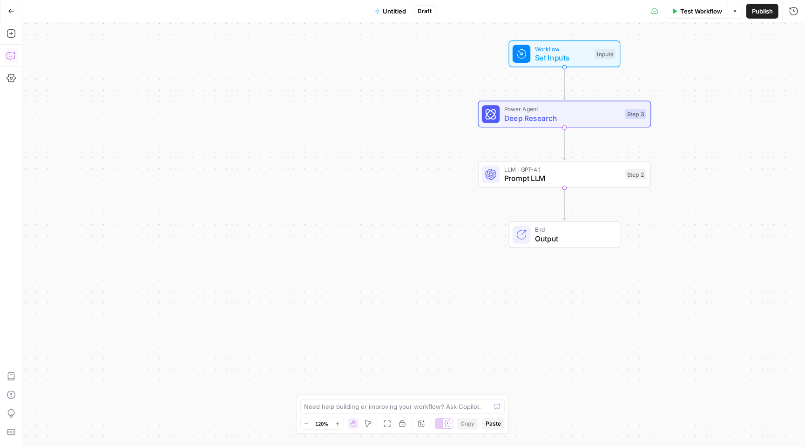
click at [8, 54] on icon "button" at bounding box center [11, 55] width 9 height 9
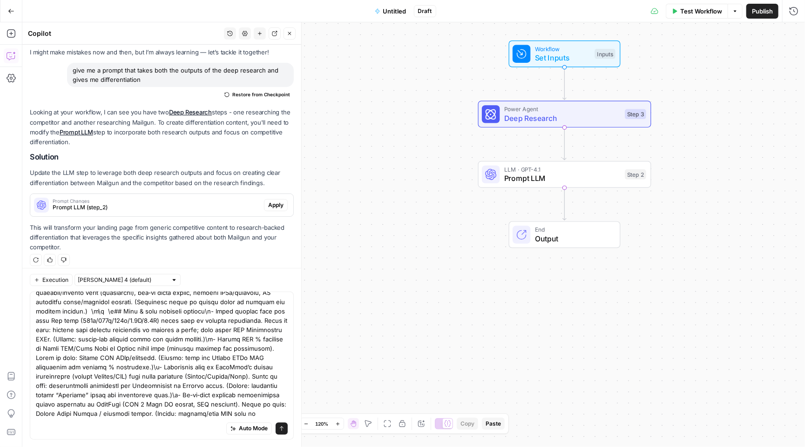
scroll to position [5323, 0]
click at [560, 180] on span "Prompt LLM" at bounding box center [562, 178] width 116 height 11
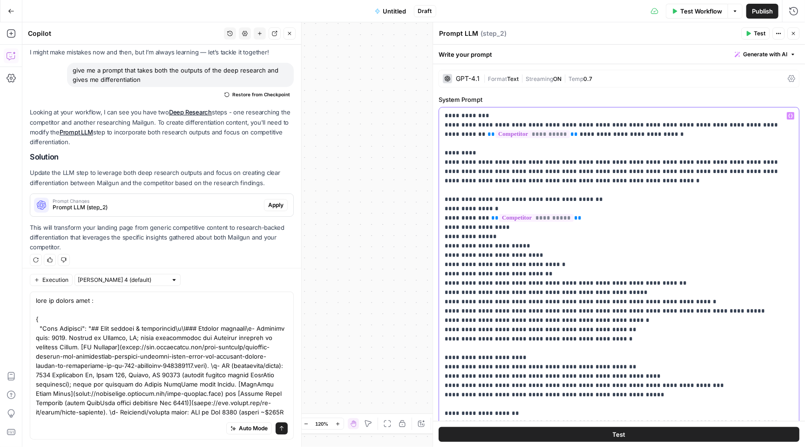
drag, startPoint x: 445, startPoint y: 227, endPoint x: 614, endPoint y: 338, distance: 202.3
copy p "**********"
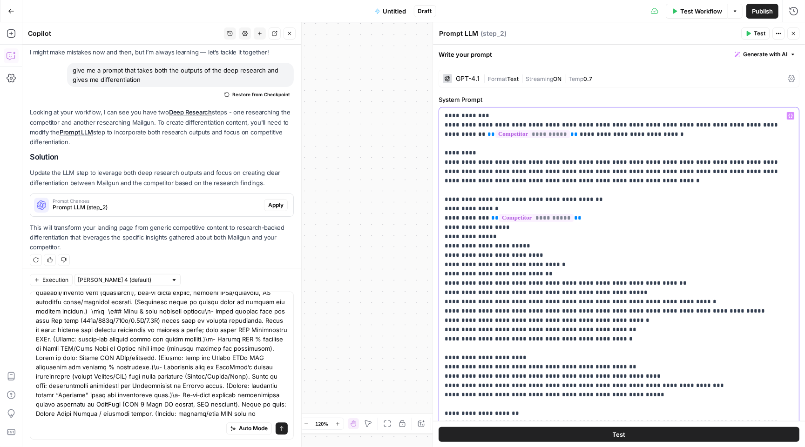
scroll to position [5323, 0]
click at [127, 420] on div "Auto Mode Send" at bounding box center [162, 429] width 252 height 20
paste textarea "- Primary audience: - Core problem: - Primary differentiator: - Keywords (comma…"
type textarea "help me format this : { "Deep Research": "## Core company & positioning\n\n### …"
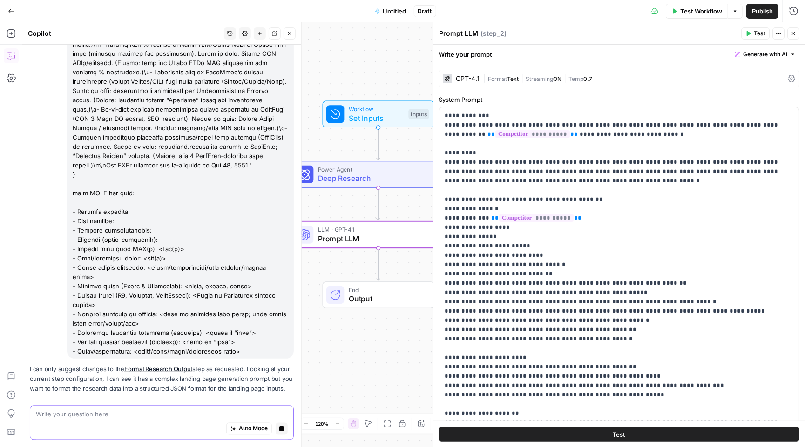
scroll to position [6680, 0]
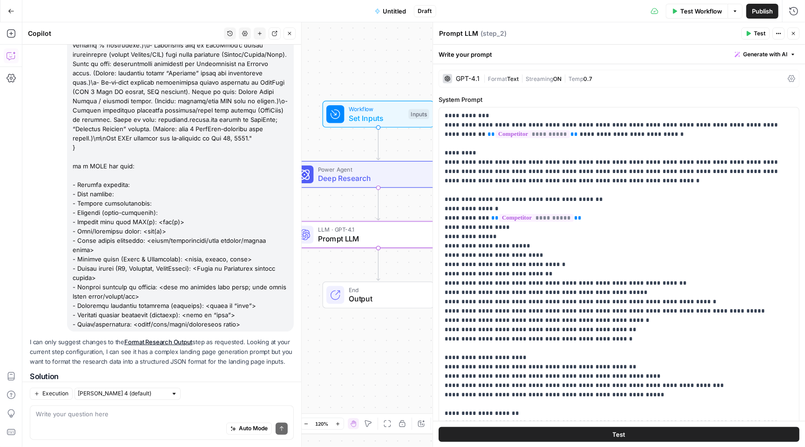
click at [159, 414] on div "Prompt Changes Prompt LLM (step_2)" at bounding box center [147, 425] width 234 height 22
click at [159, 337] on div "I can only suggest changes to the Format Research Output step as requested. Loo…" at bounding box center [162, 399] width 264 height 125
click at [156, 423] on span "Prompt LLM (step_2)" at bounding box center [157, 427] width 208 height 8
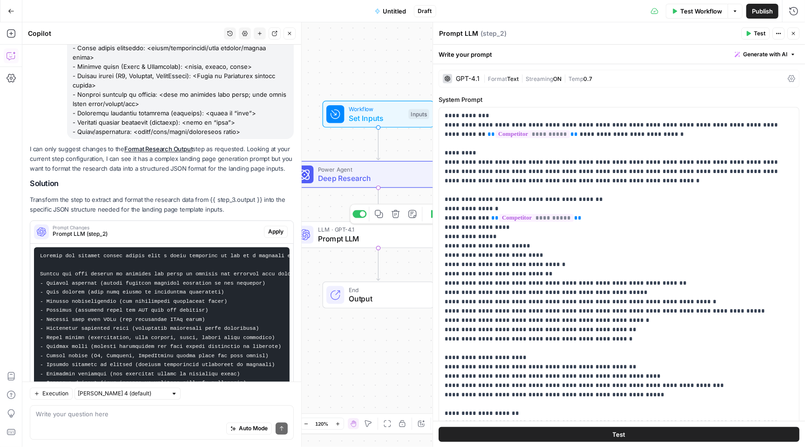
click at [369, 238] on span "Prompt LLM" at bounding box center [376, 238] width 116 height 11
click at [796, 33] on button "Close" at bounding box center [793, 33] width 12 height 12
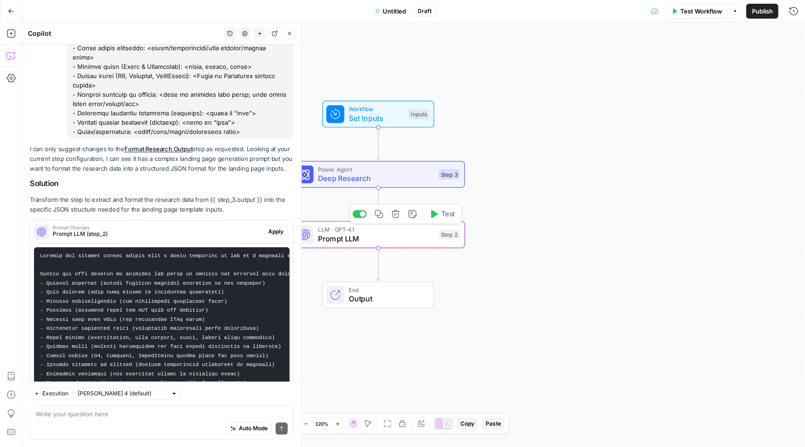
click at [400, 238] on span "Prompt LLM" at bounding box center [376, 238] width 116 height 11
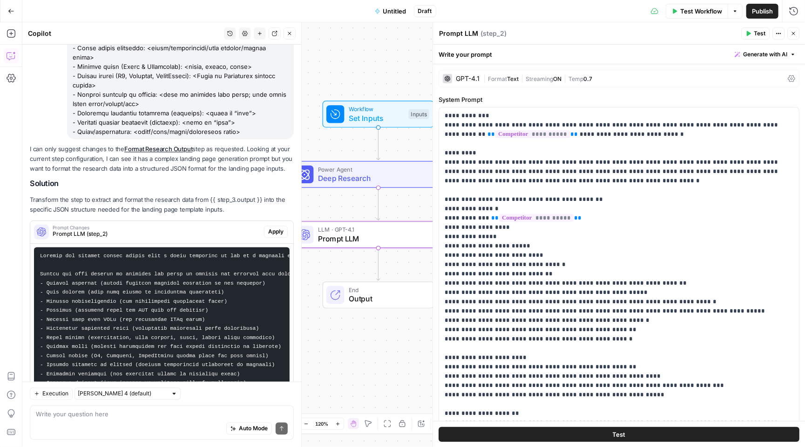
click at [281, 228] on span "Apply" at bounding box center [275, 232] width 15 height 8
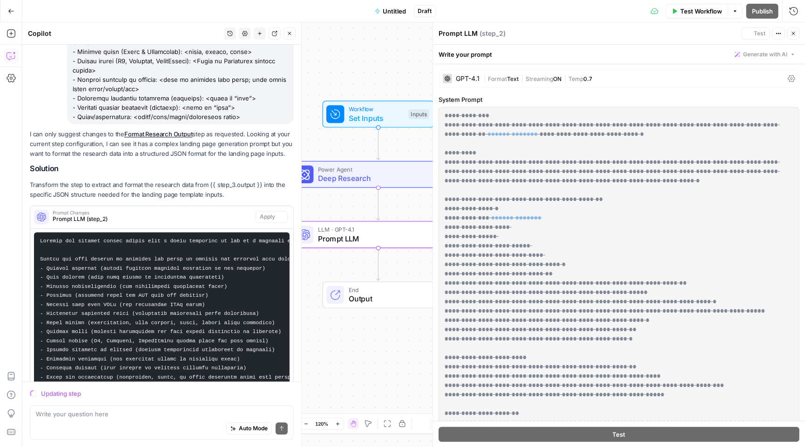
scroll to position [6859, 0]
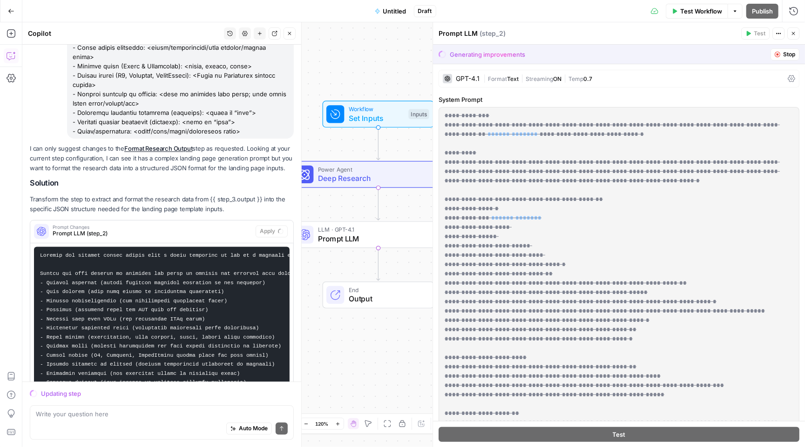
click at [793, 56] on span "Stop" at bounding box center [789, 54] width 12 height 8
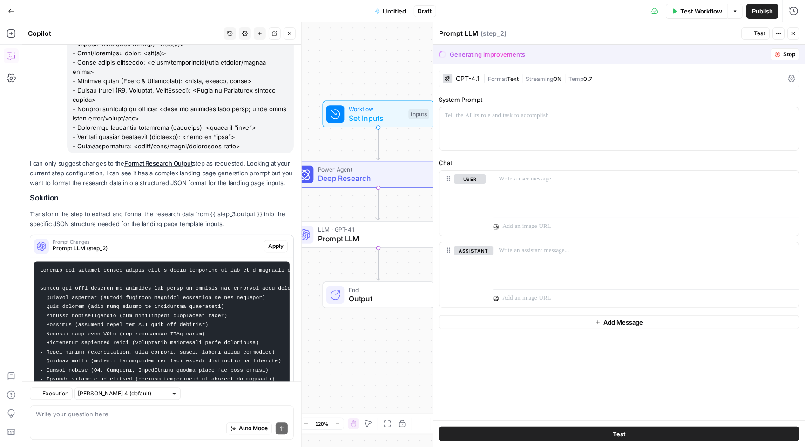
scroll to position [6873, 0]
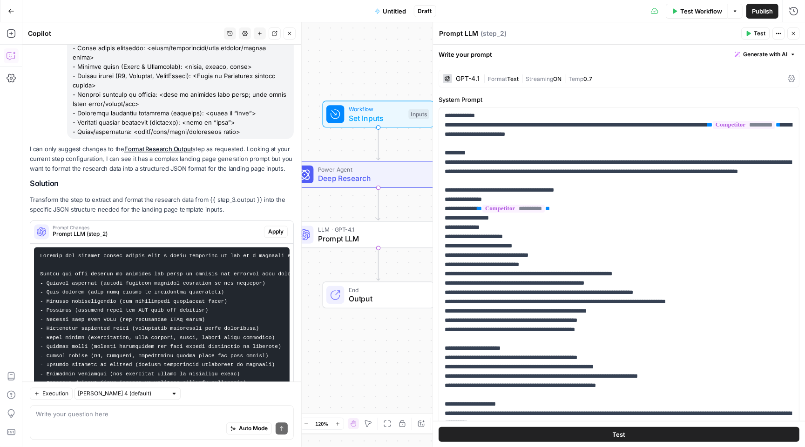
click at [792, 24] on header "Prompt LLM Prompt LLM ( step_2 ) Test Actions Close" at bounding box center [619, 33] width 372 height 22
click at [793, 26] on header "Prompt LLM Prompt LLM ( step_2 ) Test Actions Close" at bounding box center [619, 33] width 372 height 22
click at [795, 34] on icon "button" at bounding box center [793, 34] width 6 height 6
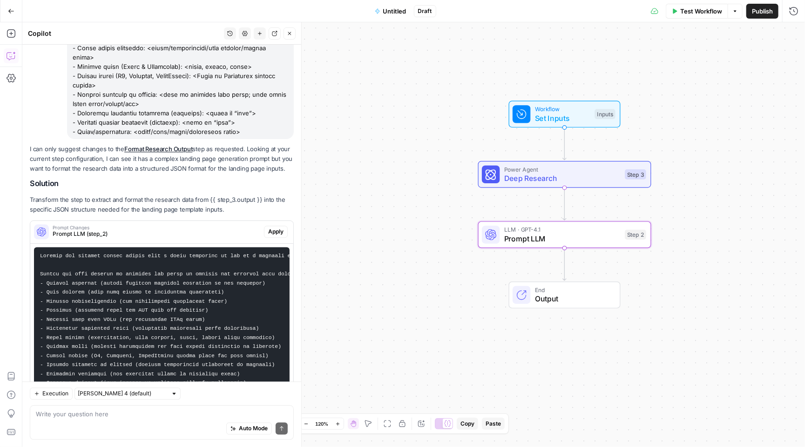
click at [224, 221] on div "Prompt Changes Prompt LLM (step_2)" at bounding box center [147, 232] width 234 height 22
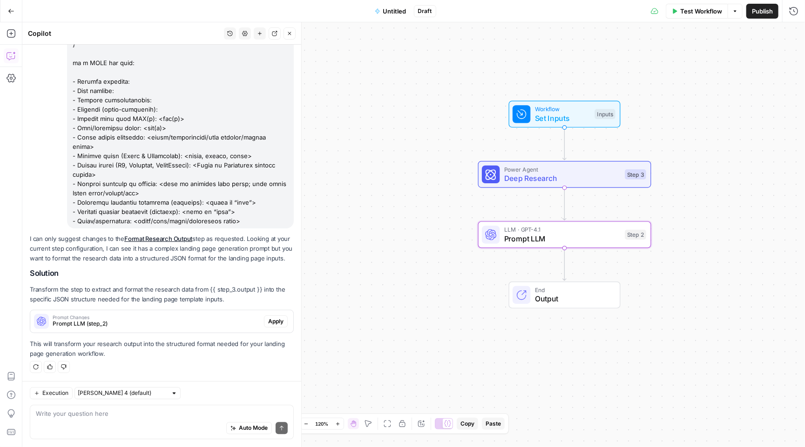
scroll to position [6680, 0]
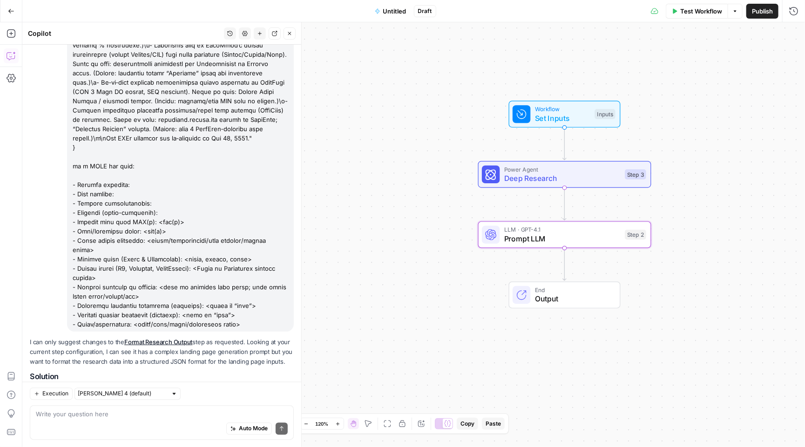
click at [181, 414] on div "Prompt Changes Prompt LLM (step_2)" at bounding box center [147, 425] width 234 height 22
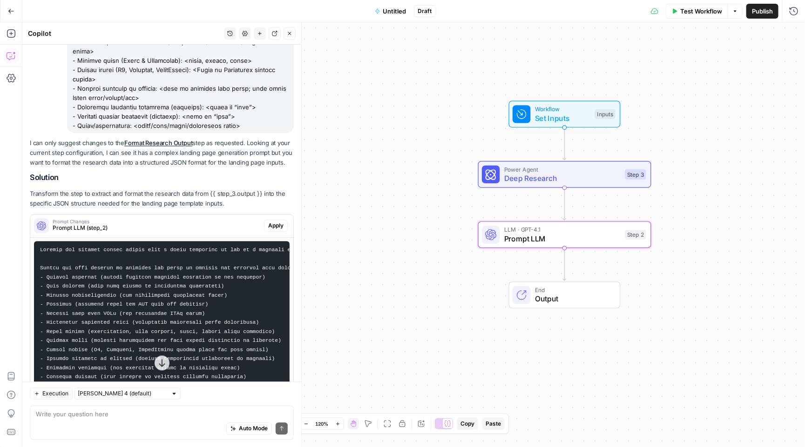
scroll to position [6873, 0]
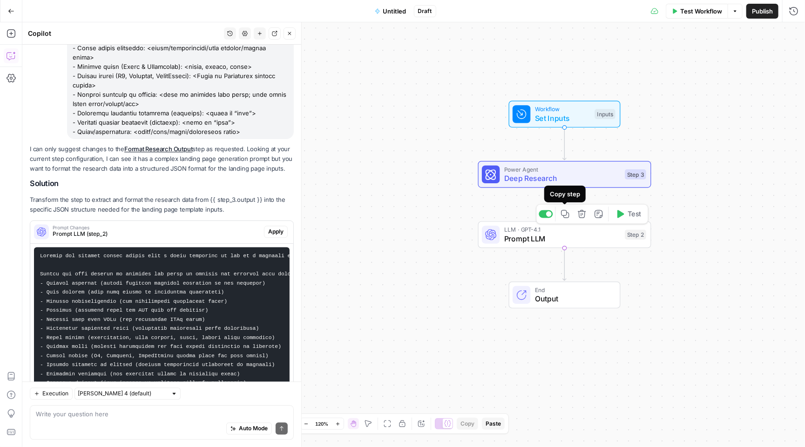
click at [474, 202] on div "Workflow Set Inputs Inputs Power Agent Deep Research Step 3 LLM · GPT-4.1 Promp…" at bounding box center [413, 234] width 782 height 425
click at [566, 203] on icon "Edge from step_3 to step_2" at bounding box center [564, 204] width 3 height 33
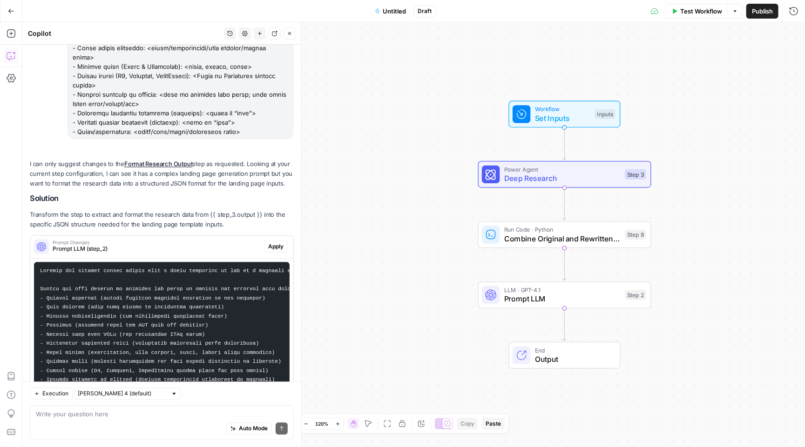
scroll to position [6888, 0]
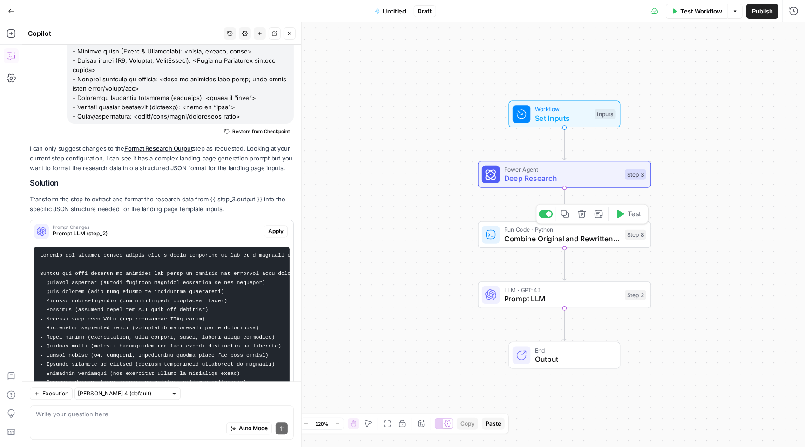
click at [584, 212] on icon "button" at bounding box center [582, 214] width 8 height 8
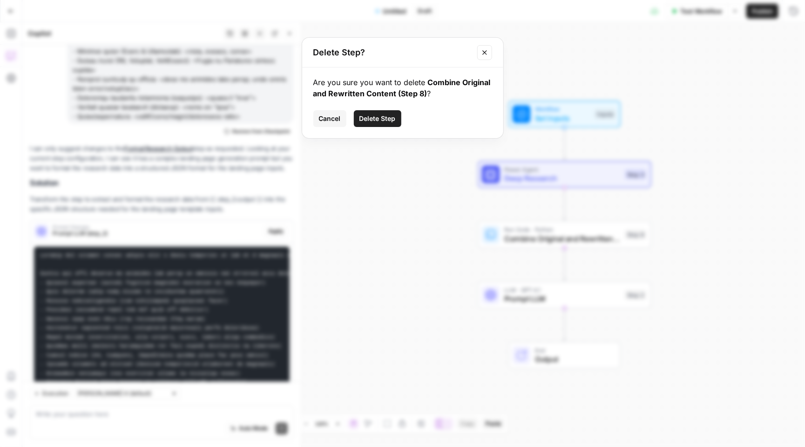
click at [380, 119] on span "Delete Step" at bounding box center [377, 118] width 36 height 9
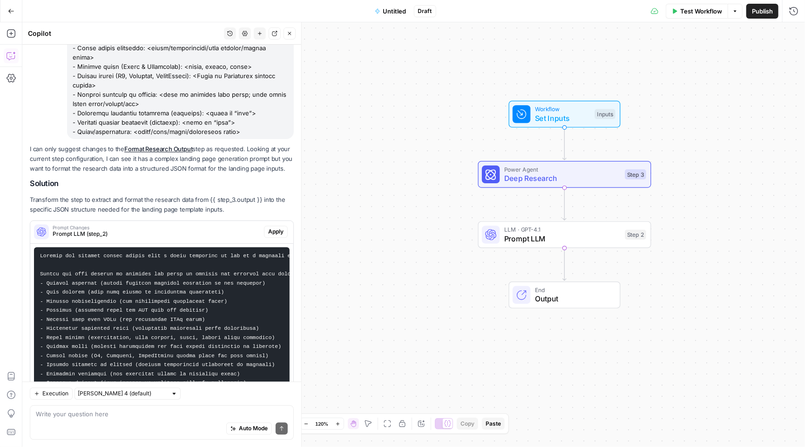
click at [287, 33] on icon "button" at bounding box center [290, 34] width 6 height 6
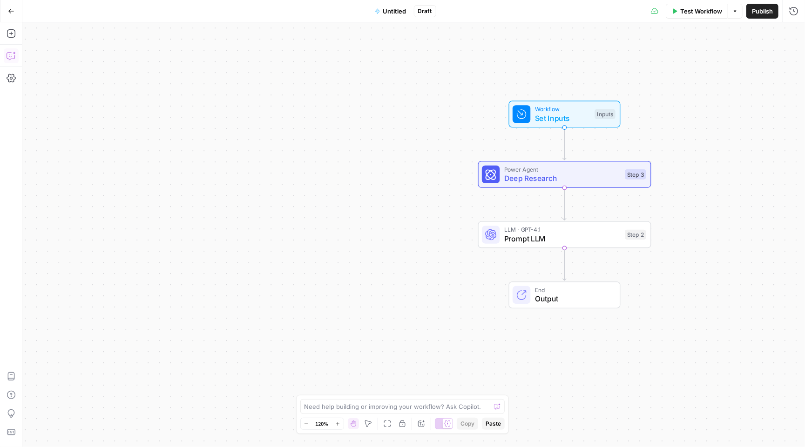
click at [9, 58] on icon "button" at bounding box center [11, 55] width 9 height 9
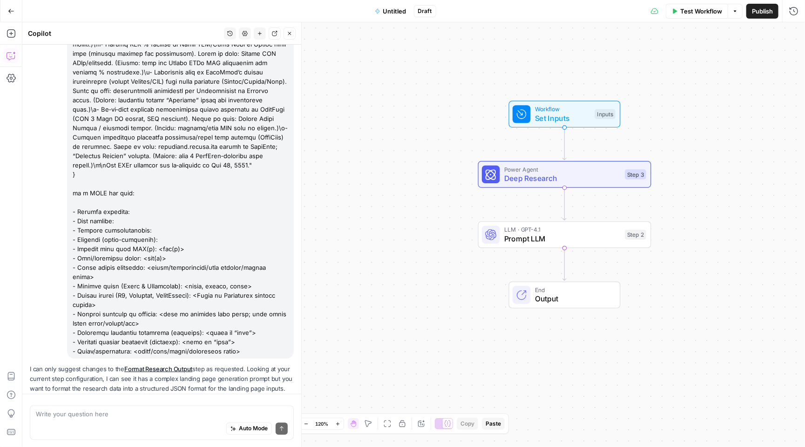
scroll to position [6680, 0]
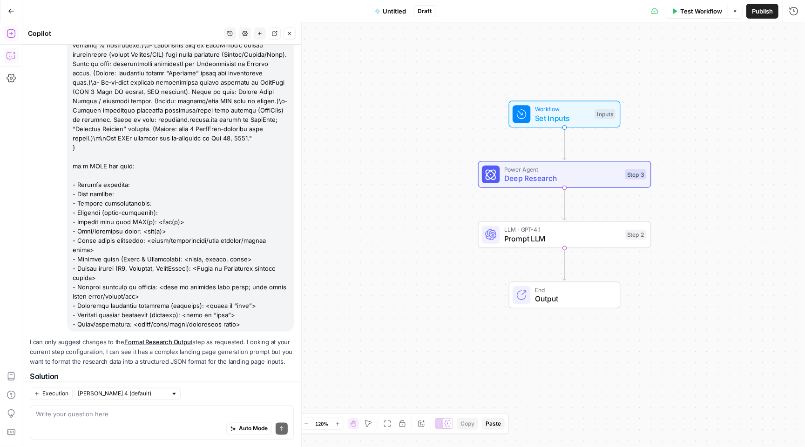
click at [8, 33] on icon "button" at bounding box center [11, 33] width 9 height 9
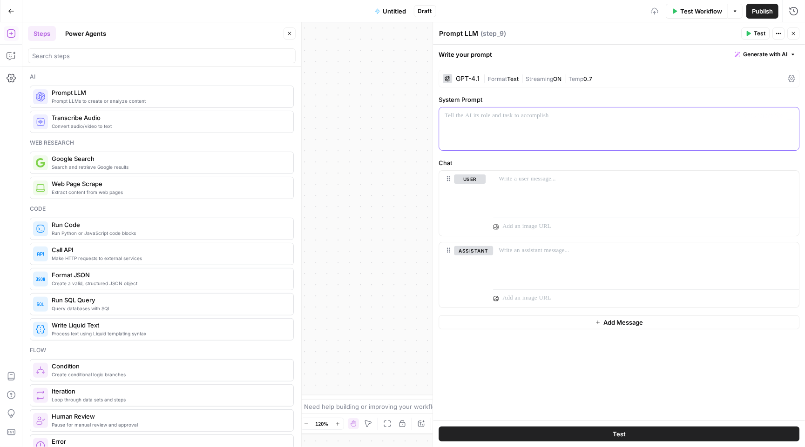
click at [503, 118] on p at bounding box center [619, 115] width 349 height 9
click at [5, 51] on button "Copilot" at bounding box center [11, 55] width 15 height 15
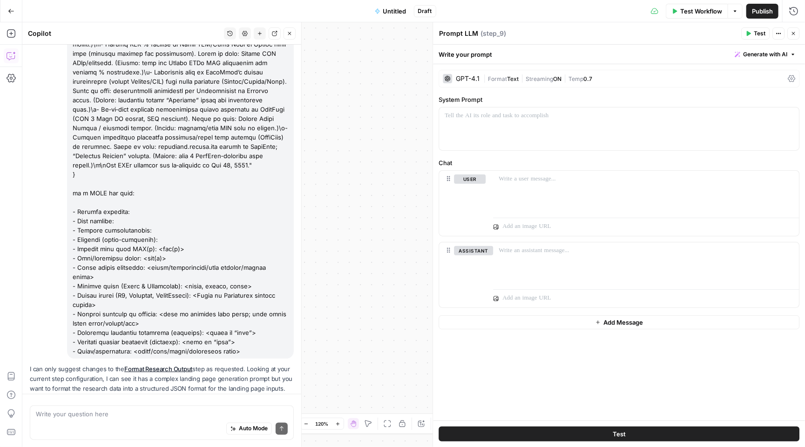
scroll to position [6695, 0]
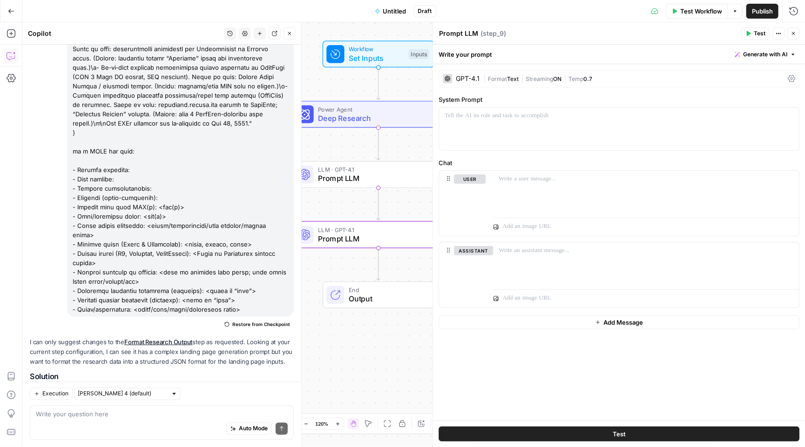
click at [207, 423] on span "Prompt LLM (step_2)" at bounding box center [157, 427] width 208 height 8
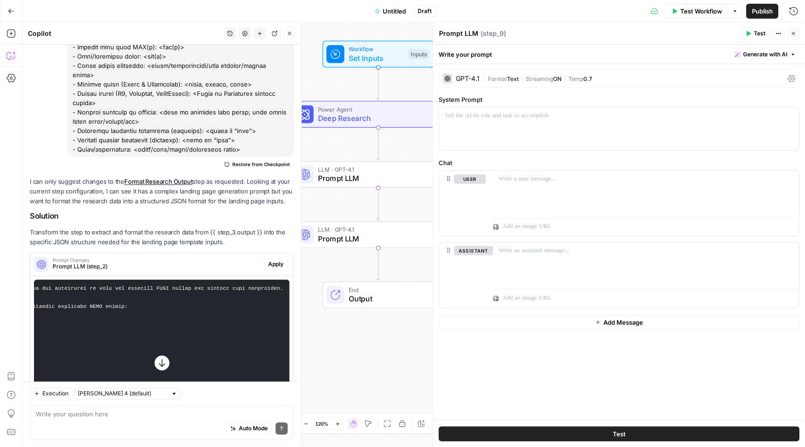
scroll to position [0, 493]
drag, startPoint x: 86, startPoint y: 304, endPoint x: 171, endPoint y: 337, distance: 91.1
click at [171, 337] on pre at bounding box center [162, 366] width 256 height 173
copy code "analyze the research data from {{ step_3.output }} and extract the following in…"
click at [586, 191] on div at bounding box center [646, 192] width 306 height 43
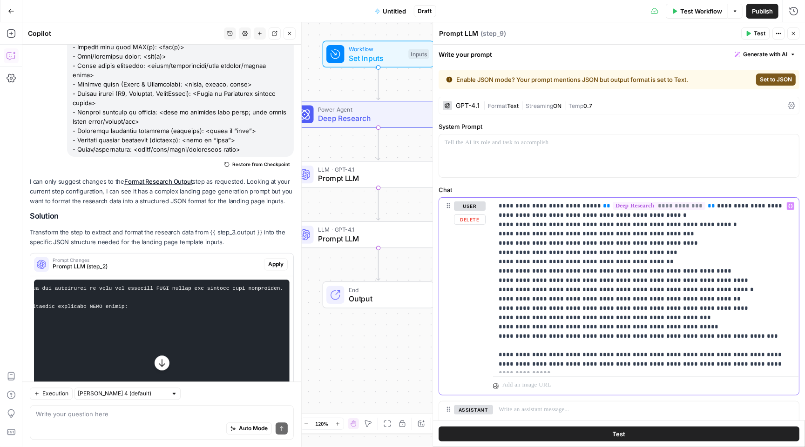
drag, startPoint x: 700, startPoint y: 206, endPoint x: 641, endPoint y: 202, distance: 58.7
click at [641, 202] on p "**********" at bounding box center [646, 286] width 295 height 168
click at [773, 79] on span "Set to JSON" at bounding box center [776, 79] width 32 height 8
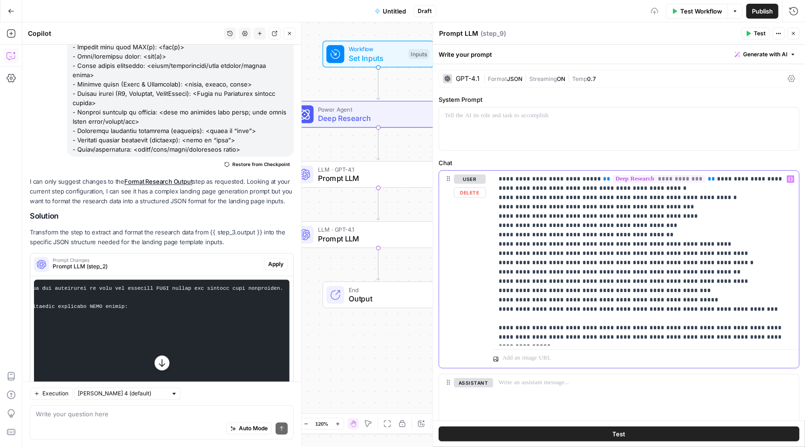
click at [703, 178] on p "**********" at bounding box center [646, 259] width 295 height 168
drag, startPoint x: 700, startPoint y: 179, endPoint x: 587, endPoint y: 178, distance: 112.7
click at [587, 178] on p "**********" at bounding box center [646, 259] width 295 height 168
click at [791, 179] on icon "button" at bounding box center [790, 179] width 5 height 5
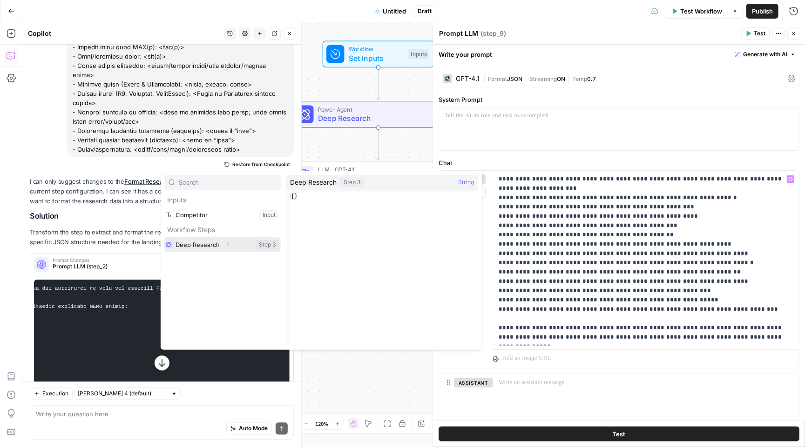
click at [223, 249] on button "Expand" at bounding box center [228, 245] width 12 height 12
click at [216, 266] on button "Select variable Output" at bounding box center [227, 259] width 107 height 15
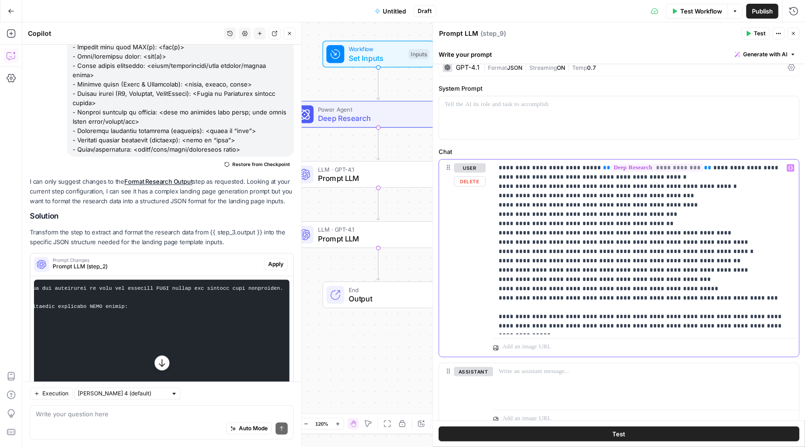
scroll to position [13, 0]
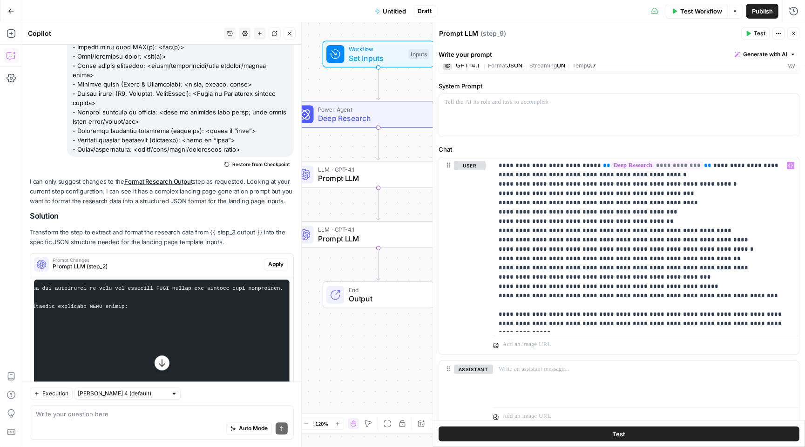
click at [618, 432] on span "Test" at bounding box center [619, 434] width 13 height 9
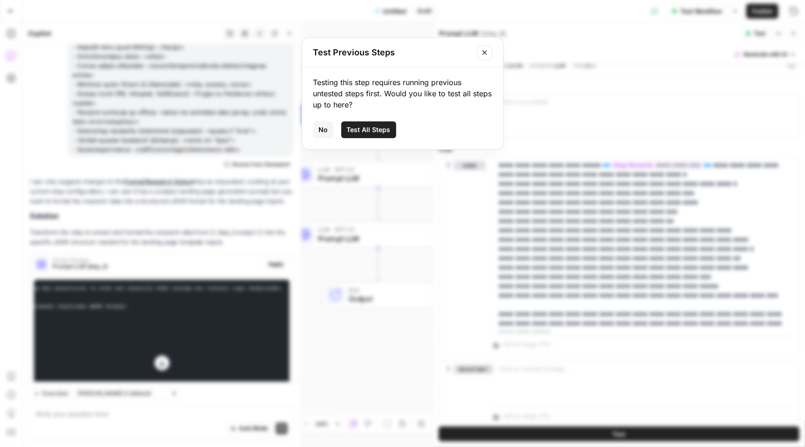
click at [377, 126] on span "Test All Steps" at bounding box center [369, 129] width 44 height 9
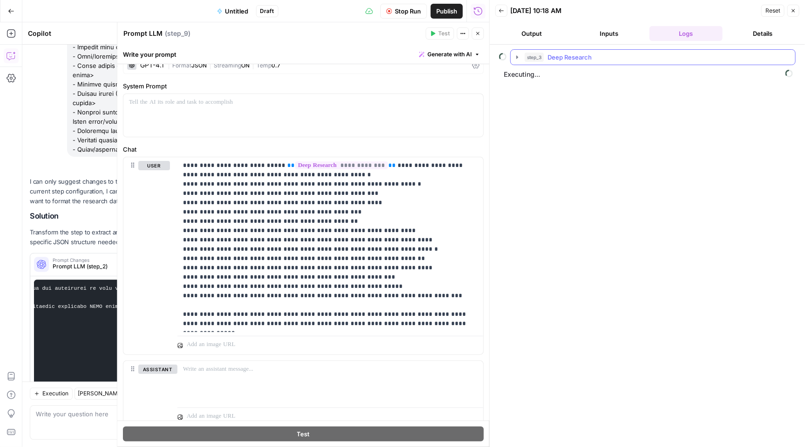
click at [511, 50] on button "step_3 Deep Research" at bounding box center [653, 57] width 284 height 15
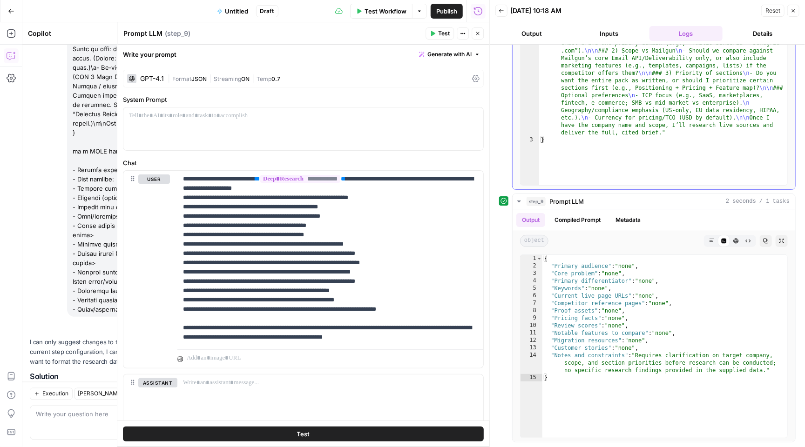
scroll to position [139, 0]
click at [796, 9] on button "Close" at bounding box center [793, 11] width 12 height 12
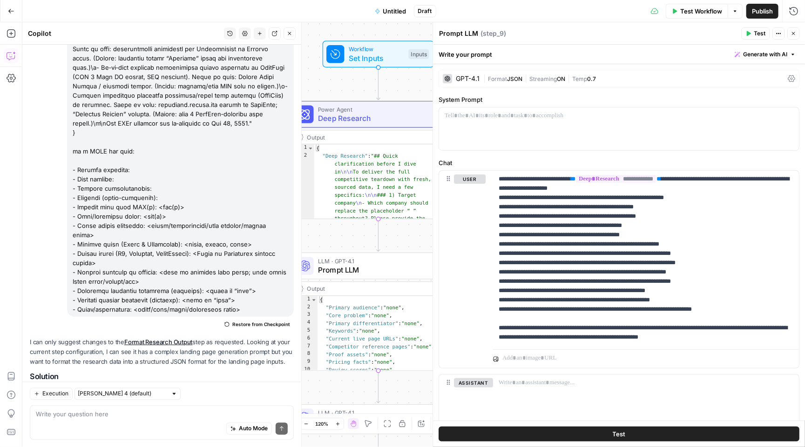
click at [792, 15] on div "Close" at bounding box center [788, 14] width 16 height 9
click at [795, 32] on icon "button" at bounding box center [793, 34] width 6 height 6
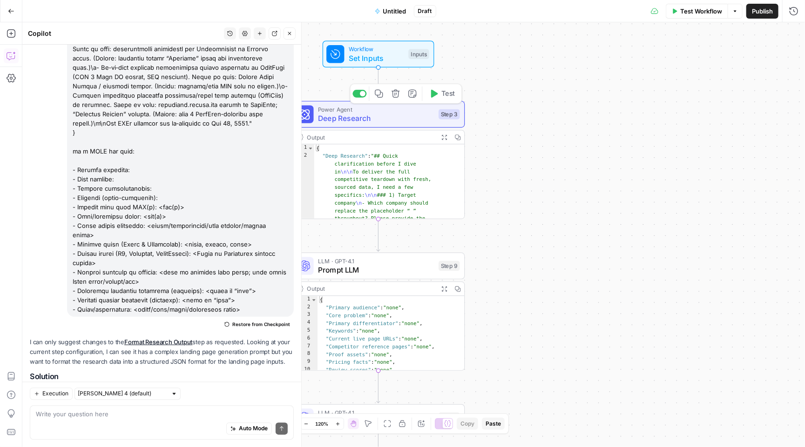
click at [387, 113] on span "Deep Research" at bounding box center [376, 118] width 116 height 11
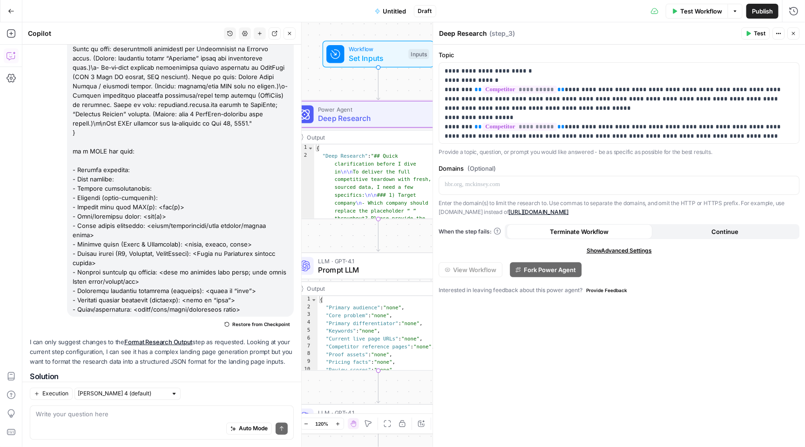
click at [710, 9] on span "Test Workflow" at bounding box center [701, 11] width 42 height 9
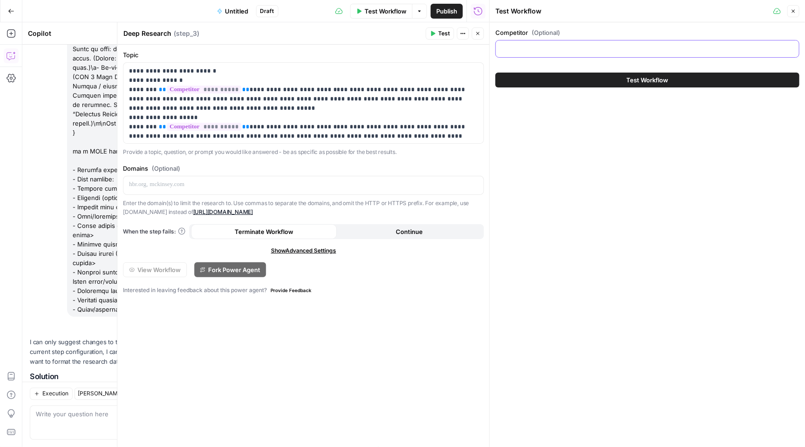
click at [610, 51] on input "Competitor (Optional)" at bounding box center [647, 48] width 292 height 9
type input "sendgrid"
click at [597, 69] on div "Test Workflow" at bounding box center [647, 80] width 304 height 26
click at [597, 80] on button "Test Workflow" at bounding box center [647, 80] width 304 height 15
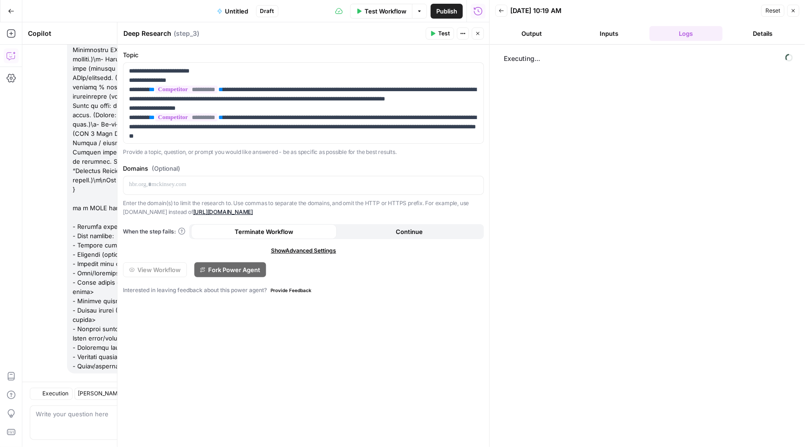
scroll to position [6695, 0]
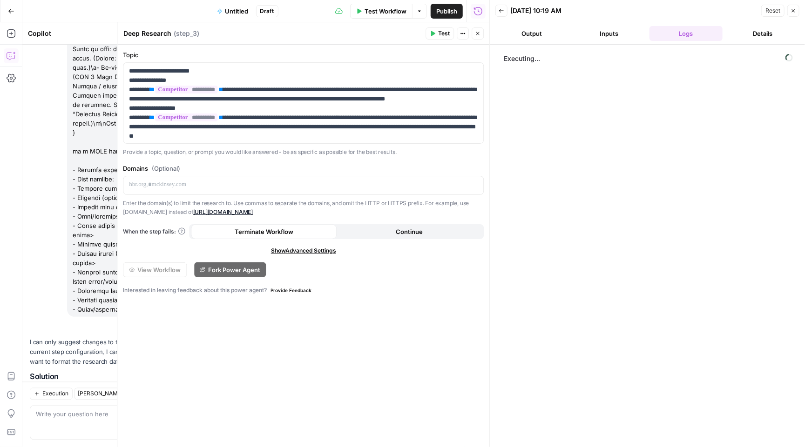
click at [538, 24] on header "Back [DATE] 10:19 AM Reset Close Output Inputs Logs Details" at bounding box center [647, 22] width 315 height 45
click at [542, 35] on button "Output" at bounding box center [531, 33] width 73 height 15
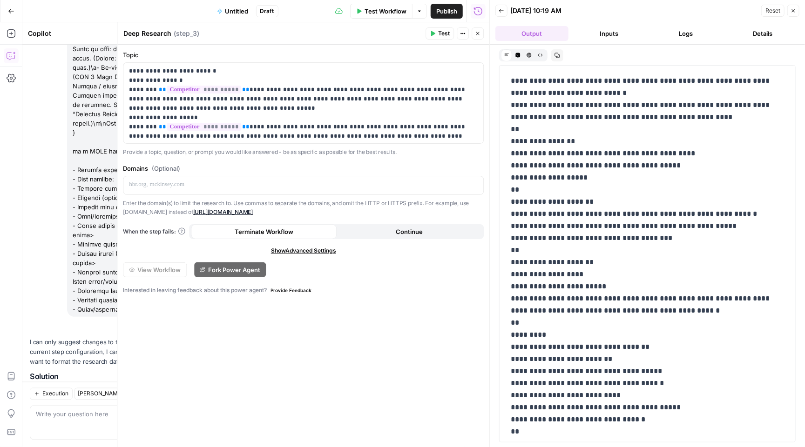
scroll to position [455, 0]
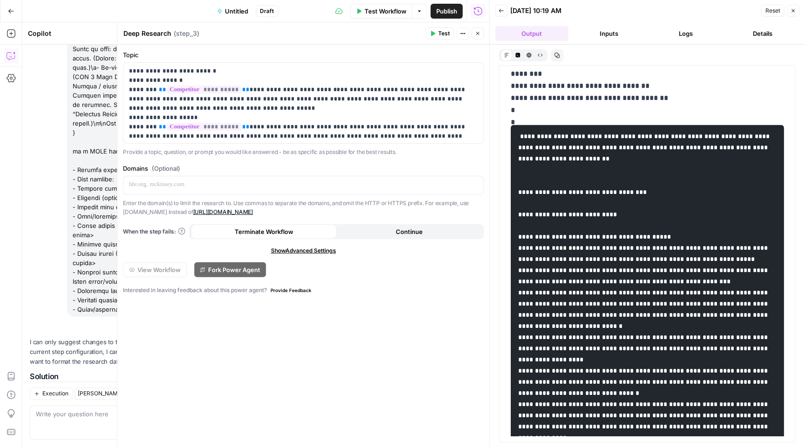
click at [504, 11] on span "Back" at bounding box center [504, 11] width 0 height 0
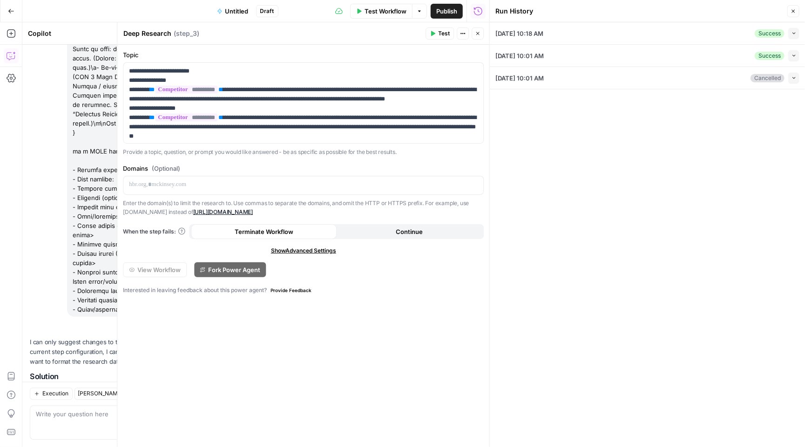
click at [796, 31] on icon "button" at bounding box center [793, 33] width 5 height 5
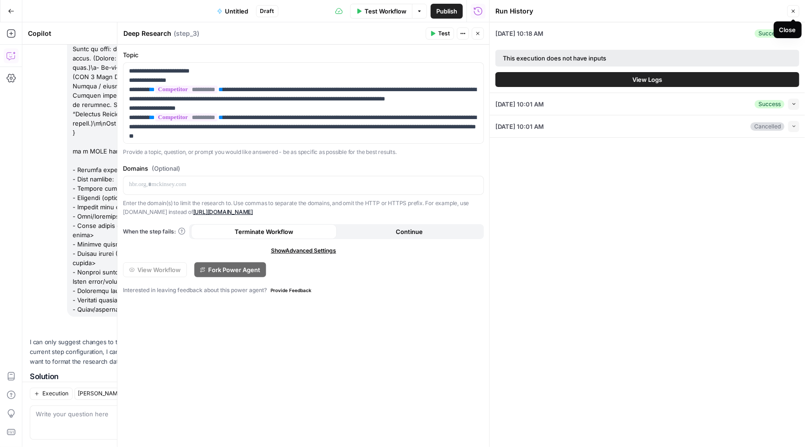
click at [793, 9] on icon "button" at bounding box center [793, 11] width 6 height 6
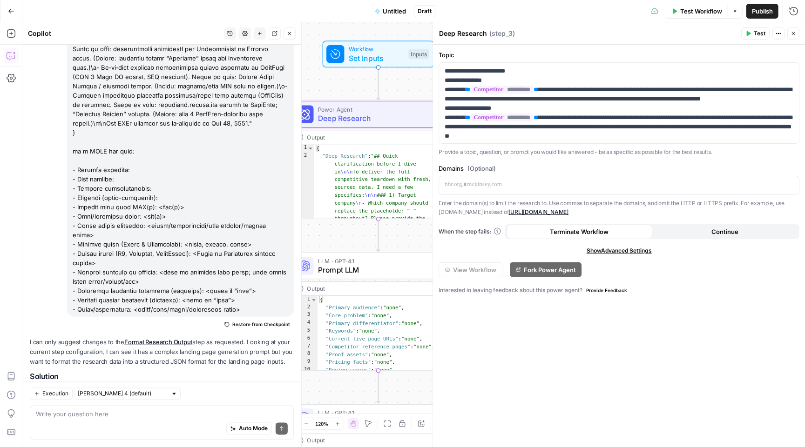
click at [796, 34] on span "Close" at bounding box center [796, 34] width 0 height 0
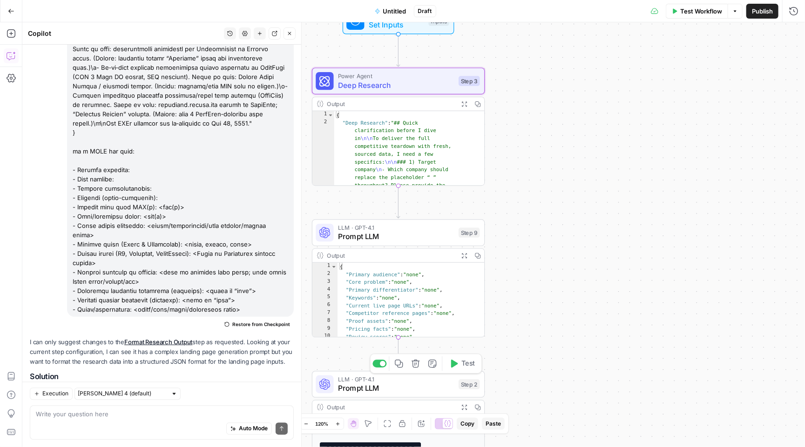
click at [398, 381] on span "LLM · GPT-4.1" at bounding box center [396, 379] width 116 height 9
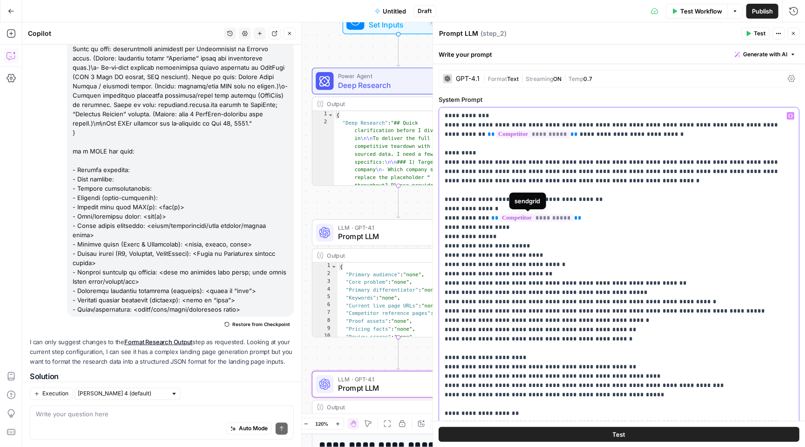
click at [791, 117] on icon "button" at bounding box center [790, 116] width 5 height 4
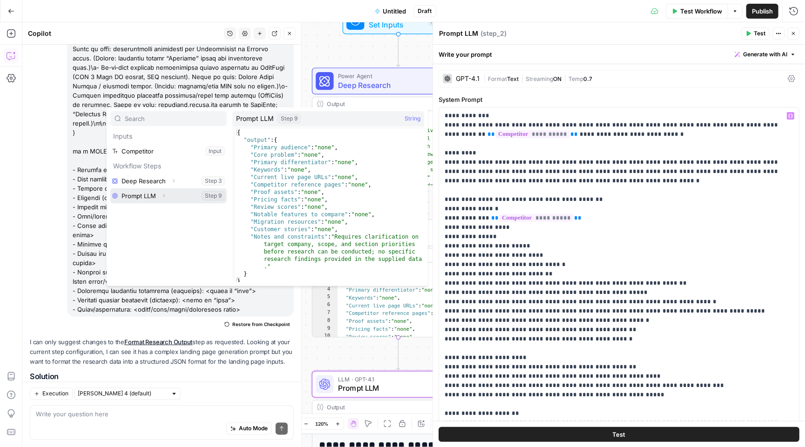
click at [166, 194] on icon "button" at bounding box center [164, 196] width 6 height 6
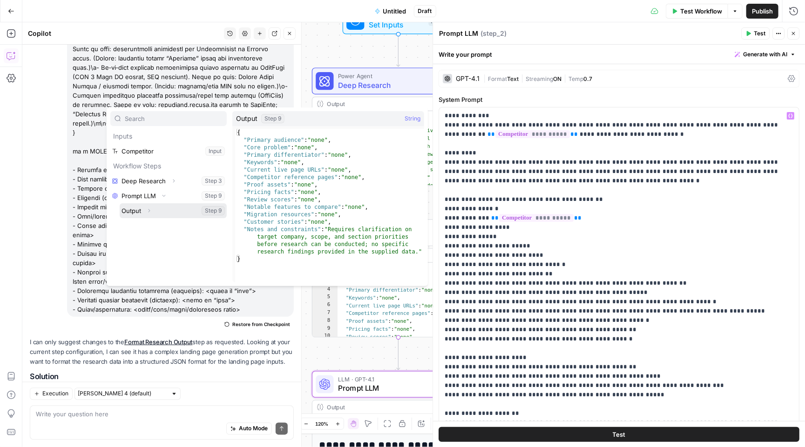
click at [146, 210] on icon "button" at bounding box center [149, 211] width 6 height 6
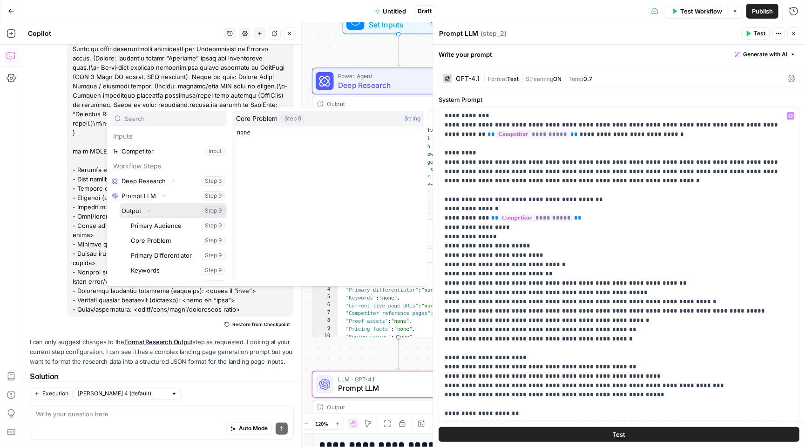
scroll to position [26, 0]
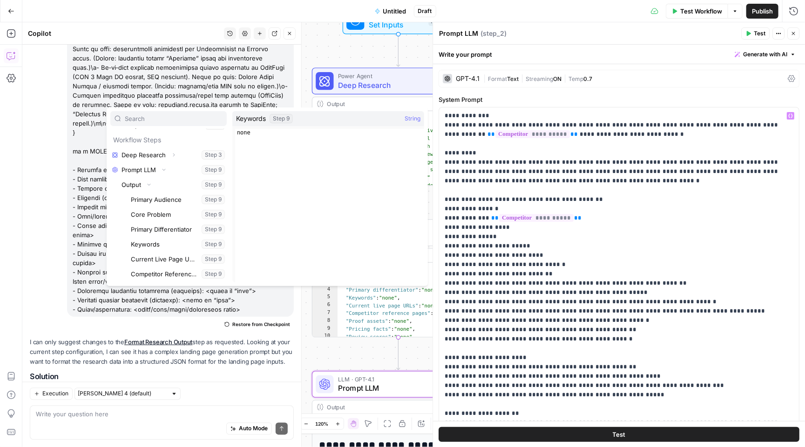
click at [647, 89] on div "**********" at bounding box center [619, 367] width 372 height 607
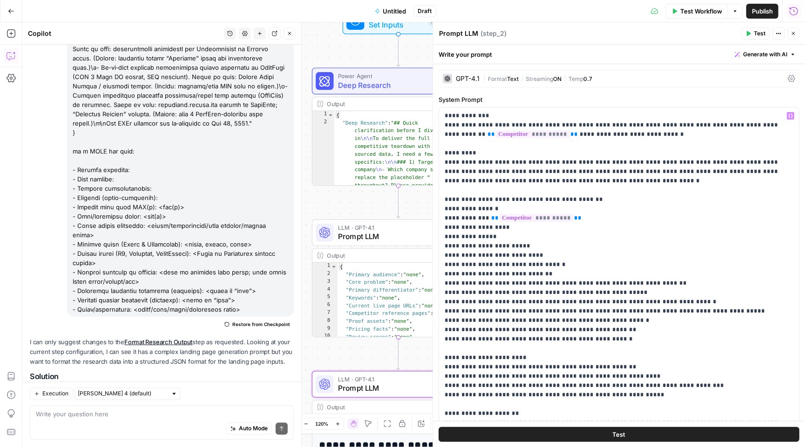
click at [790, 7] on icon "button" at bounding box center [793, 11] width 9 height 9
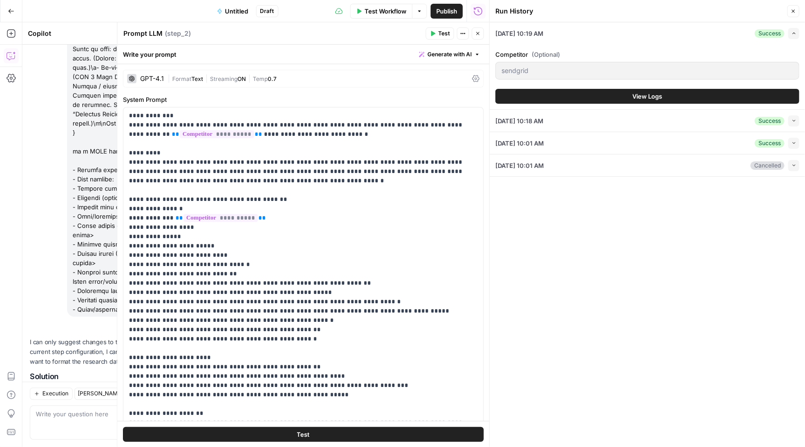
click at [691, 91] on button "View Logs" at bounding box center [647, 96] width 304 height 15
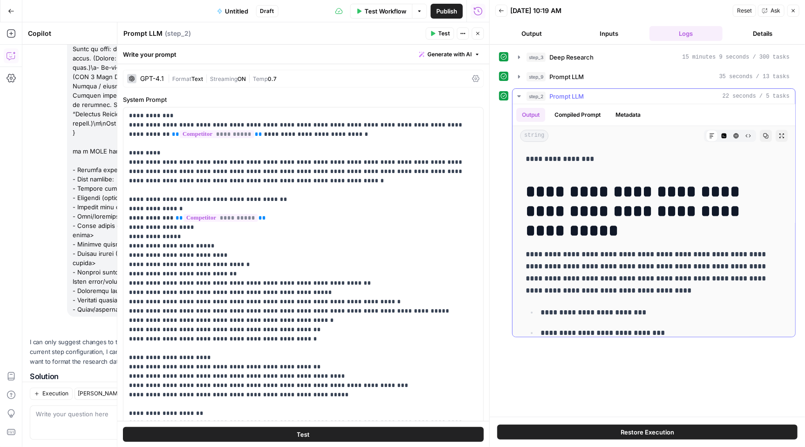
scroll to position [0, 0]
click at [526, 77] on button "step_9 Prompt LLM 35 seconds / 13 tasks" at bounding box center [654, 76] width 283 height 15
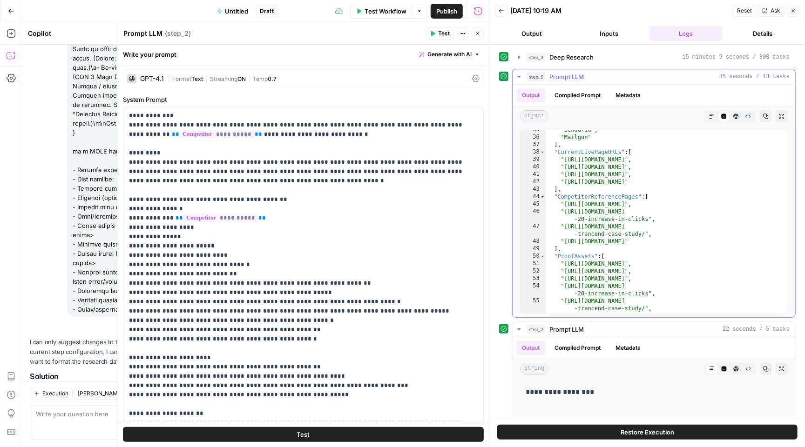
scroll to position [334, 0]
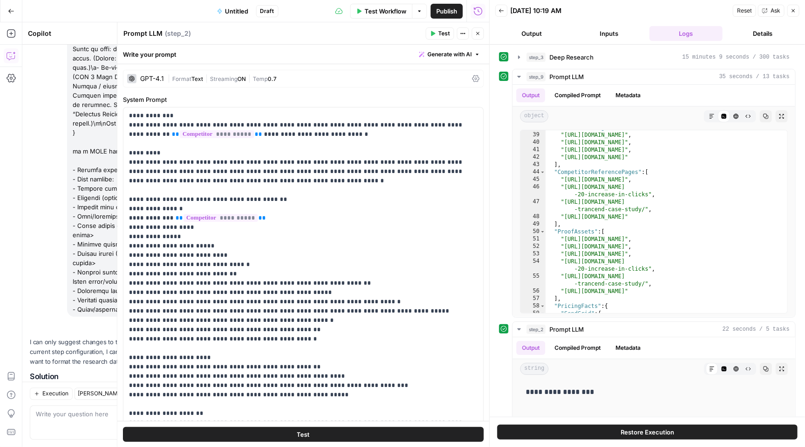
click at [244, 8] on span "Untitled" at bounding box center [236, 11] width 23 height 9
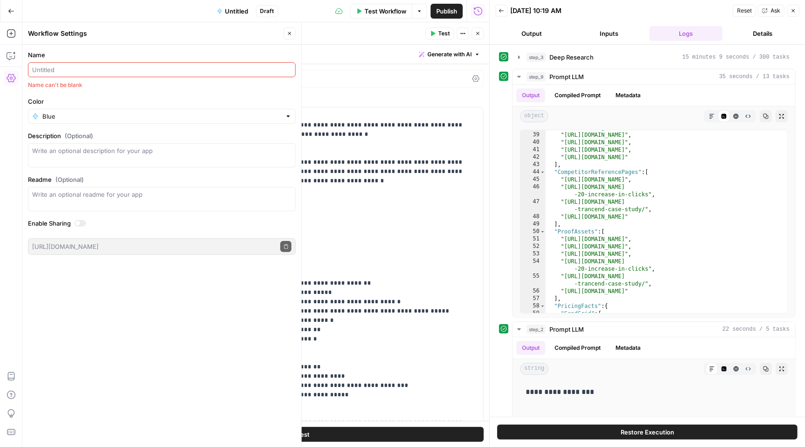
click at [69, 75] on div at bounding box center [162, 69] width 268 height 15
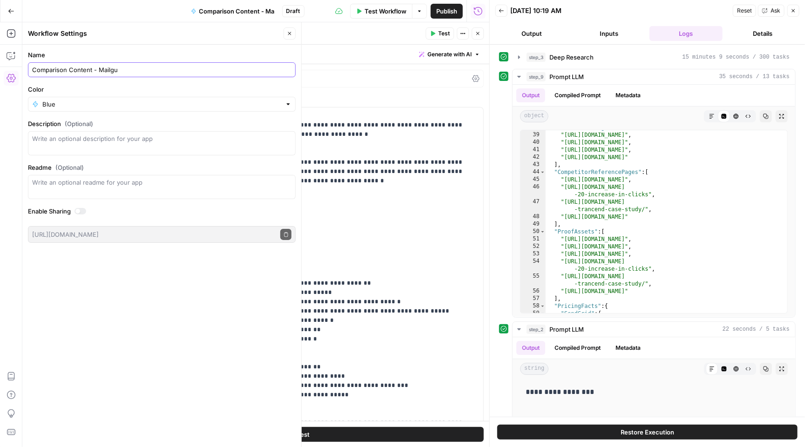
type input "Comparison Content - Mailgun"
